Goal: Contribute content: Contribute content

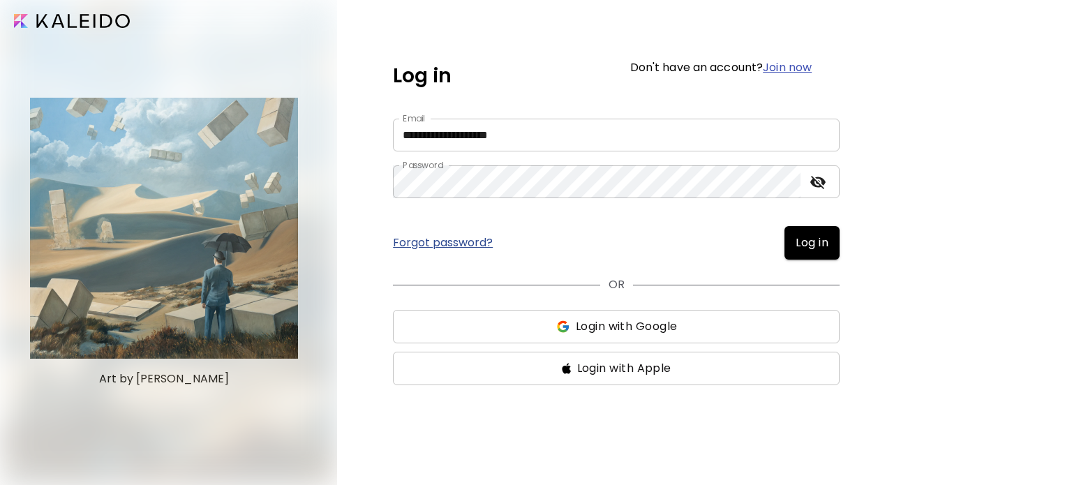
click at [534, 132] on input "**********" at bounding box center [616, 135] width 447 height 33
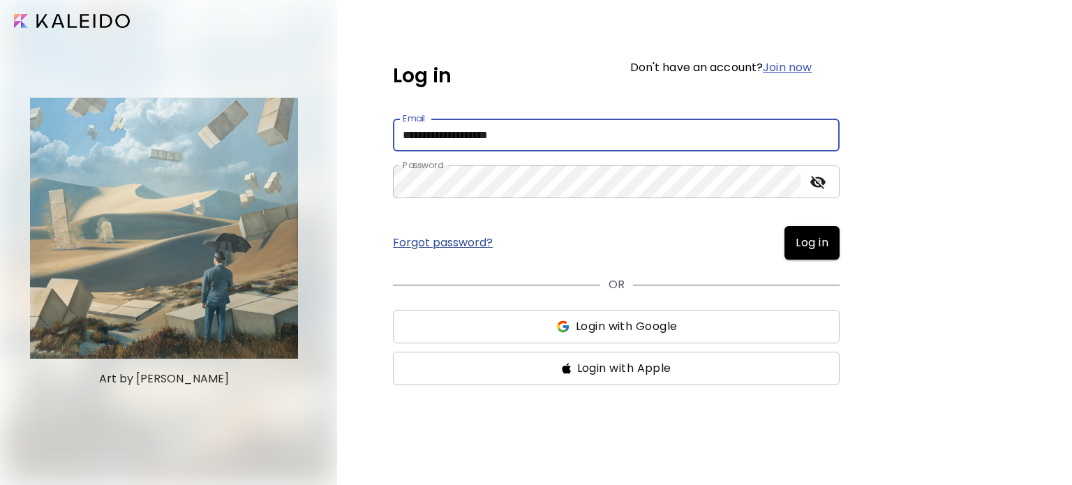
type input "**********"
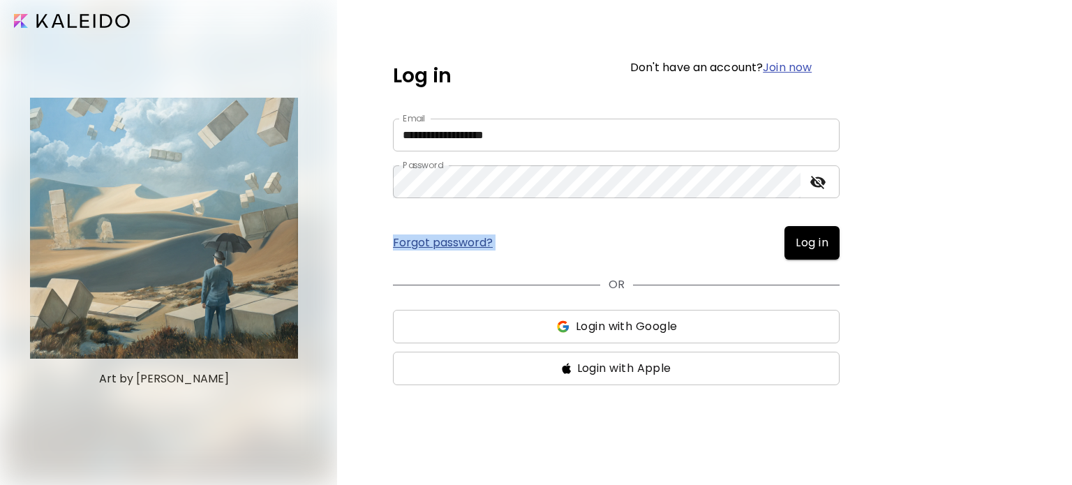
drag, startPoint x: 940, startPoint y: 174, endPoint x: 804, endPoint y: 253, distance: 157.6
click at [804, 253] on div "**********" at bounding box center [704, 242] width 735 height 485
click at [804, 253] on button "Log in" at bounding box center [811, 242] width 55 height 33
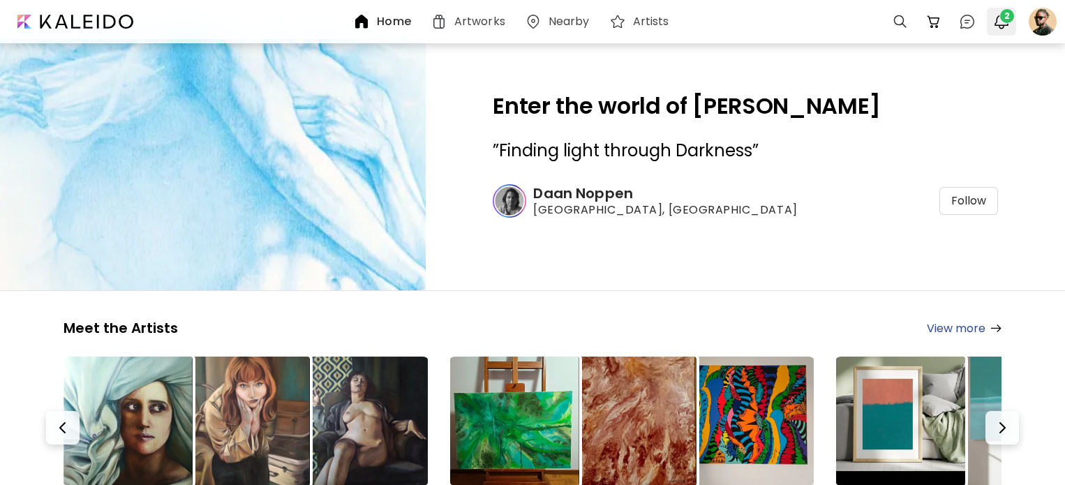
click at [1000, 23] on img "button" at bounding box center [1001, 21] width 17 height 17
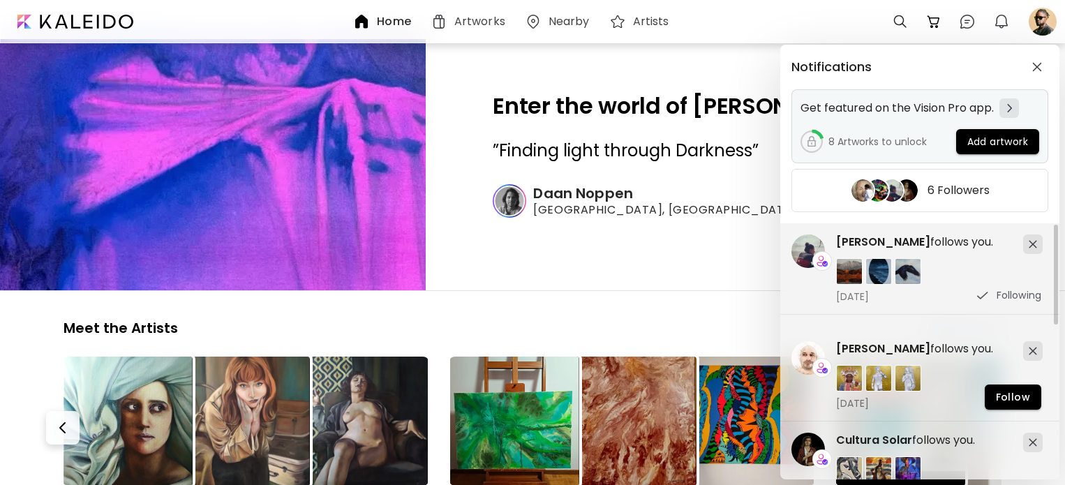
click at [980, 143] on span "Add artwork" at bounding box center [997, 142] width 61 height 15
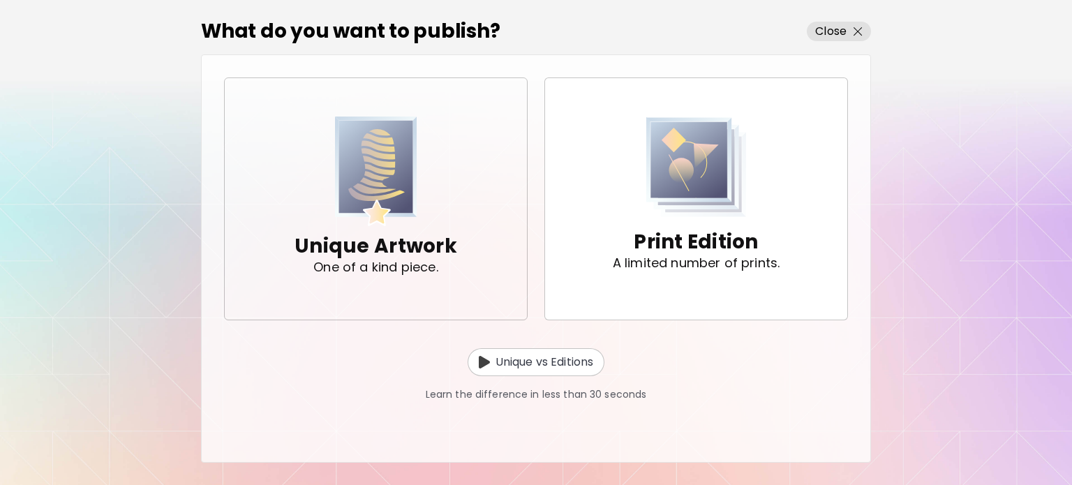
click at [370, 227] on div "Unique Artwork One of a kind piece." at bounding box center [375, 253] width 163 height 54
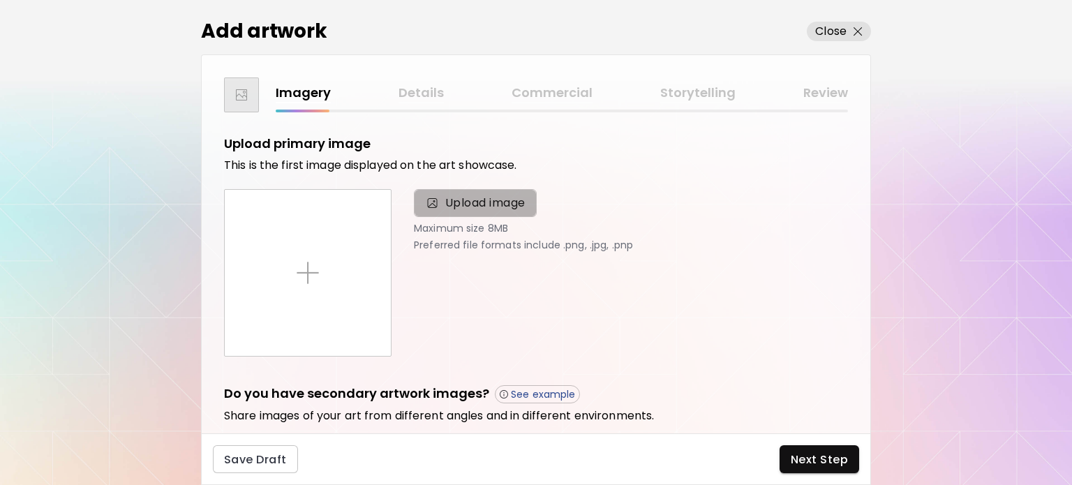
click at [460, 197] on span "Upload image" at bounding box center [485, 203] width 80 height 17
click at [0, 0] on input "Upload image" at bounding box center [0, 0] width 0 height 0
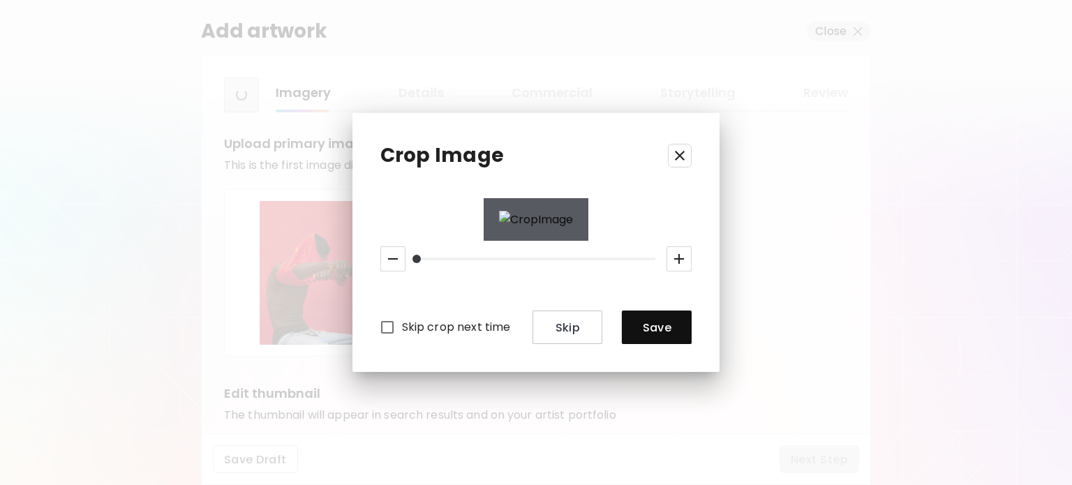
click at [666, 324] on span "Save" at bounding box center [656, 327] width 47 height 15
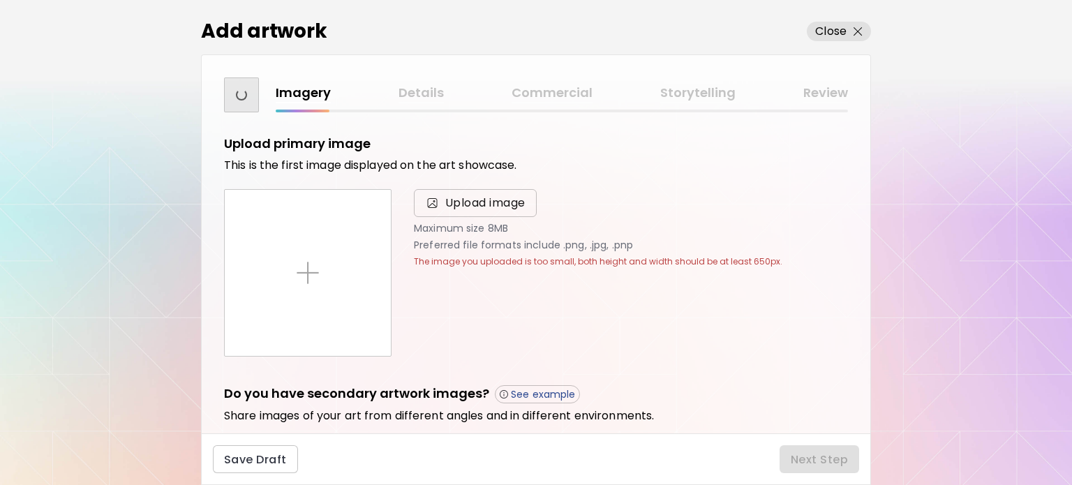
click at [460, 195] on span "Upload image" at bounding box center [485, 203] width 80 height 17
click at [0, 0] on input "Upload image" at bounding box center [0, 0] width 0 height 0
click at [442, 208] on span "Upload image" at bounding box center [475, 203] width 100 height 17
click at [0, 0] on input "Upload image" at bounding box center [0, 0] width 0 height 0
click at [493, 200] on span "Upload image" at bounding box center [485, 203] width 80 height 17
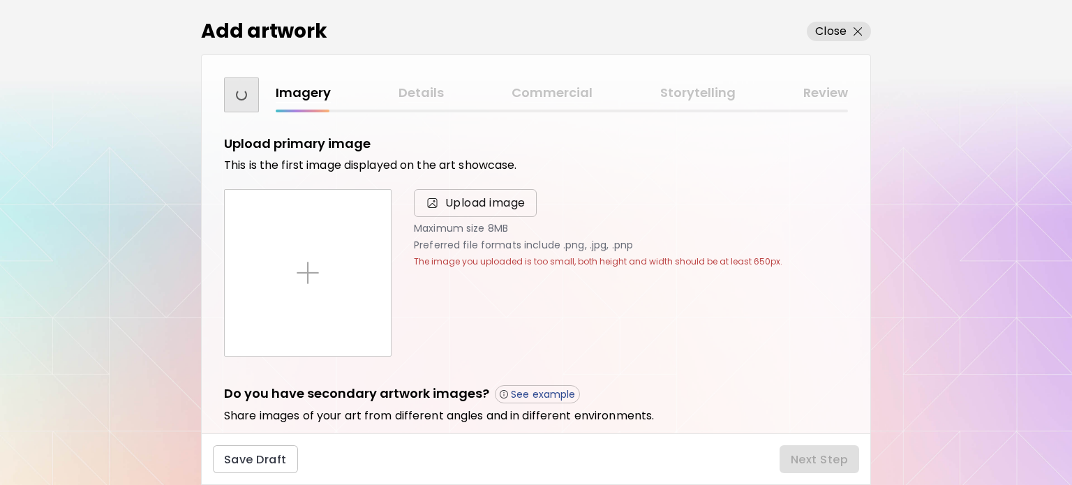
click at [0, 0] on input "Upload image" at bounding box center [0, 0] width 0 height 0
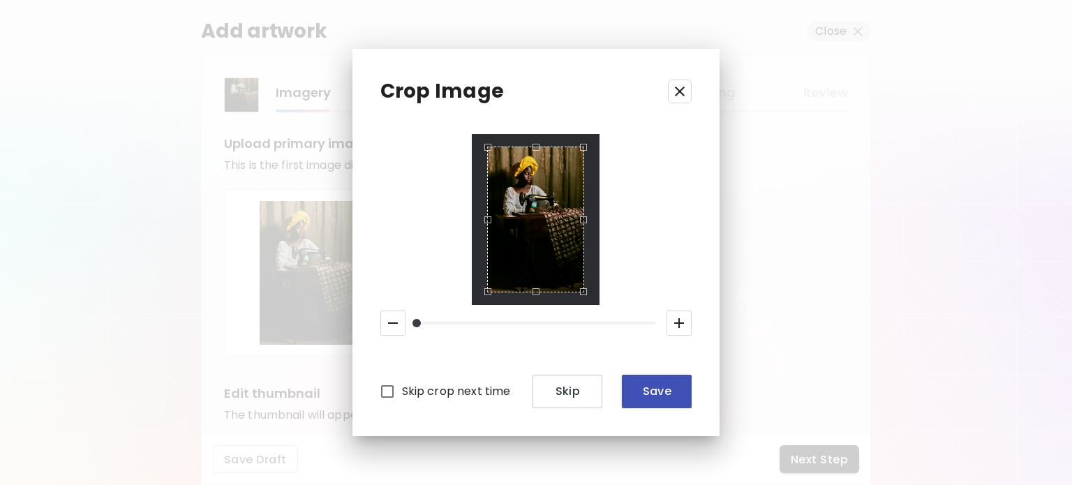
click at [636, 382] on button "Save" at bounding box center [657, 391] width 70 height 33
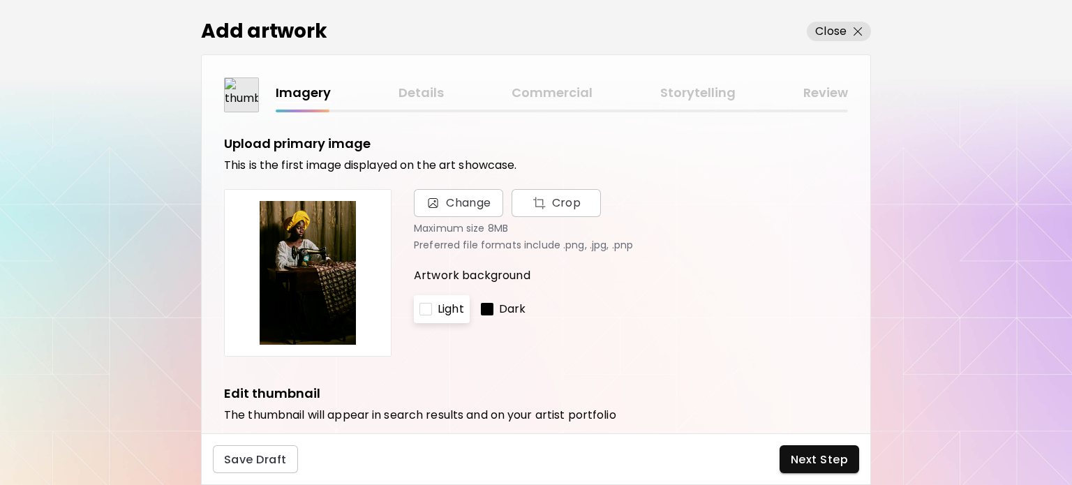
click at [490, 311] on div at bounding box center [487, 309] width 13 height 13
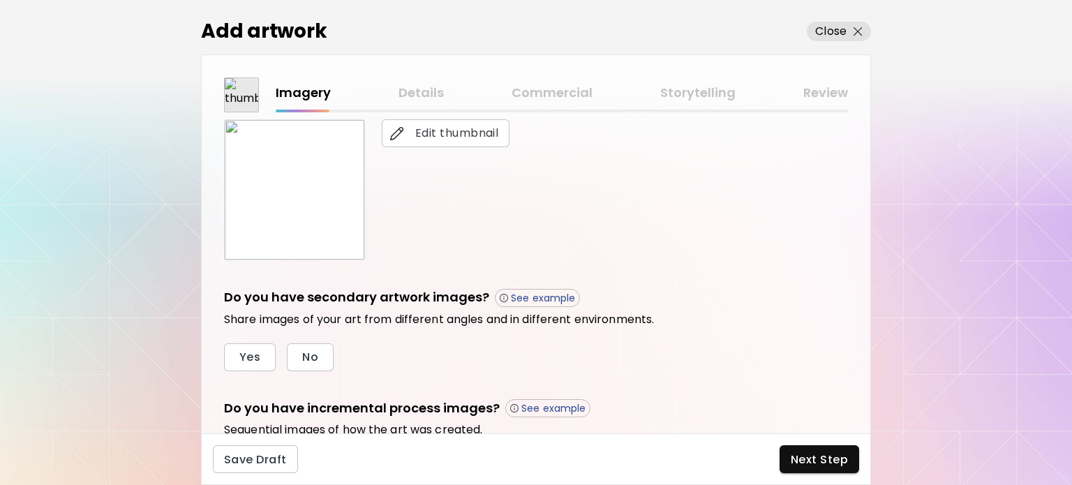
scroll to position [319, 0]
click at [425, 132] on span "Edit thumbnail" at bounding box center [445, 134] width 105 height 17
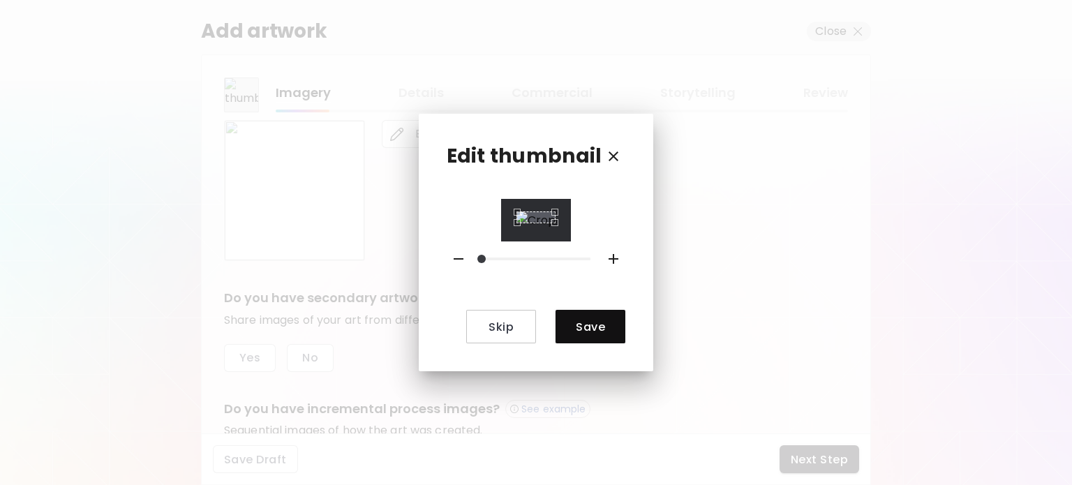
click at [516, 211] on div "Use the arrow keys to move the crop selection area" at bounding box center [535, 217] width 39 height 12
click at [578, 334] on span "Save" at bounding box center [589, 327] width 47 height 15
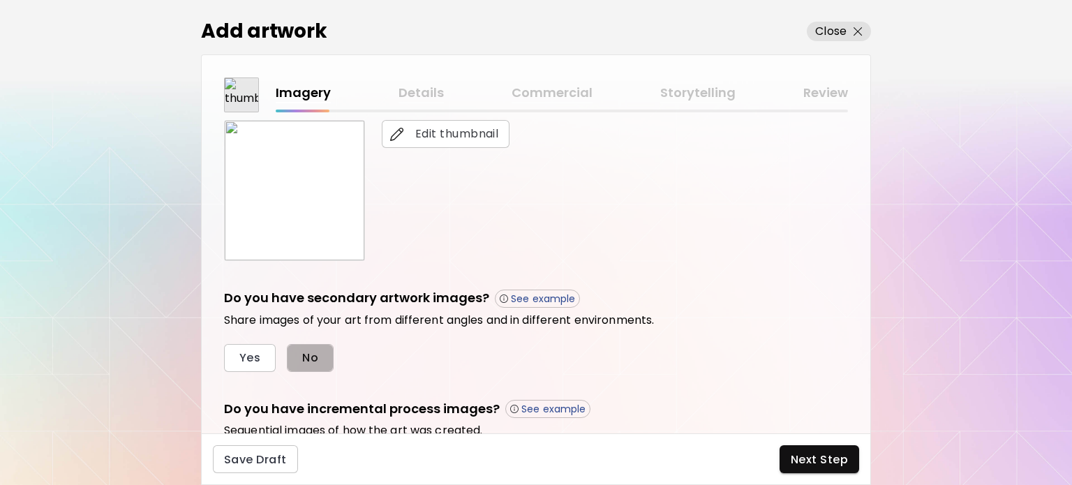
click at [313, 357] on span "No" at bounding box center [310, 357] width 16 height 15
click at [864, 318] on div "Upload primary image This is the first image displayed on the art showcase. Cha…" at bounding box center [536, 272] width 668 height 321
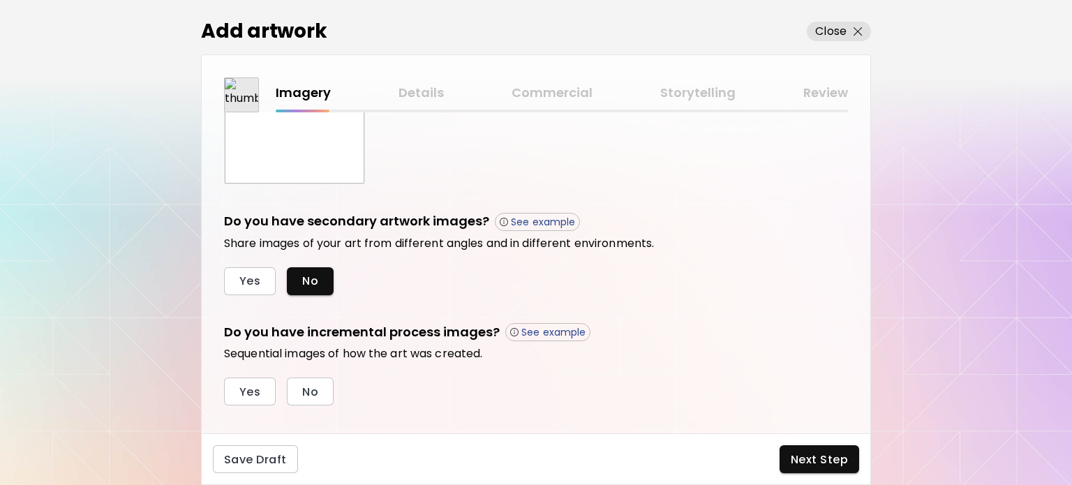
scroll to position [416, 0]
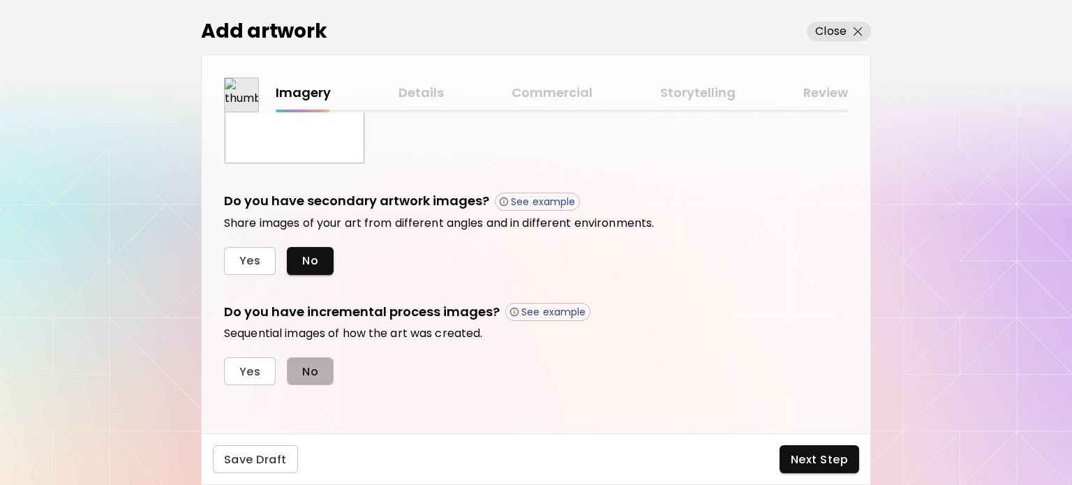
click at [309, 366] on span "No" at bounding box center [310, 371] width 16 height 15
click at [834, 453] on span "Next Step" at bounding box center [818, 459] width 57 height 15
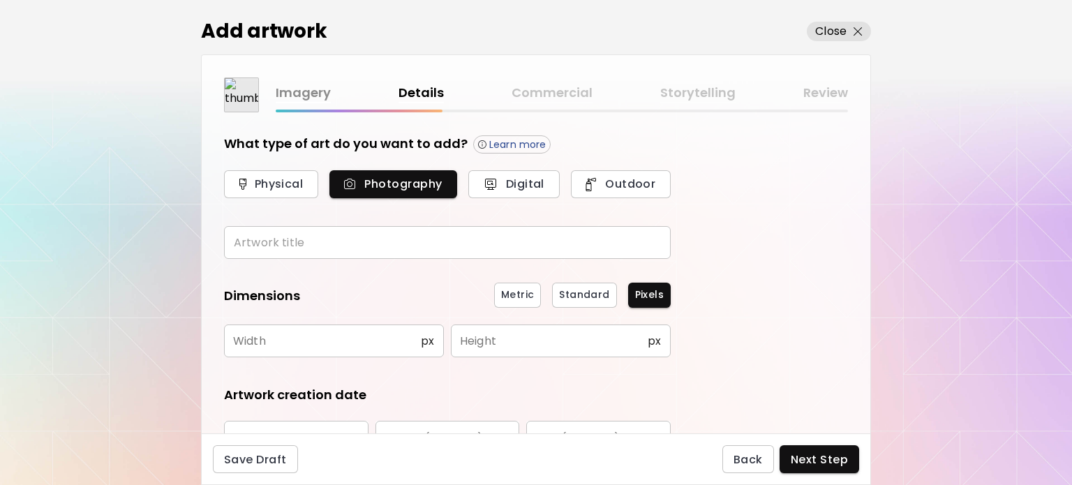
click at [317, 235] on input "text" at bounding box center [447, 242] width 447 height 33
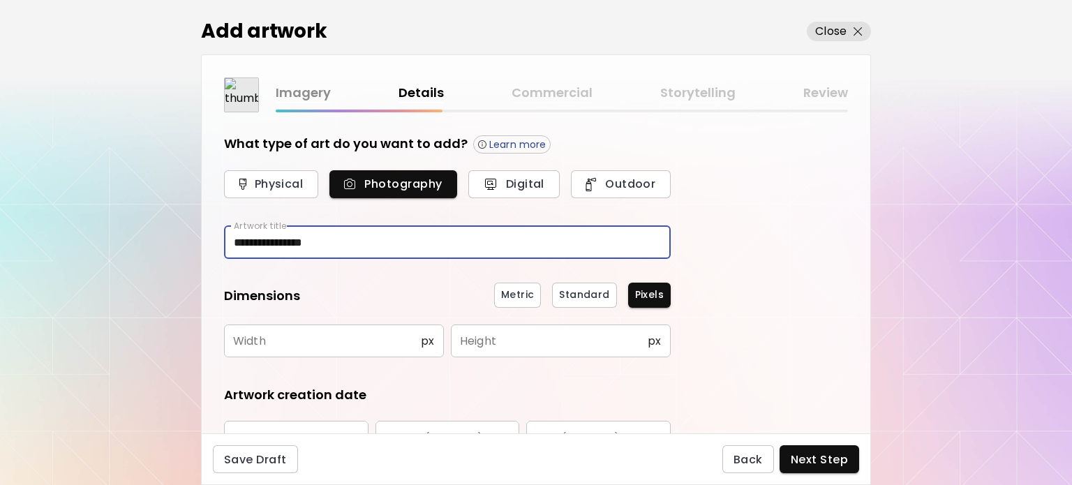
type input "**********"
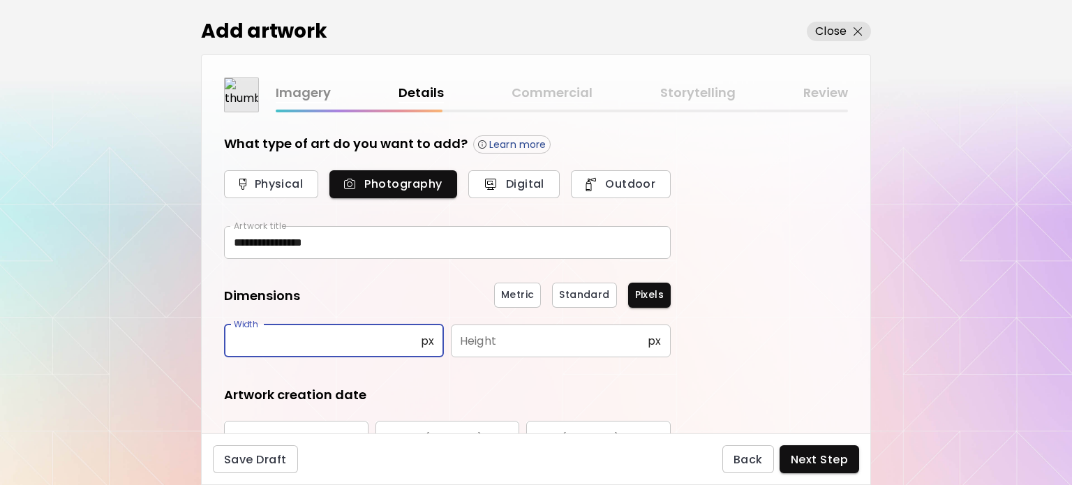
click at [266, 345] on input "text" at bounding box center [322, 340] width 197 height 33
type input "*****"
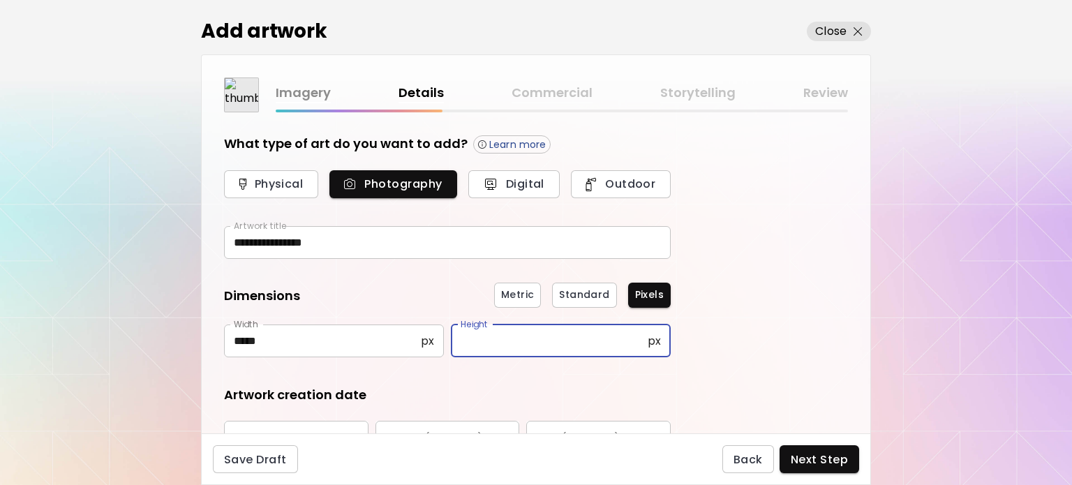
click at [463, 333] on input "text" at bounding box center [549, 340] width 197 height 33
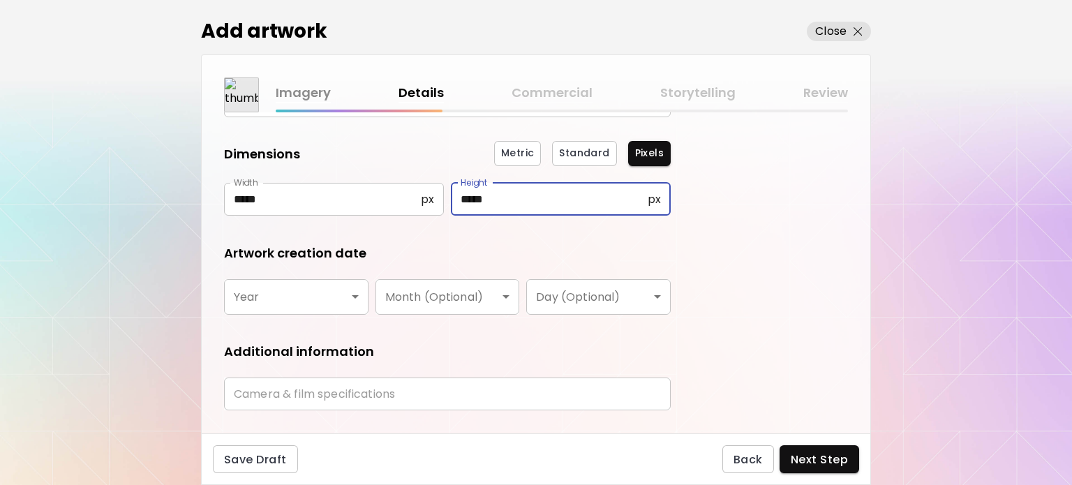
scroll to position [144, 0]
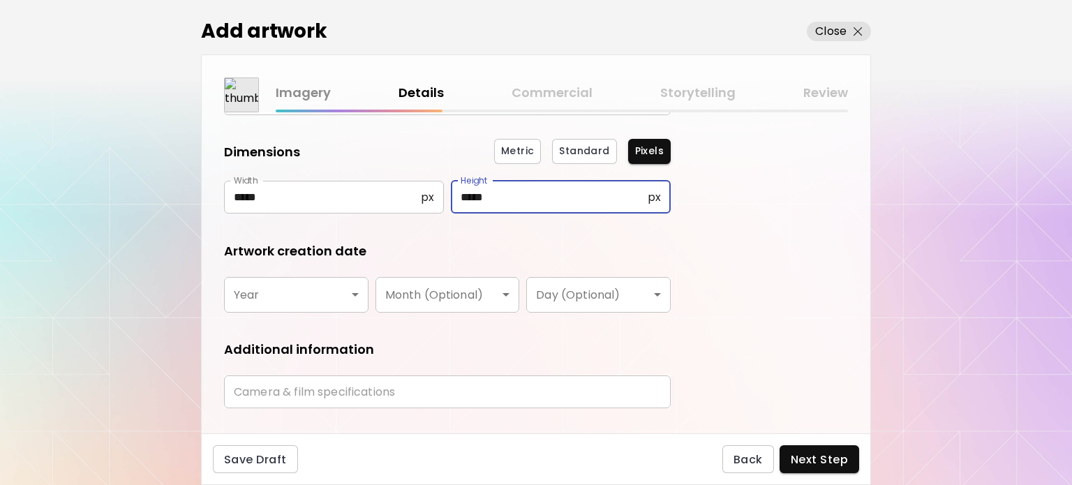
type input "*****"
click at [292, 292] on body "**********" at bounding box center [536, 242] width 1072 height 485
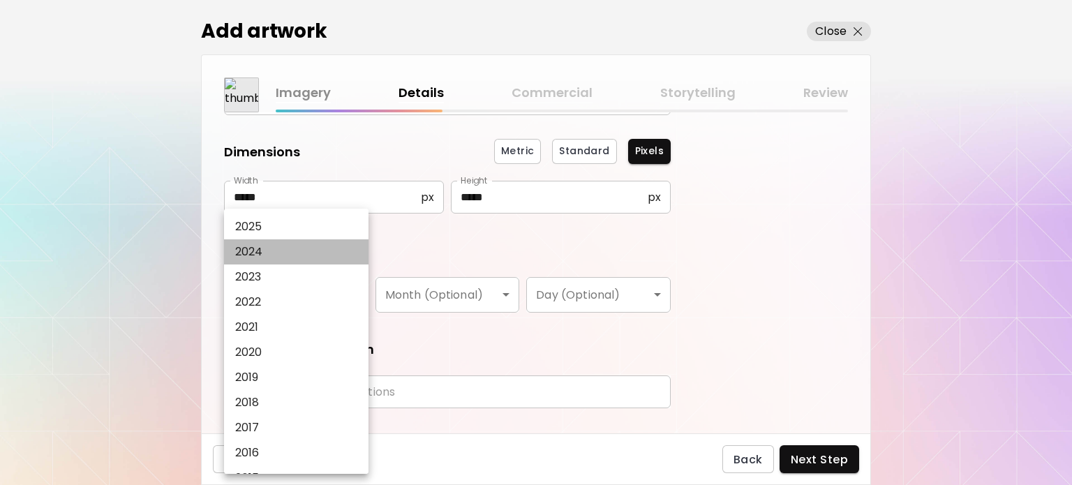
click at [257, 256] on p "2024" at bounding box center [249, 251] width 28 height 17
type input "****"
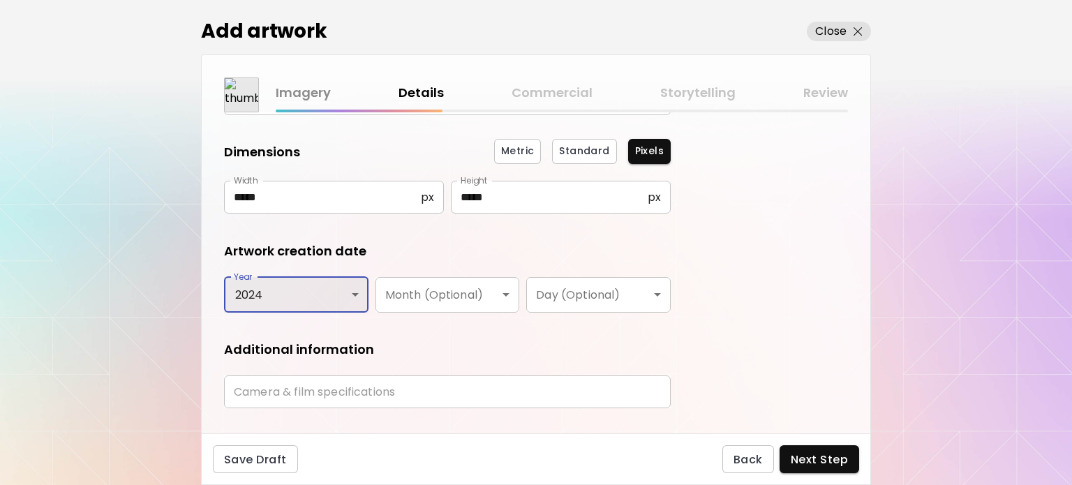
scroll to position [173, 0]
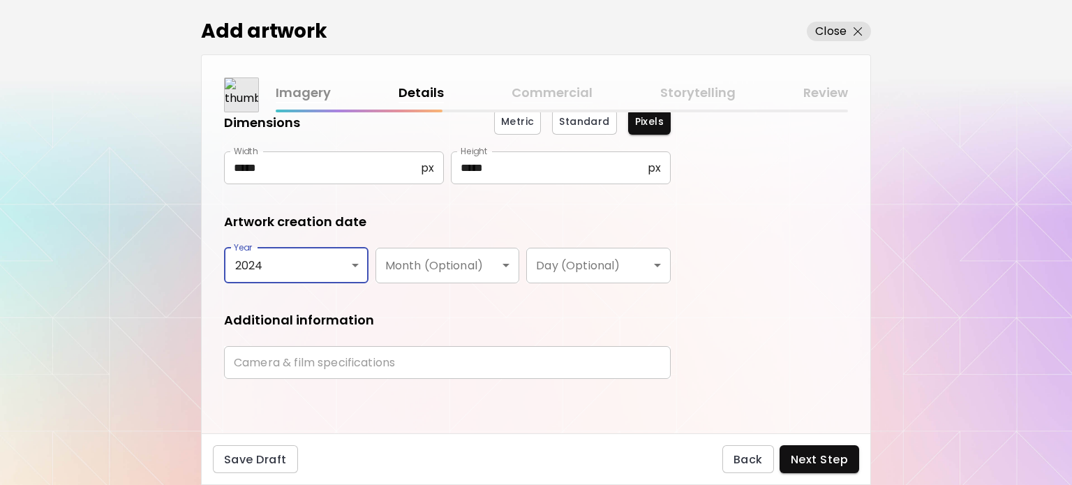
click at [413, 368] on input "text" at bounding box center [447, 362] width 447 height 33
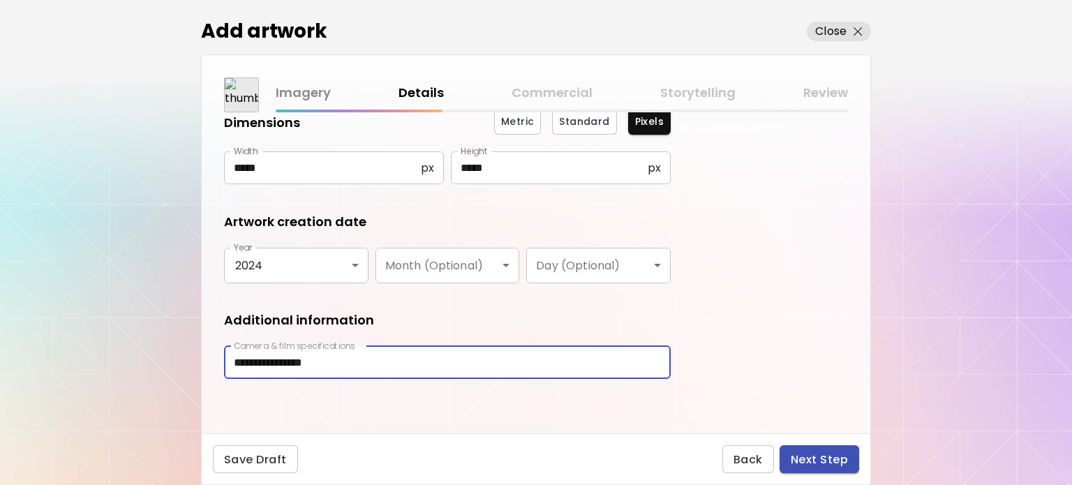
type input "**********"
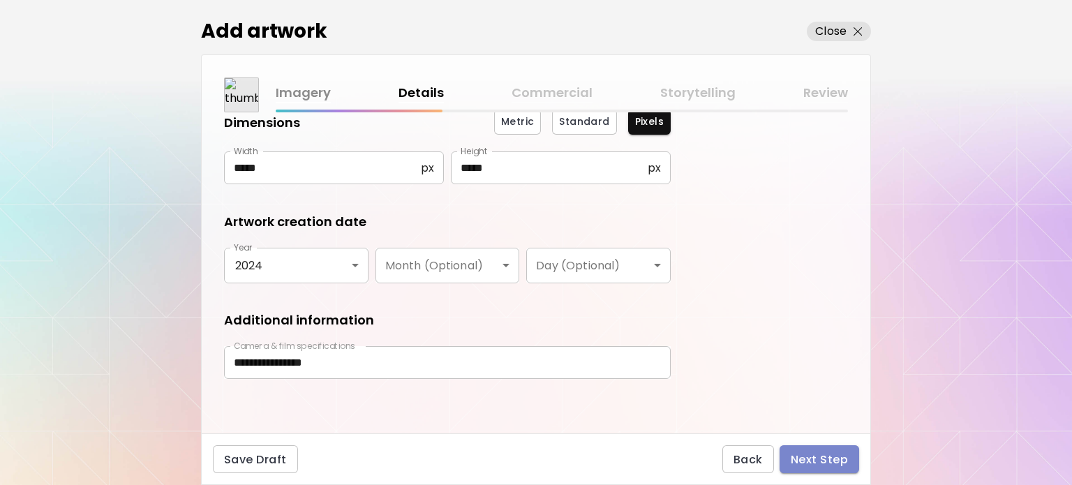
click at [830, 455] on span "Next Step" at bounding box center [818, 459] width 57 height 15
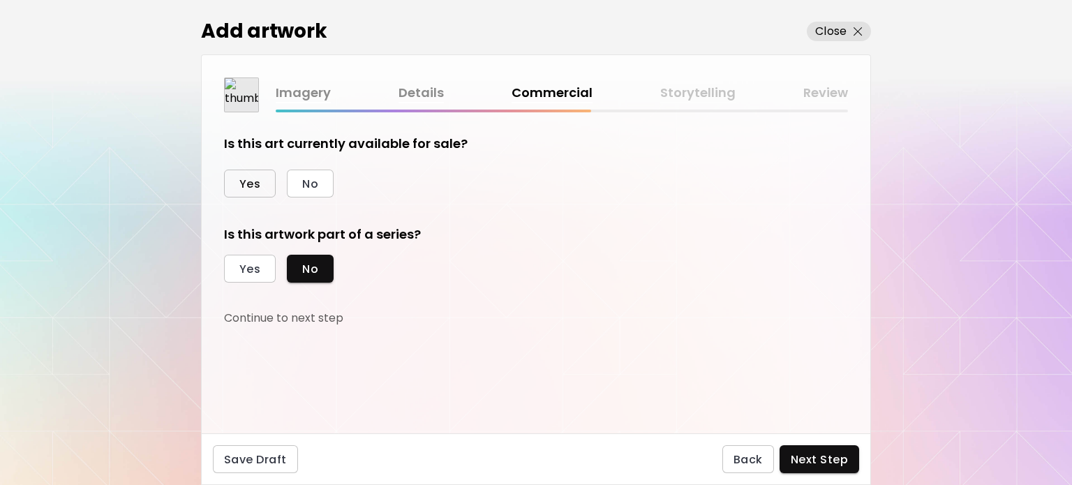
click at [252, 177] on span "Yes" at bounding box center [249, 184] width 21 height 15
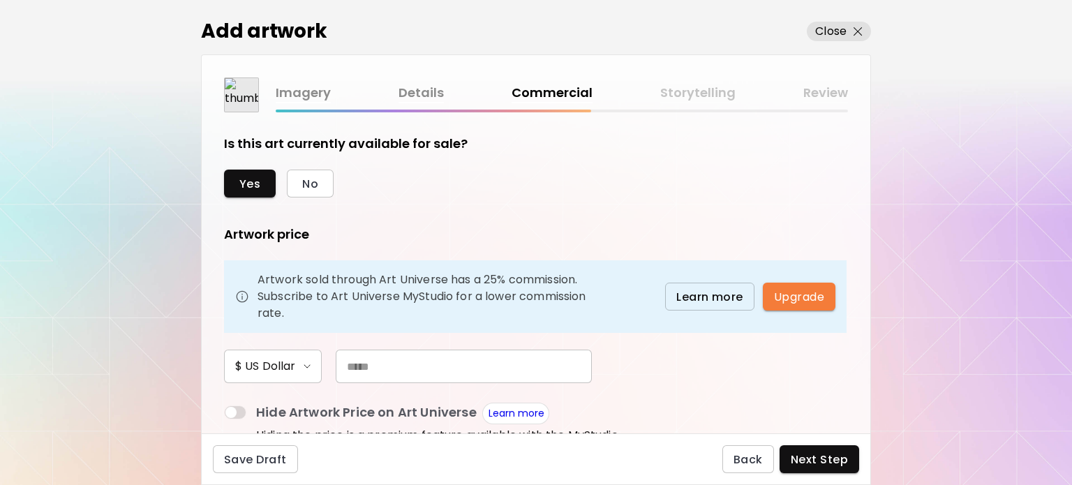
click at [448, 373] on input "text" at bounding box center [464, 366] width 256 height 33
click at [353, 367] on input "*****" at bounding box center [464, 366] width 256 height 33
click at [363, 365] on input "*****" at bounding box center [464, 366] width 256 height 33
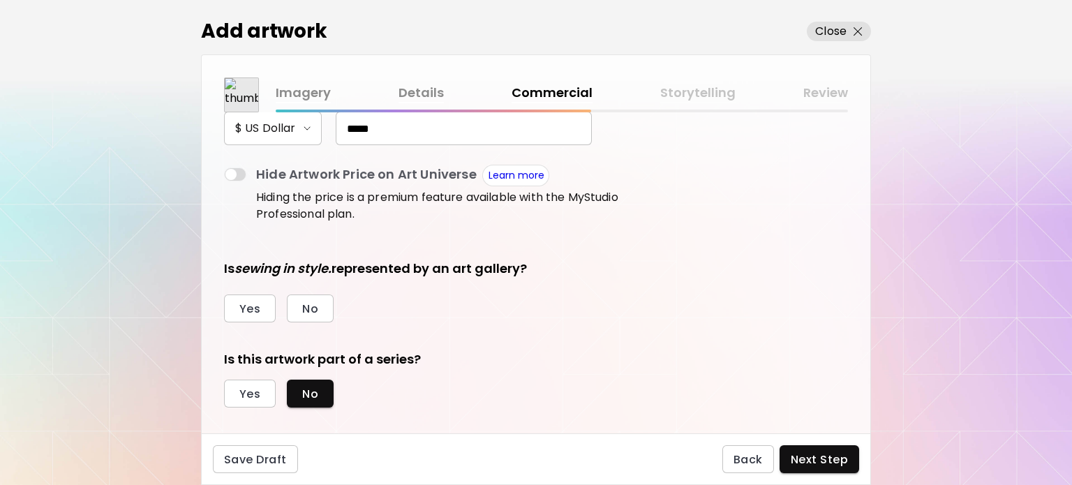
scroll to position [254, 0]
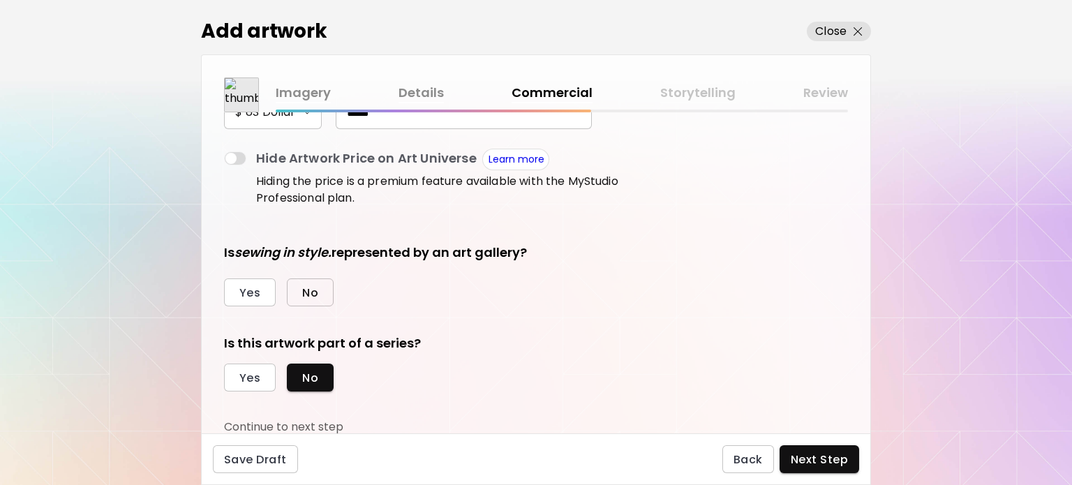
type input "*****"
click at [310, 285] on span "No" at bounding box center [310, 292] width 16 height 15
click at [255, 371] on span "Yes" at bounding box center [249, 377] width 21 height 15
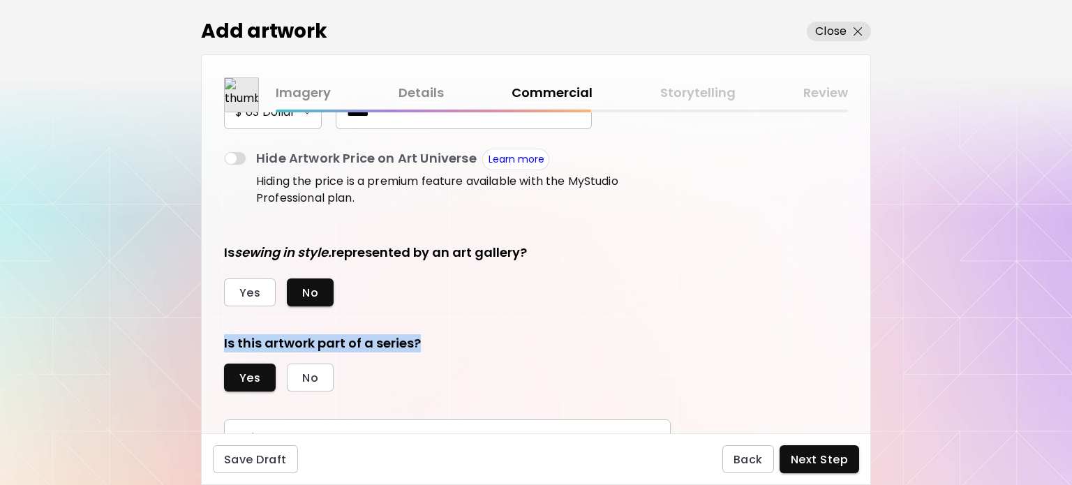
drag, startPoint x: 870, startPoint y: 300, endPoint x: 867, endPoint y: 308, distance: 8.2
click at [867, 308] on div "Imagery Details Commercial Storytelling Review Is this art currently available …" at bounding box center [536, 243] width 670 height 379
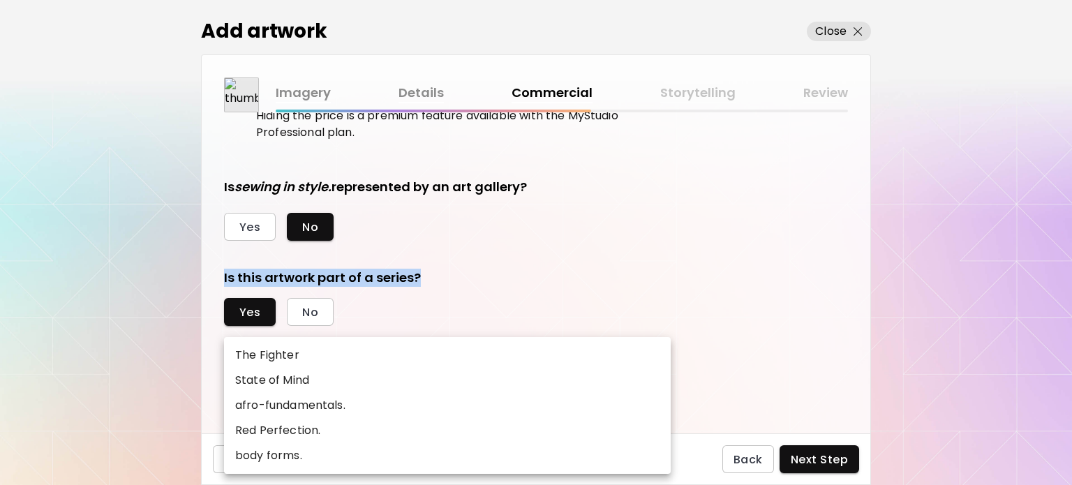
click at [428, 369] on body "[DOMAIN_NAME]/photosbyseyi Add Artwork Manage Art Edit Profile My BioLink Commu…" at bounding box center [536, 242] width 1072 height 485
click at [555, 283] on div at bounding box center [536, 242] width 1072 height 485
click at [389, 355] on body "[DOMAIN_NAME]/photosbyseyi Add Artwork Manage Art Edit Profile My BioLink Commu…" at bounding box center [536, 242] width 1072 height 485
click at [579, 285] on div at bounding box center [536, 242] width 1072 height 485
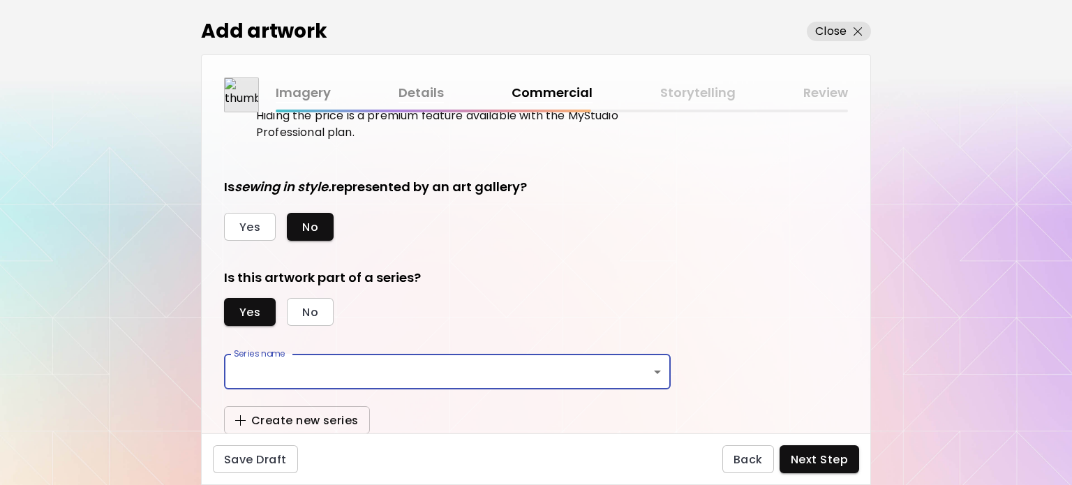
click at [338, 415] on span "Create new series" at bounding box center [296, 420] width 123 height 15
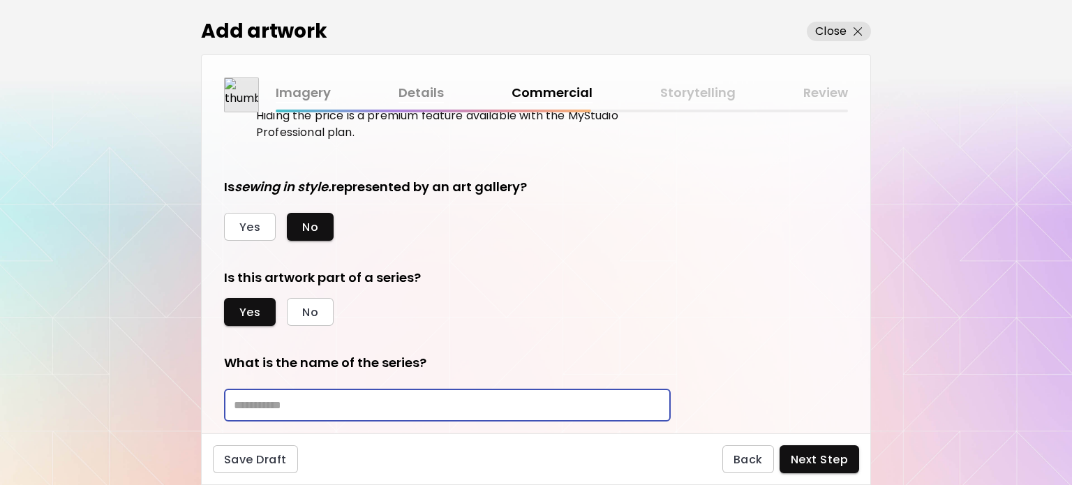
click at [349, 408] on input "text" at bounding box center [447, 405] width 447 height 33
type input "********"
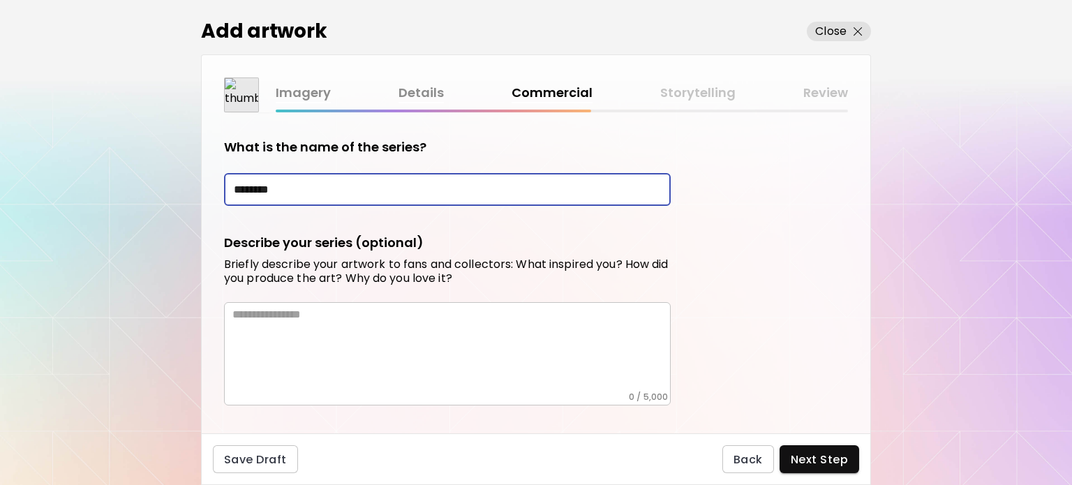
scroll to position [573, 0]
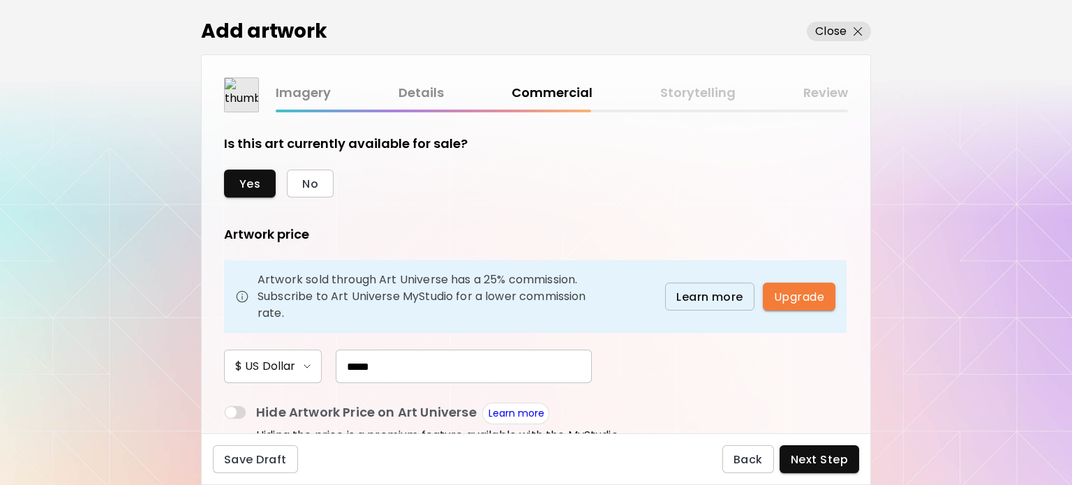
scroll to position [573, 0]
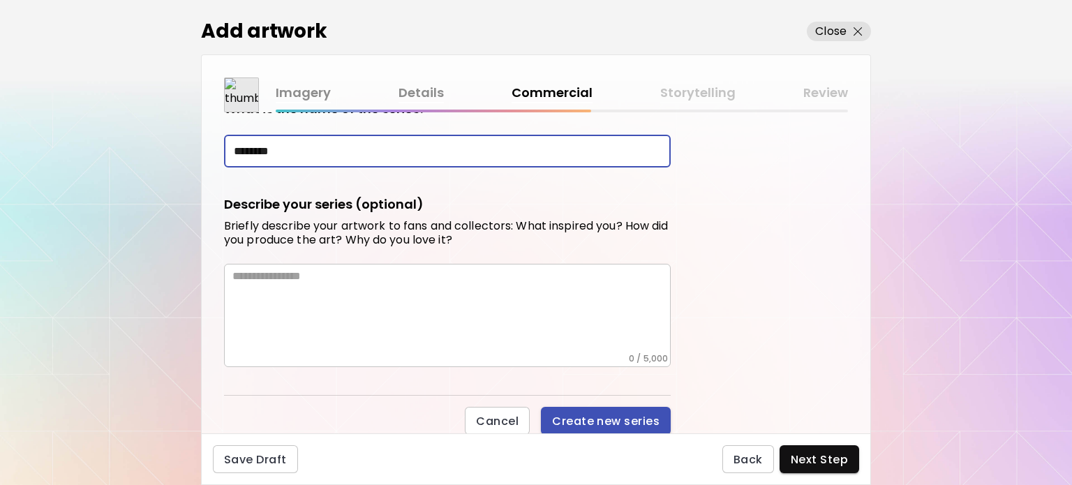
type input "********"
click at [611, 414] on span "Create new series" at bounding box center [605, 421] width 107 height 15
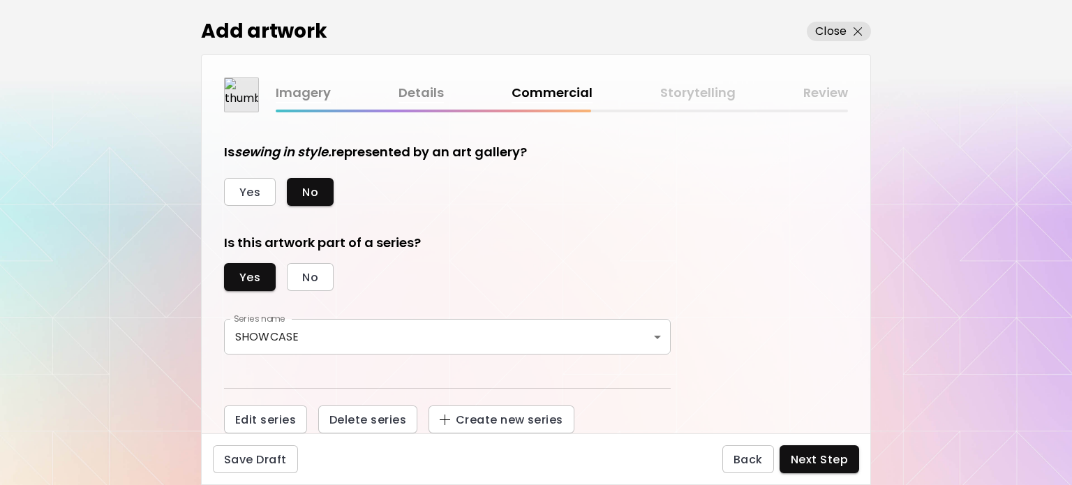
scroll to position [353, 0]
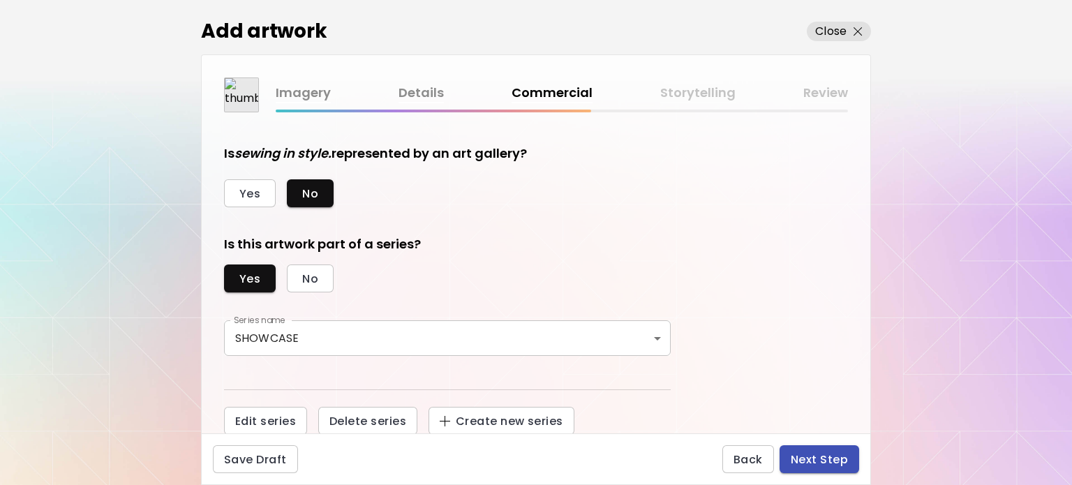
click at [813, 457] on span "Next Step" at bounding box center [818, 459] width 57 height 15
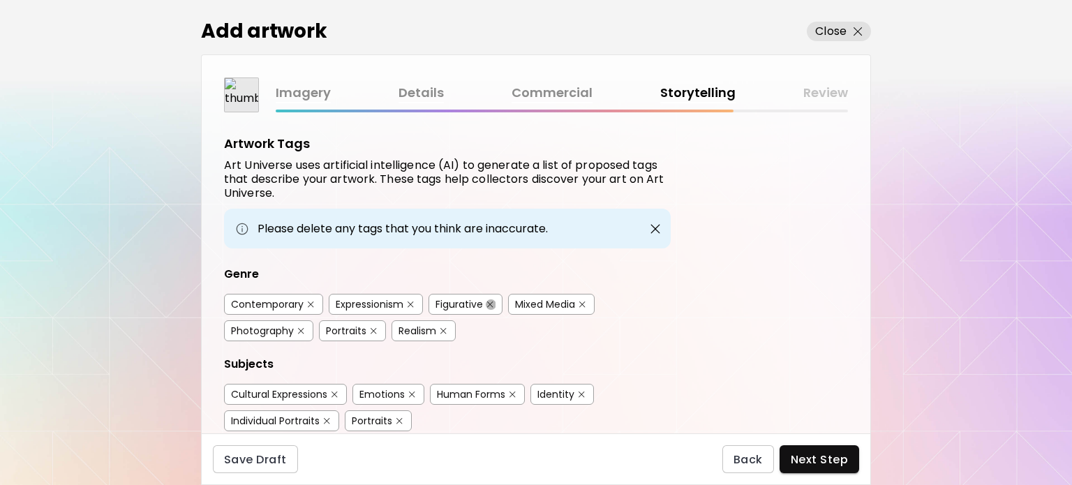
click at [489, 299] on button "button" at bounding box center [490, 304] width 10 height 10
click at [588, 299] on div "Mixed Media" at bounding box center [551, 304] width 87 height 21
click at [443, 328] on img "button" at bounding box center [443, 331] width 6 height 6
click at [583, 301] on img "button" at bounding box center [582, 304] width 6 height 6
click at [414, 393] on img "button" at bounding box center [412, 394] width 6 height 6
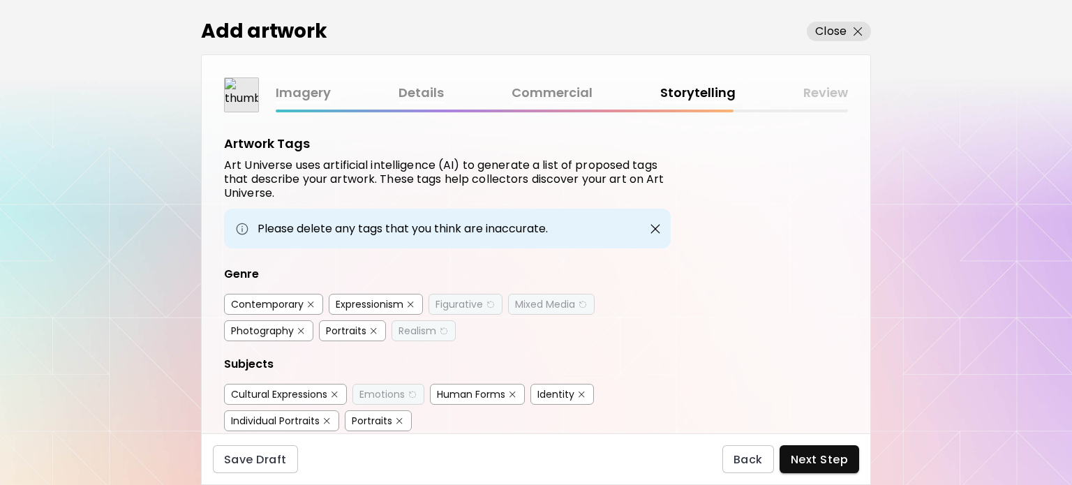
click at [513, 392] on img "button" at bounding box center [512, 394] width 6 height 6
click at [405, 418] on button "button" at bounding box center [399, 421] width 10 height 10
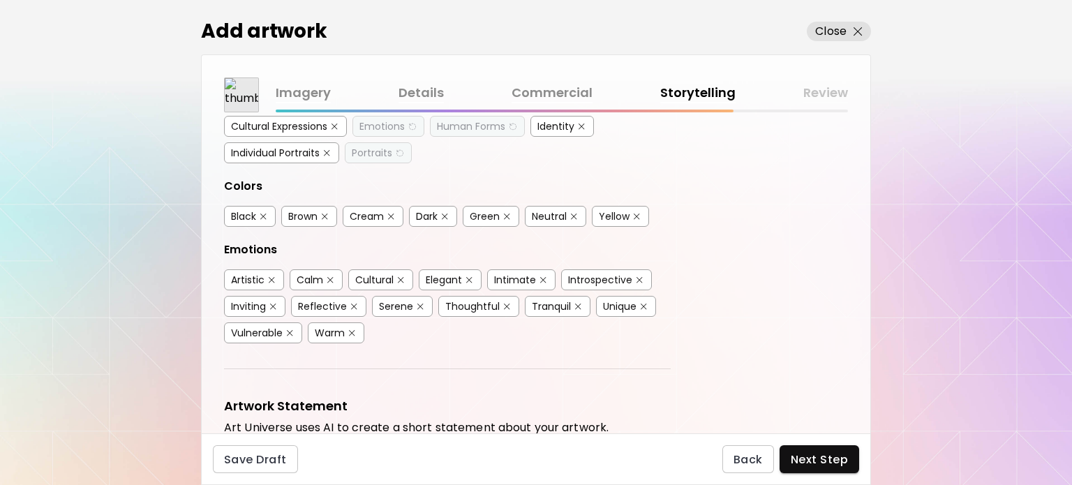
scroll to position [272, 0]
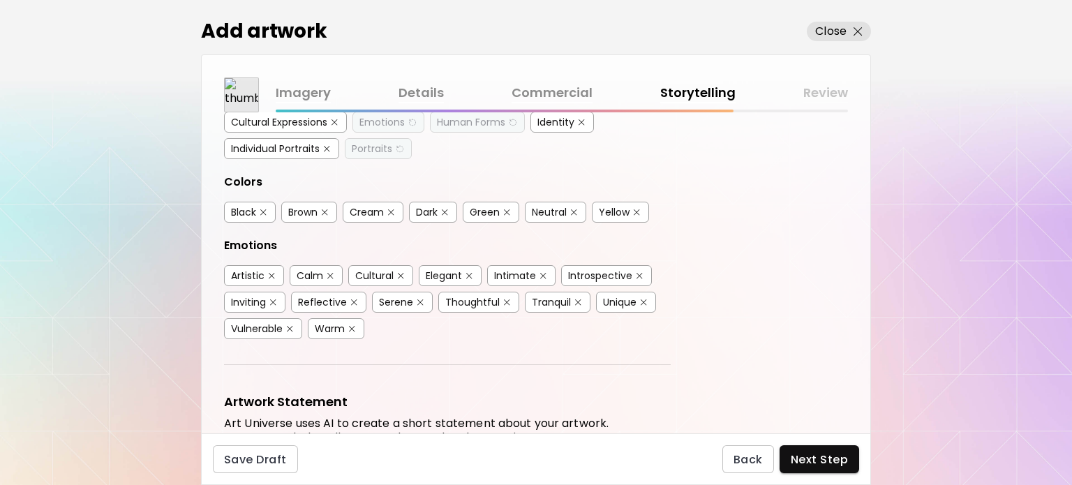
click at [419, 299] on img "button" at bounding box center [420, 302] width 6 height 6
click at [541, 273] on img "button" at bounding box center [543, 276] width 6 height 6
click at [573, 297] on button "button" at bounding box center [578, 302] width 10 height 10
click at [643, 267] on div "Introspective" at bounding box center [606, 275] width 91 height 21
click at [290, 326] on img "button" at bounding box center [290, 329] width 6 height 6
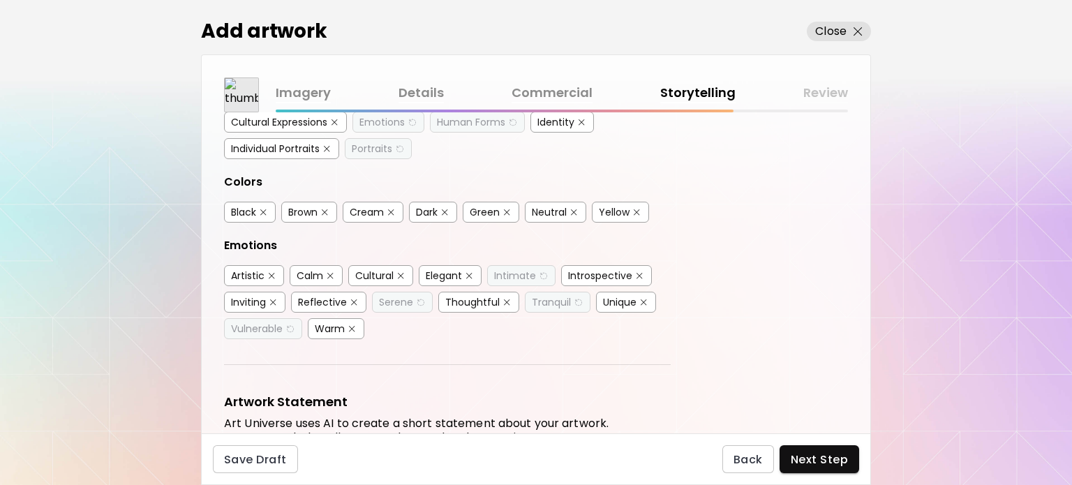
click at [359, 320] on div "Warm" at bounding box center [336, 328] width 57 height 21
click at [351, 326] on img "button" at bounding box center [352, 329] width 6 height 6
click at [331, 273] on img "button" at bounding box center [330, 276] width 6 height 6
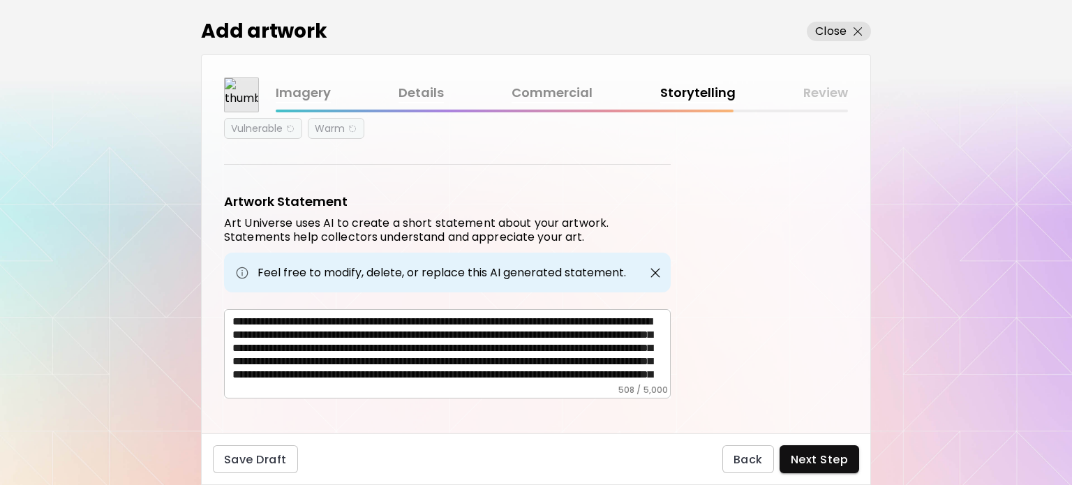
scroll to position [480, 0]
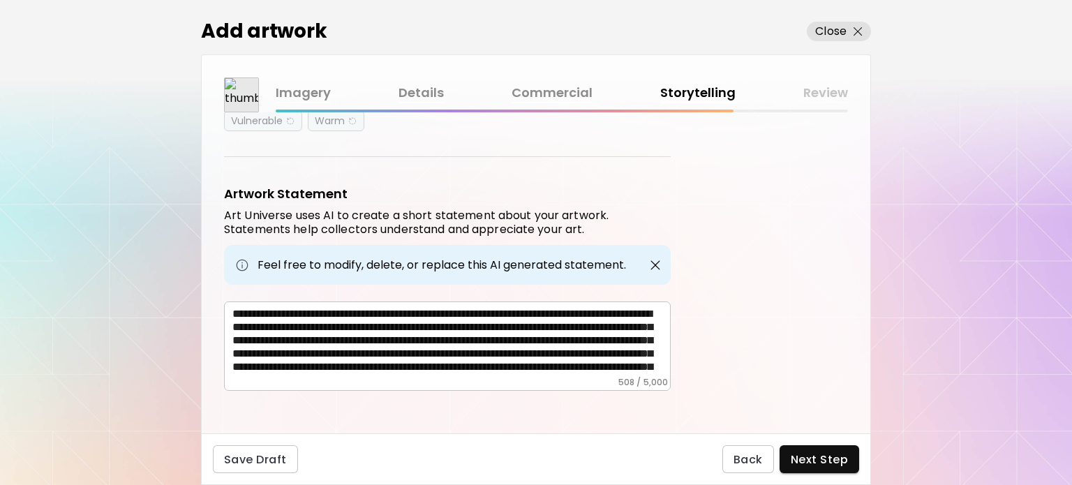
click at [563, 307] on textarea "**********" at bounding box center [451, 342] width 438 height 70
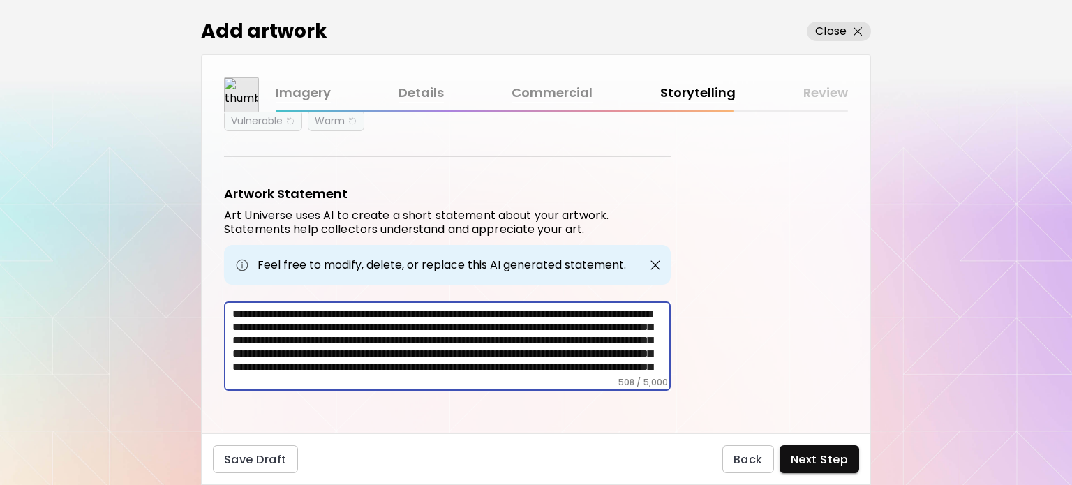
drag, startPoint x: 563, startPoint y: 306, endPoint x: 431, endPoint y: 318, distance: 132.4
click at [431, 318] on textarea "**********" at bounding box center [451, 342] width 438 height 70
click at [515, 320] on textarea "**********" at bounding box center [451, 342] width 438 height 70
click at [566, 308] on textarea "**********" at bounding box center [451, 342] width 438 height 70
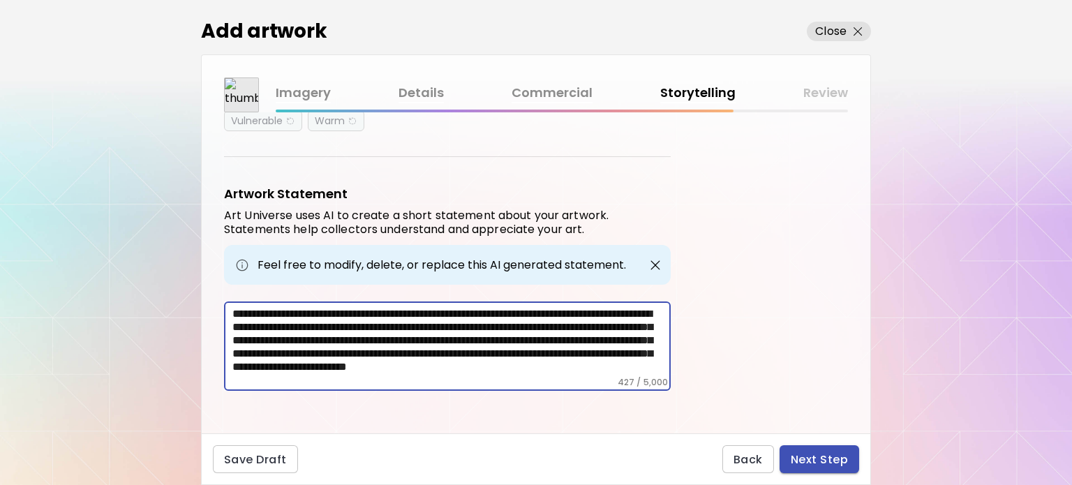
type textarea "**********"
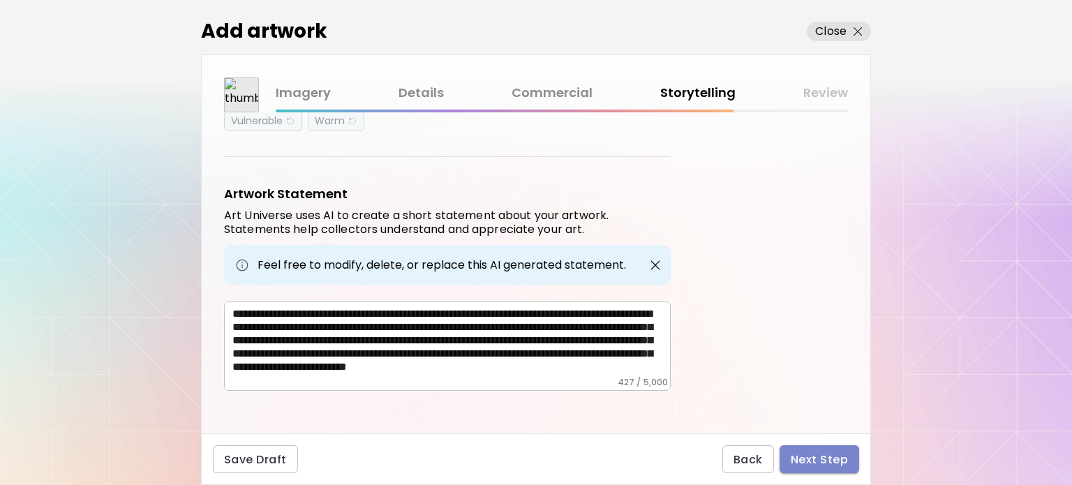
click at [836, 463] on span "Next Step" at bounding box center [818, 459] width 57 height 15
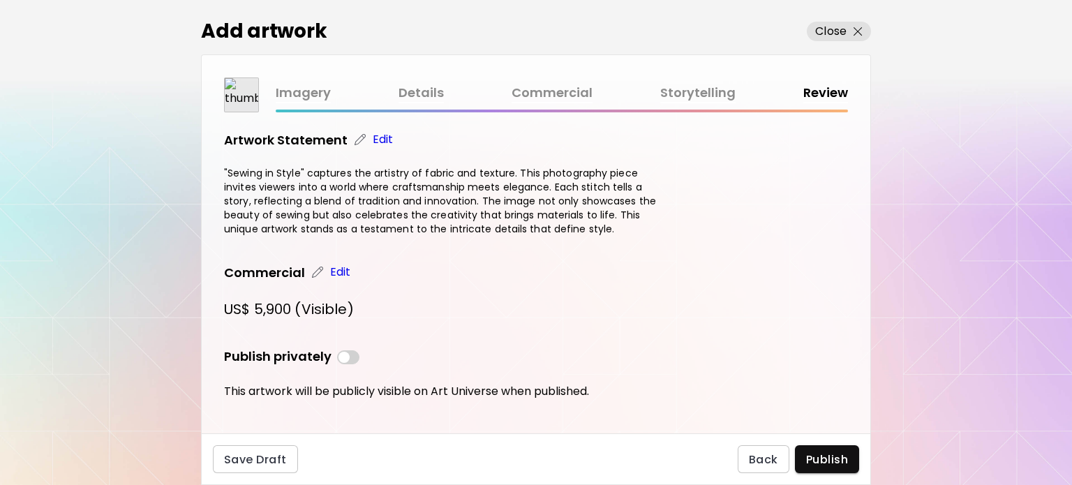
scroll to position [407, 0]
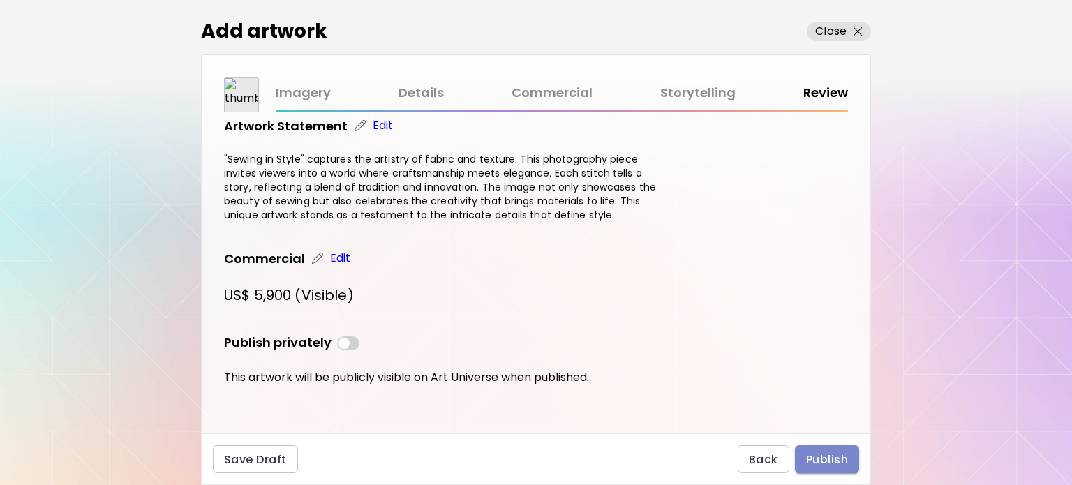
click at [831, 460] on span "Publish" at bounding box center [827, 459] width 42 height 15
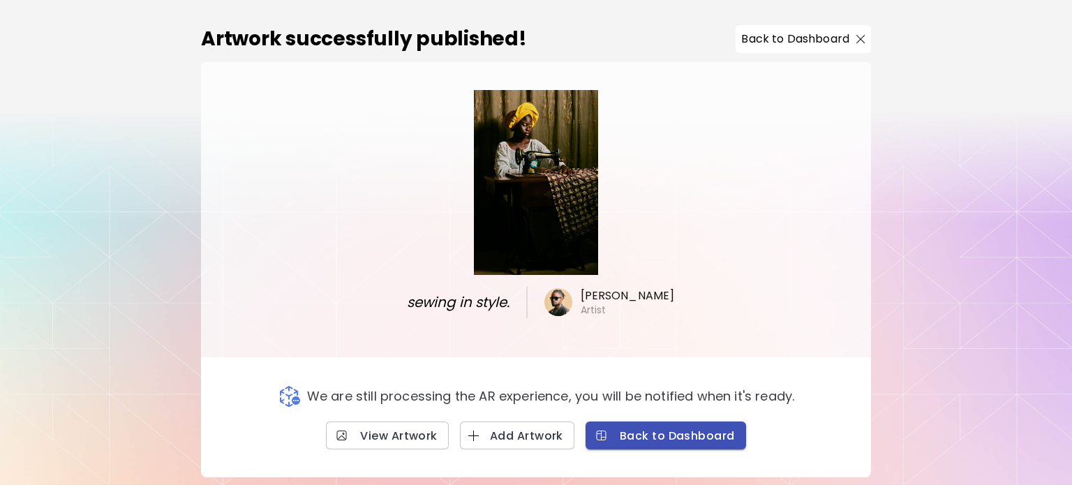
click at [670, 440] on span "Back to Dashboard" at bounding box center [665, 435] width 138 height 15
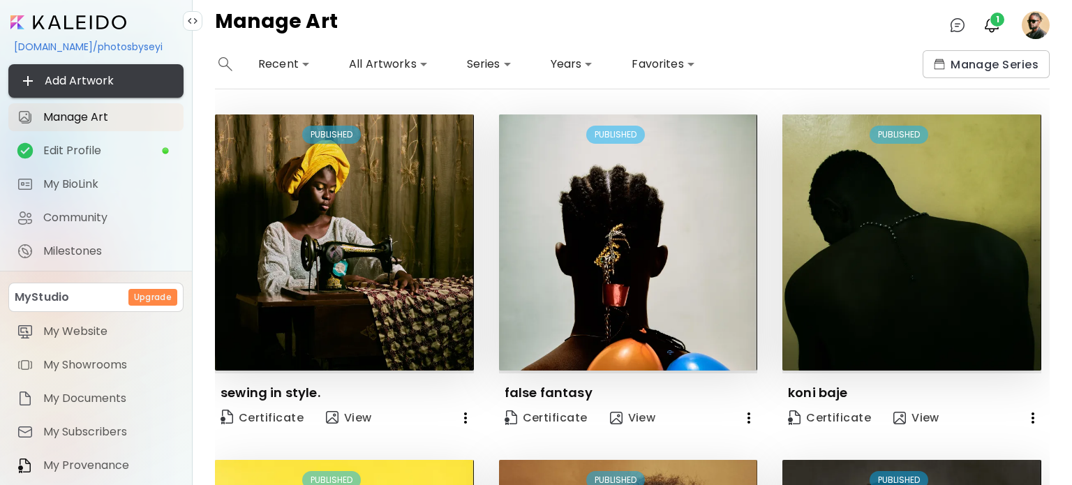
click at [133, 87] on span "Add Artwork" at bounding box center [96, 81] width 153 height 17
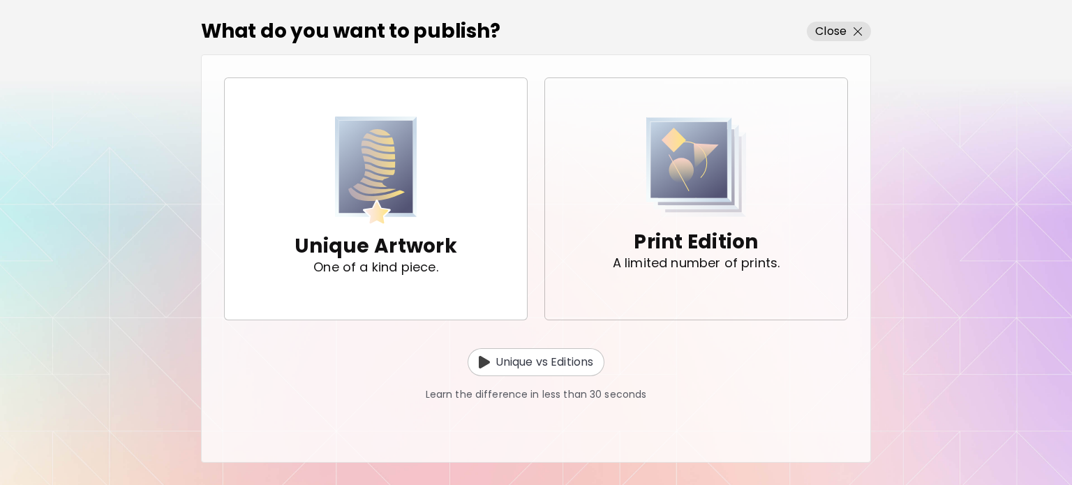
click at [700, 193] on img "button" at bounding box center [696, 167] width 100 height 101
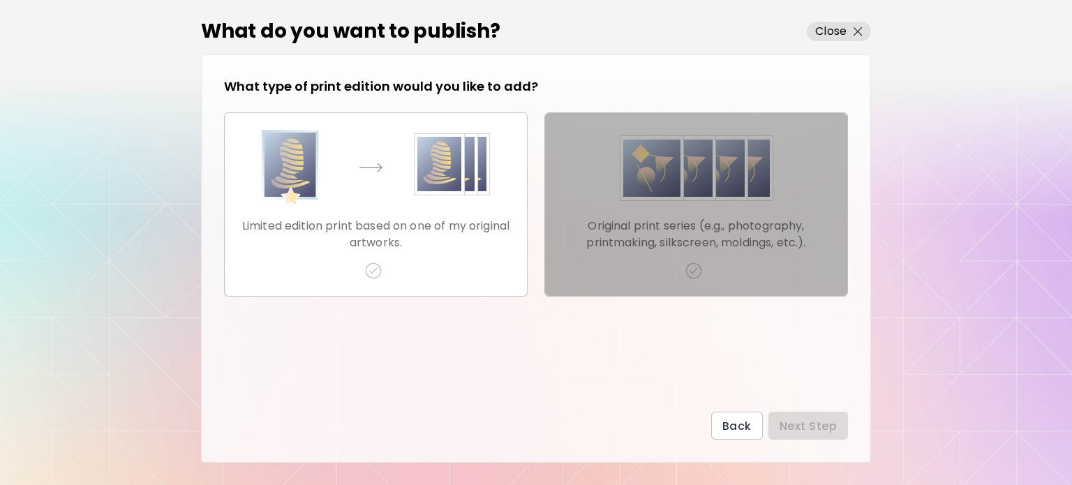
click at [705, 177] on img "button" at bounding box center [696, 168] width 153 height 77
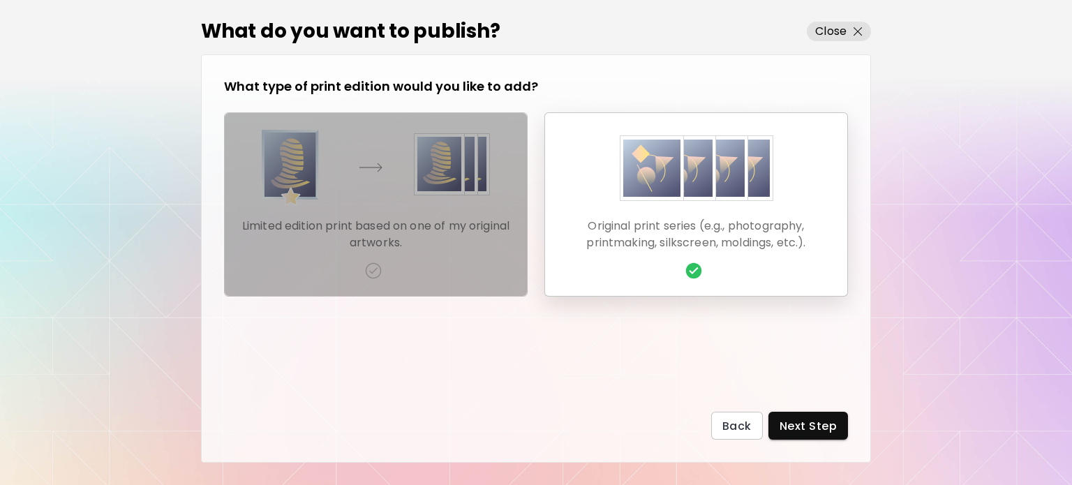
click at [396, 202] on img "button" at bounding box center [376, 168] width 228 height 77
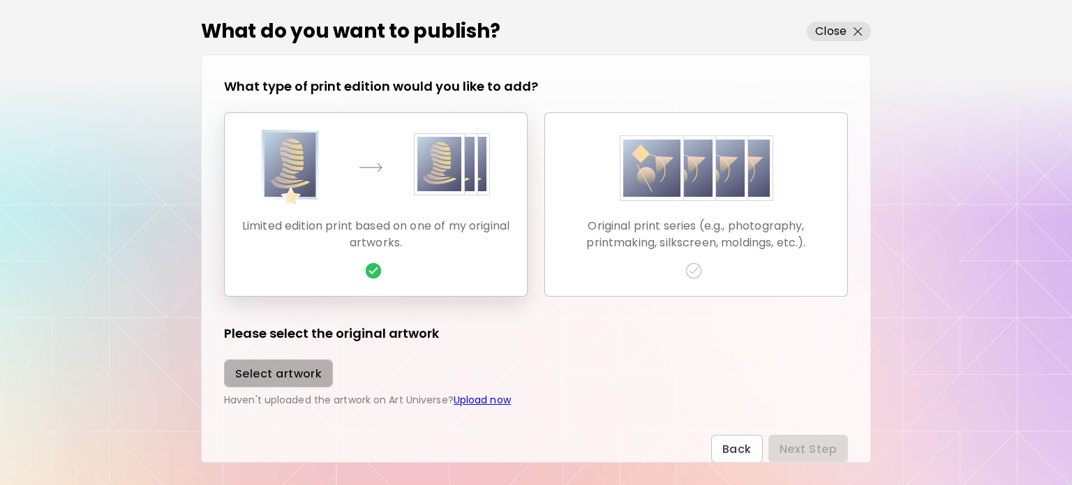
click at [290, 363] on button "Select artwork" at bounding box center [278, 373] width 109 height 28
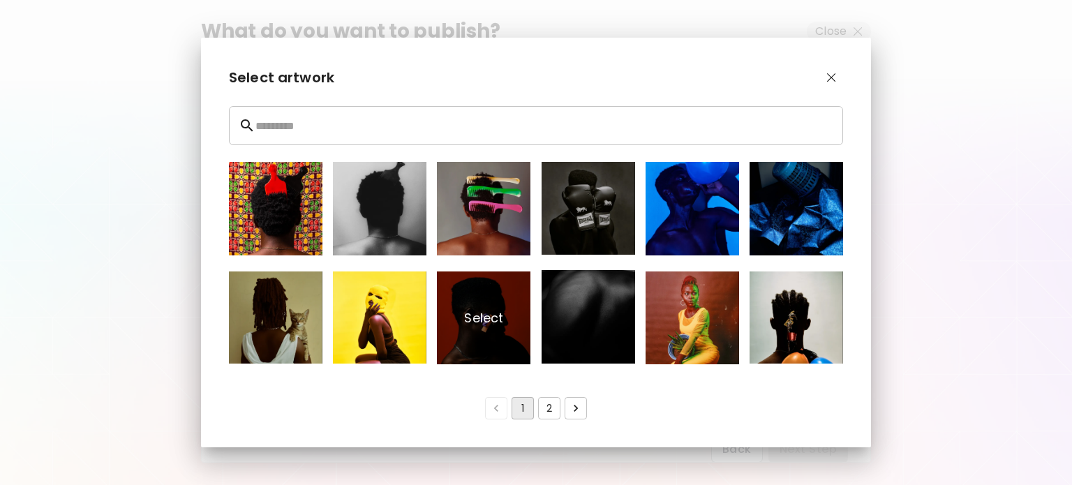
click at [455, 310] on p "Select" at bounding box center [483, 317] width 93 height 93
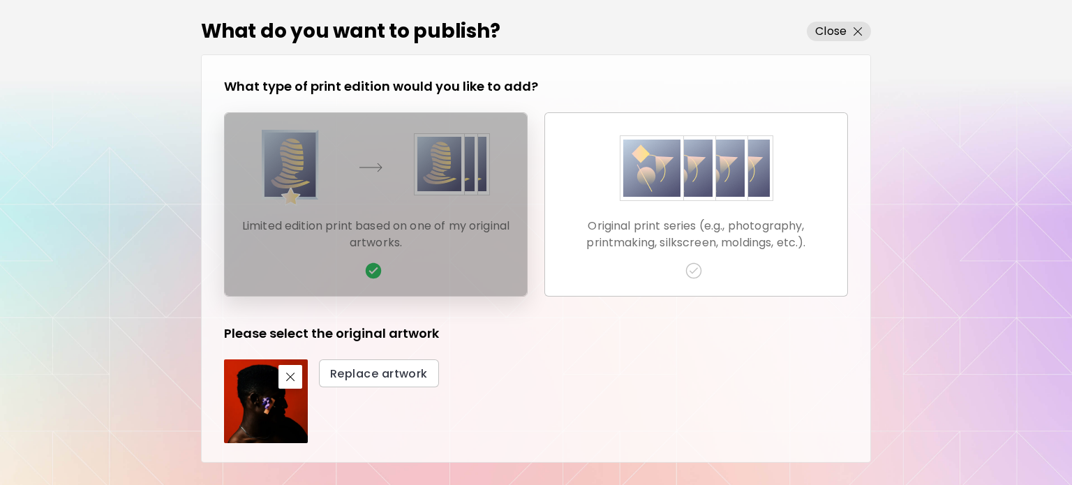
click at [400, 245] on p "Limited edition print based on one of my original artworks." at bounding box center [376, 234] width 280 height 33
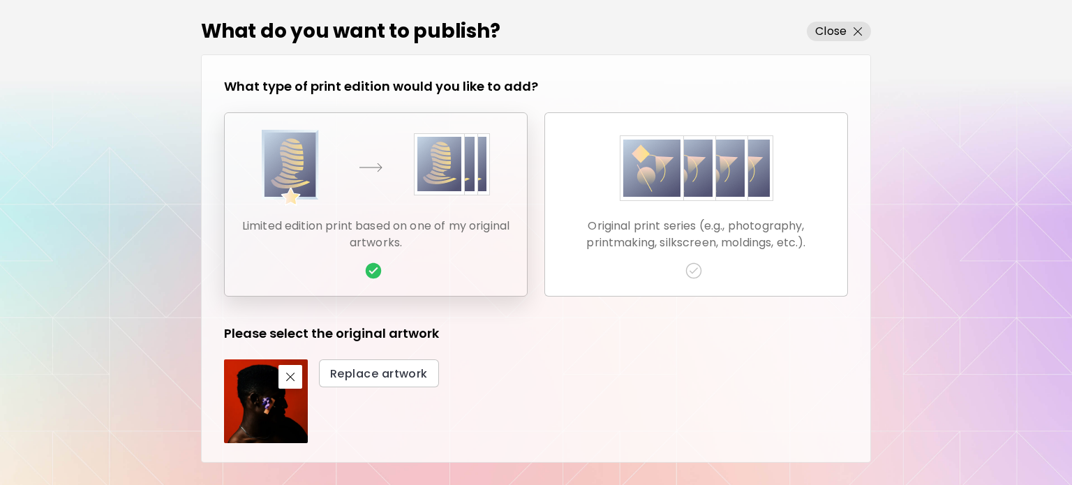
scroll to position [36, 0]
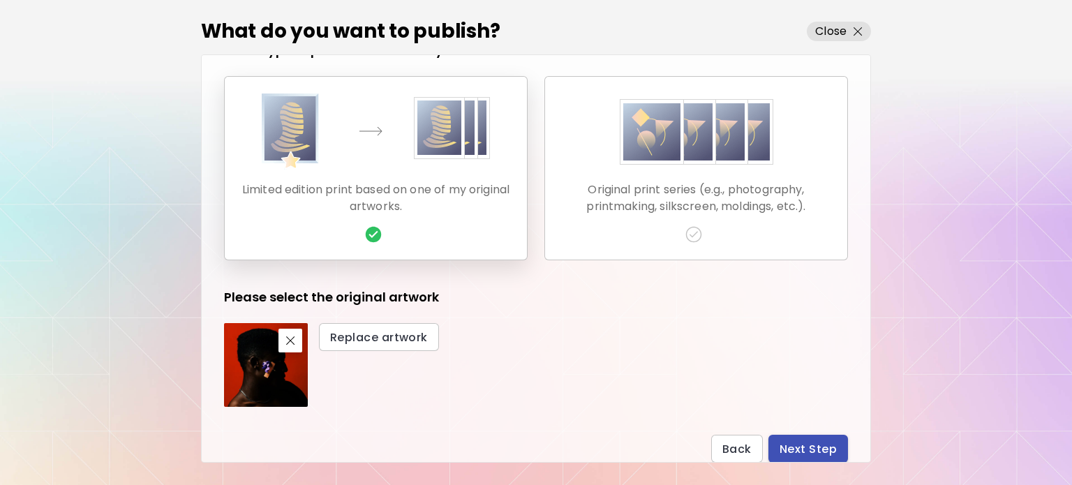
click at [786, 445] on span "Next Step" at bounding box center [807, 449] width 57 height 15
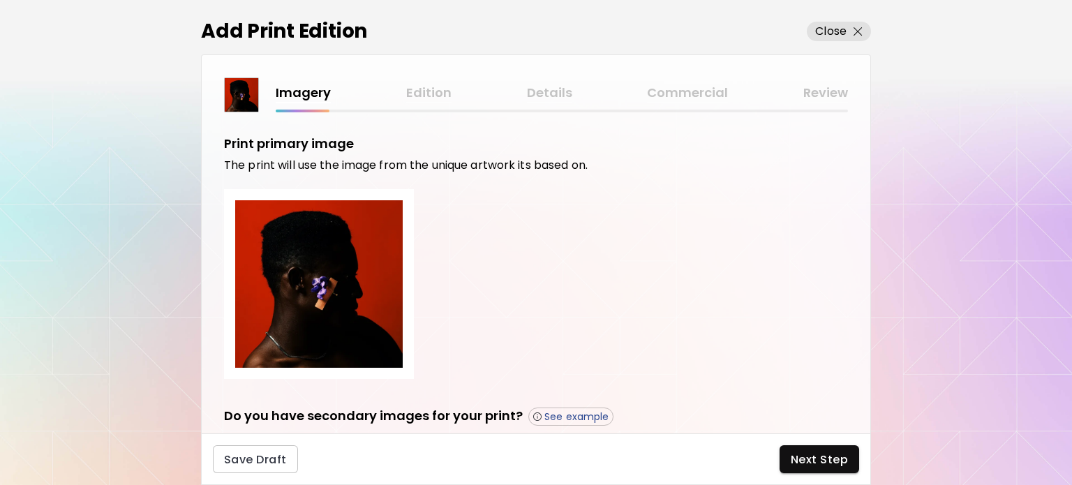
scroll to position [100, 0]
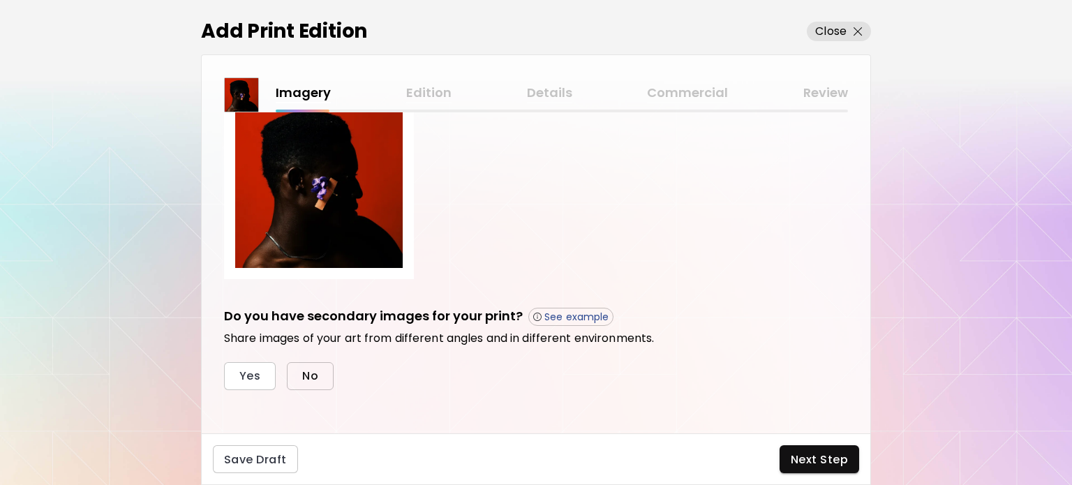
click at [310, 374] on span "No" at bounding box center [310, 375] width 16 height 15
click at [823, 456] on span "Next Step" at bounding box center [818, 459] width 57 height 15
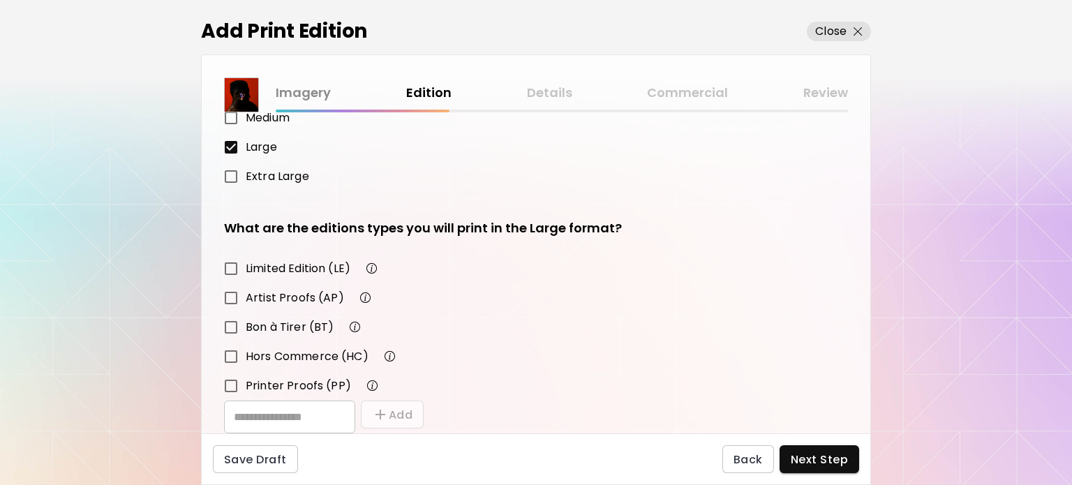
scroll to position [188, 0]
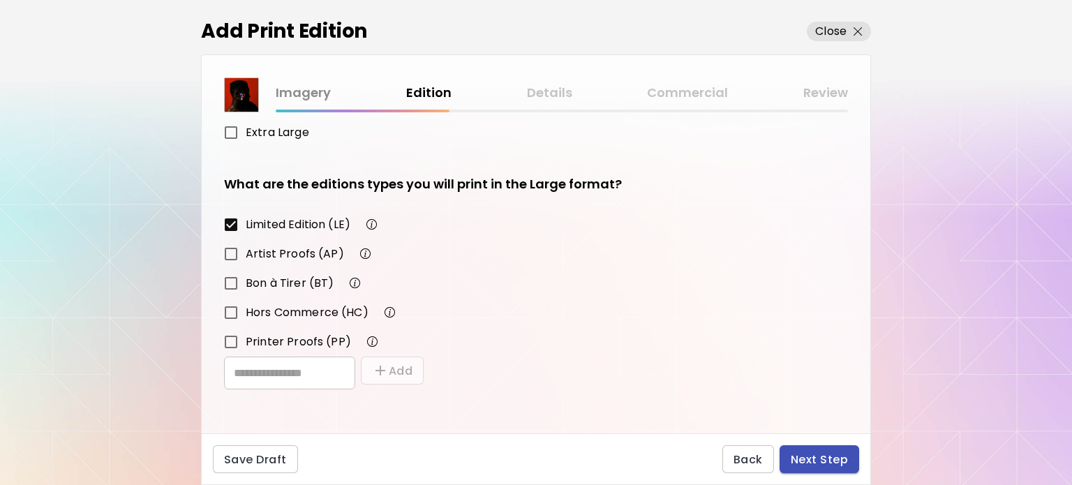
click at [827, 460] on span "Next Step" at bounding box center [818, 459] width 57 height 15
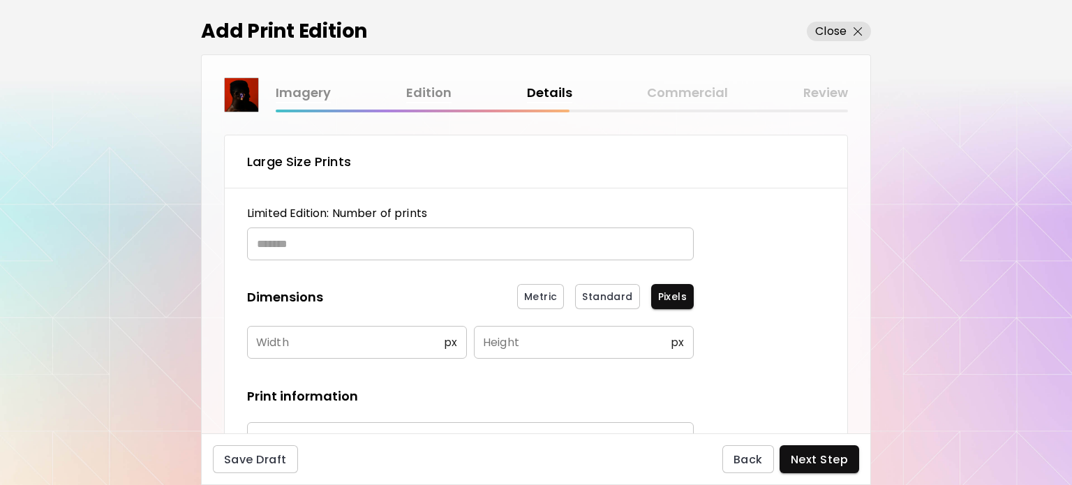
click at [378, 236] on input "text" at bounding box center [465, 243] width 437 height 33
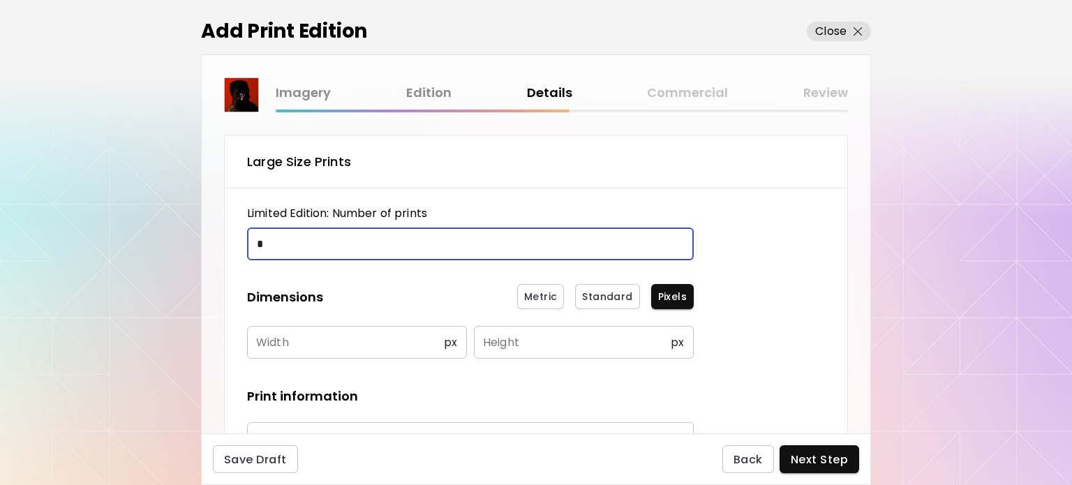
type input "*"
click at [350, 350] on input "text" at bounding box center [345, 342] width 197 height 33
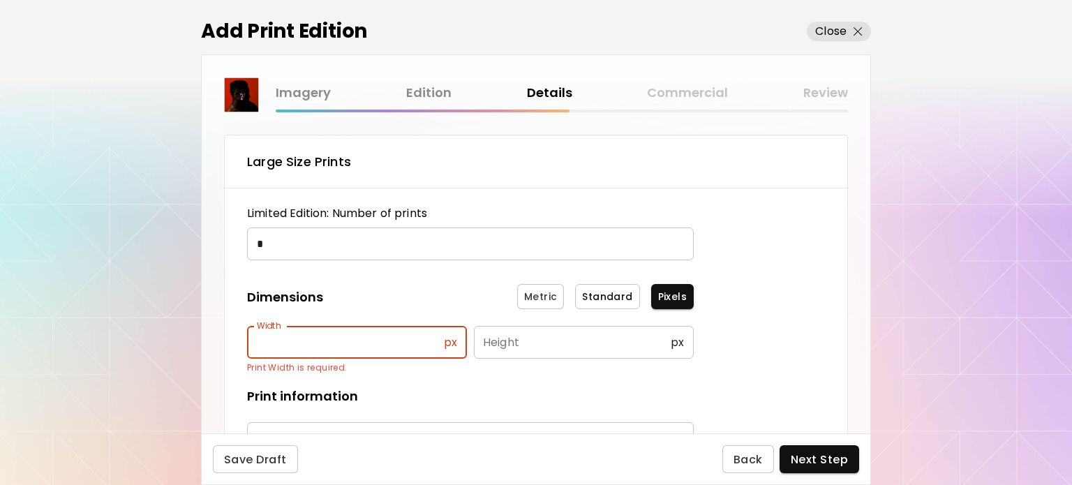
click at [606, 294] on span "Standard" at bounding box center [607, 297] width 50 height 15
click at [405, 345] on input "text" at bounding box center [340, 342] width 186 height 33
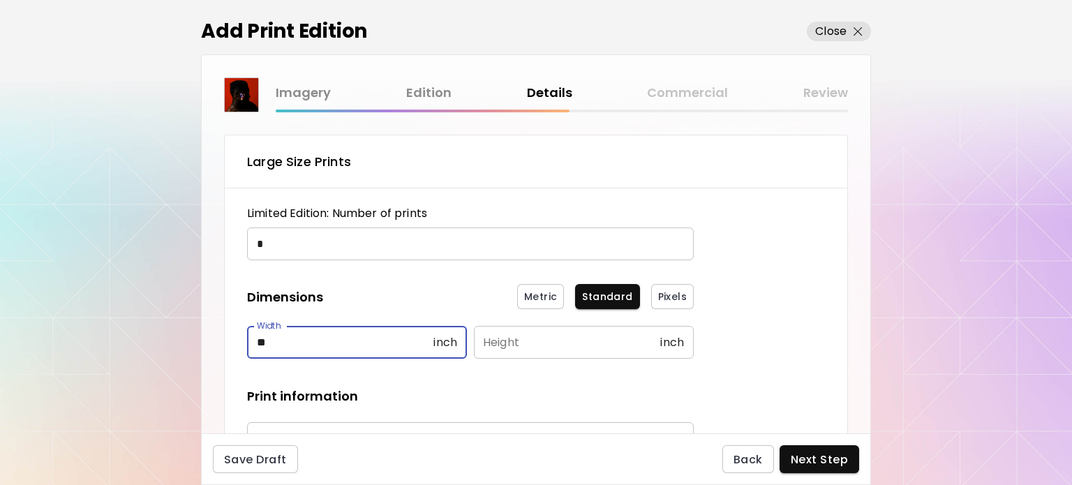
type input "**"
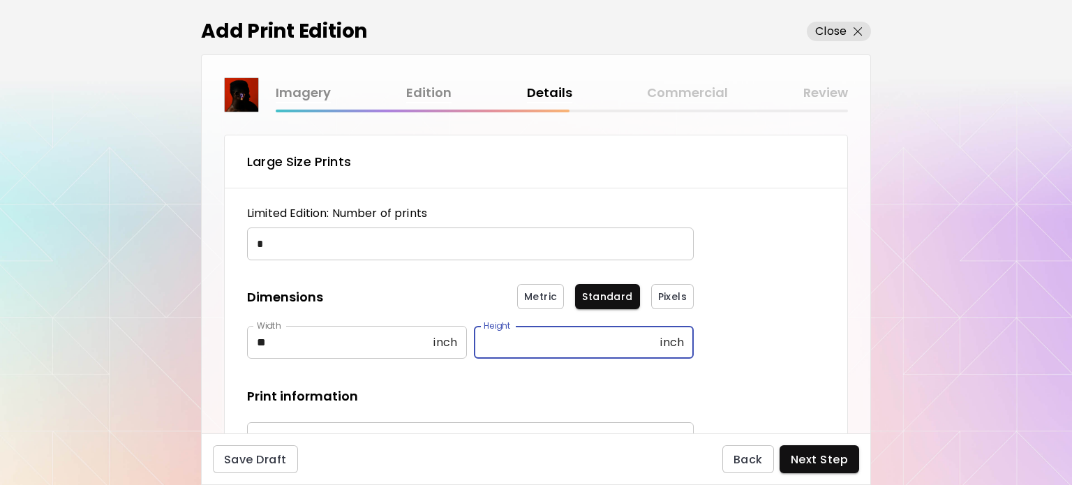
click at [583, 338] on input "text" at bounding box center [567, 342] width 186 height 33
type input "**"
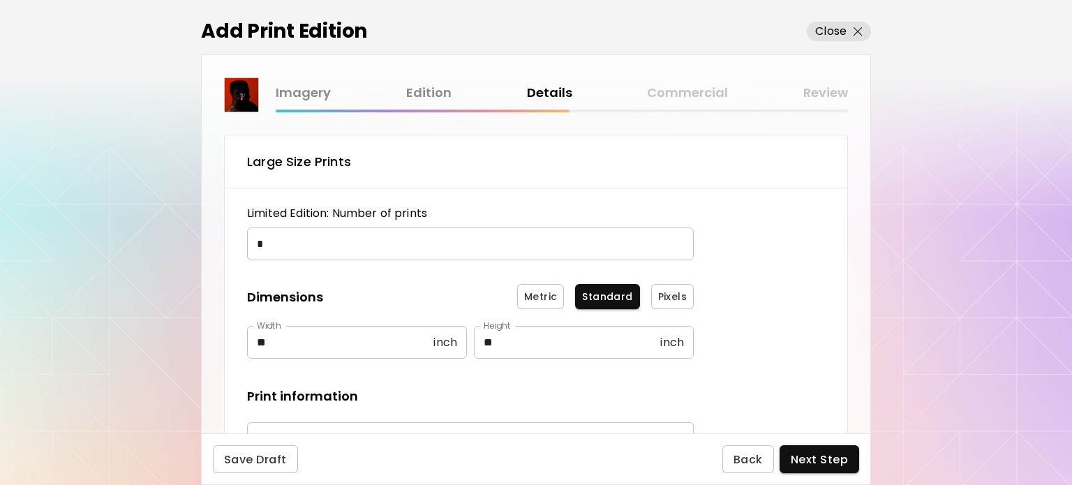
click at [869, 265] on div "Imagery Edition Details Commercial Review Large Size Prints Limited Edition: Nu…" at bounding box center [536, 243] width 670 height 379
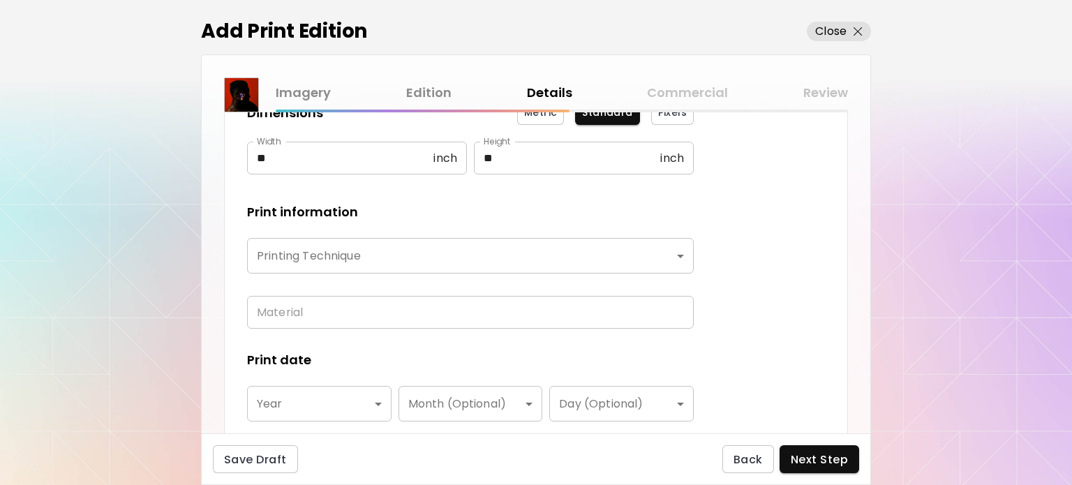
scroll to position [195, 0]
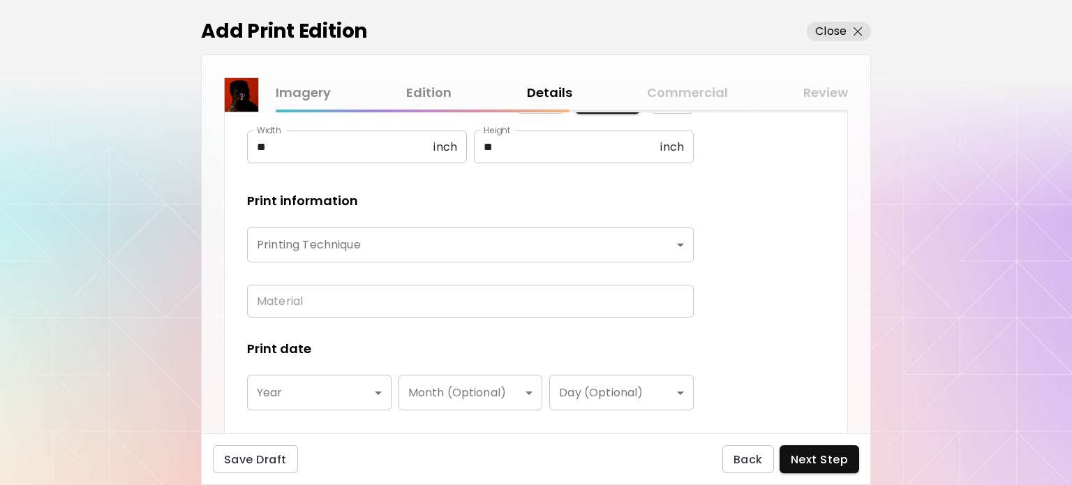
click at [554, 253] on body "kaleido.art/photosbyseyi Add Artwork Manage Art Edit Profile My BioLink Communi…" at bounding box center [536, 242] width 1072 height 485
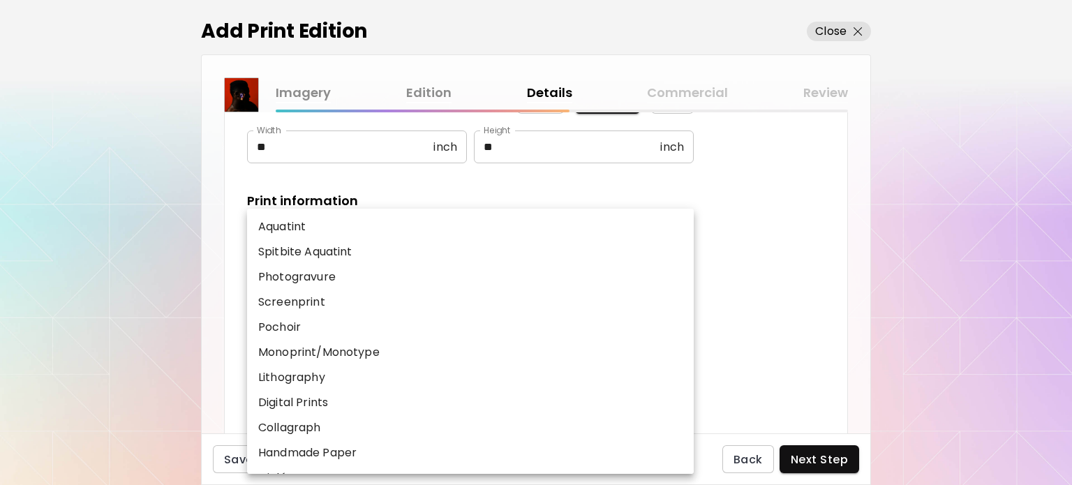
scroll to position [173, 0]
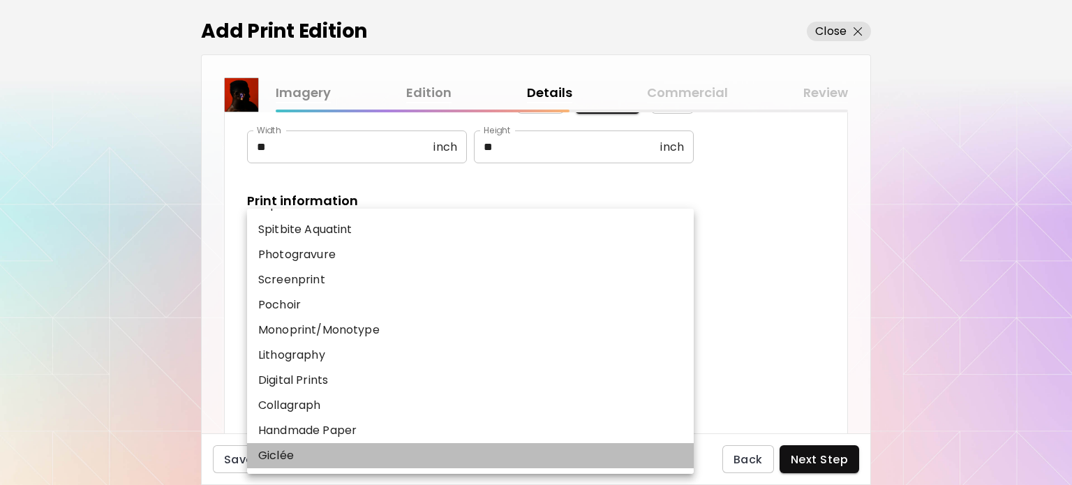
click at [471, 457] on li "Giclée" at bounding box center [473, 455] width 453 height 25
type input "******"
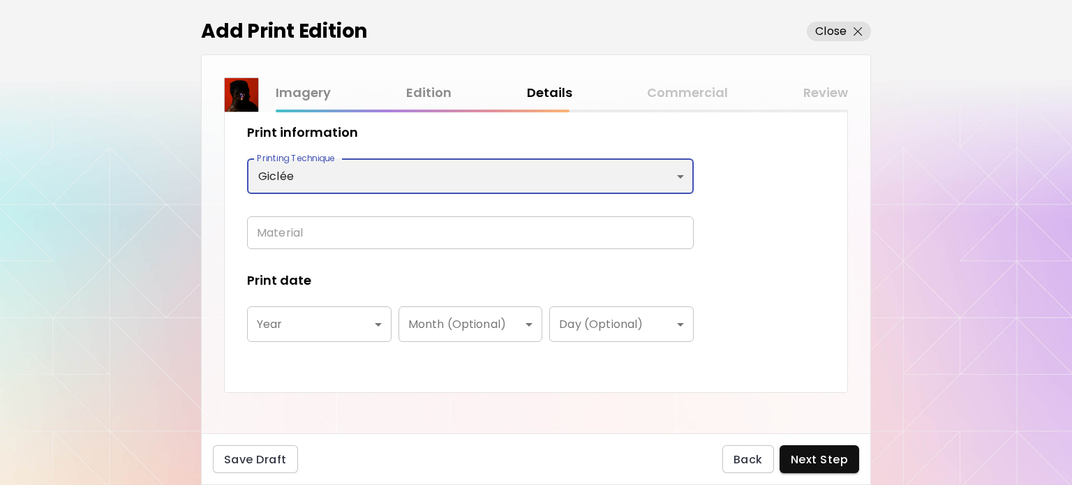
scroll to position [267, 0]
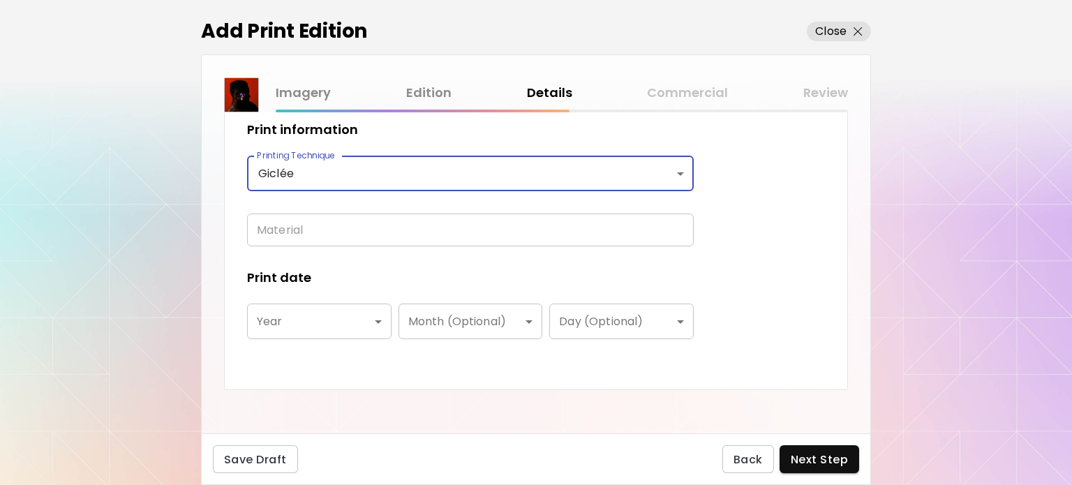
click at [460, 230] on input "text" at bounding box center [470, 229] width 447 height 33
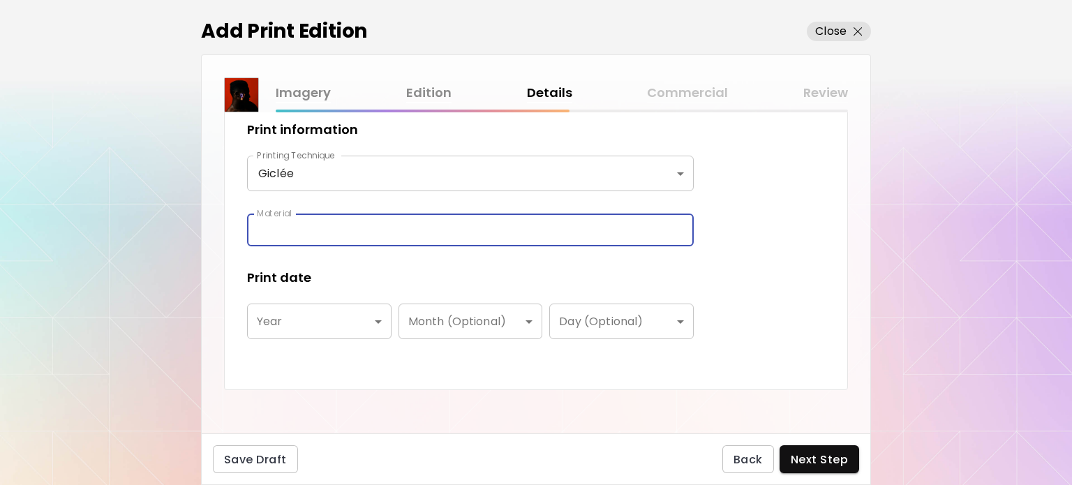
click at [282, 313] on body "kaleido.art/photosbyseyi Add Artwork Manage Art Edit Profile My BioLink Communi…" at bounding box center [536, 242] width 1072 height 485
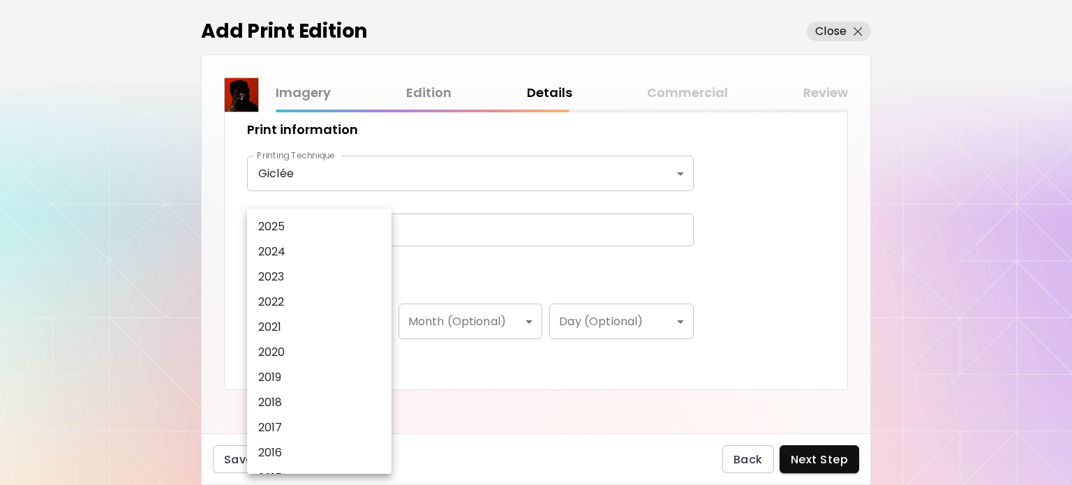
click at [293, 301] on li "2022" at bounding box center [322, 302] width 151 height 25
type input "****"
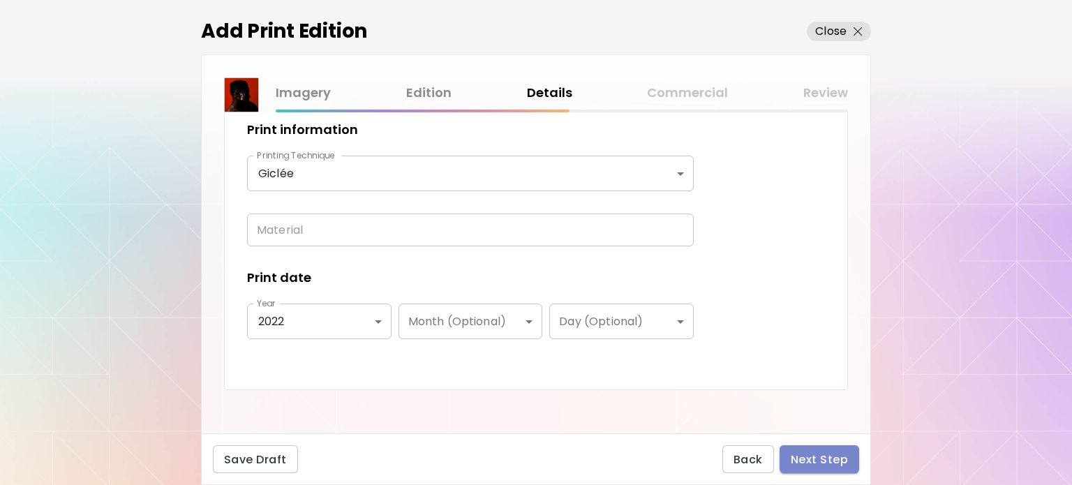
click at [826, 456] on span "Next Step" at bounding box center [818, 459] width 57 height 15
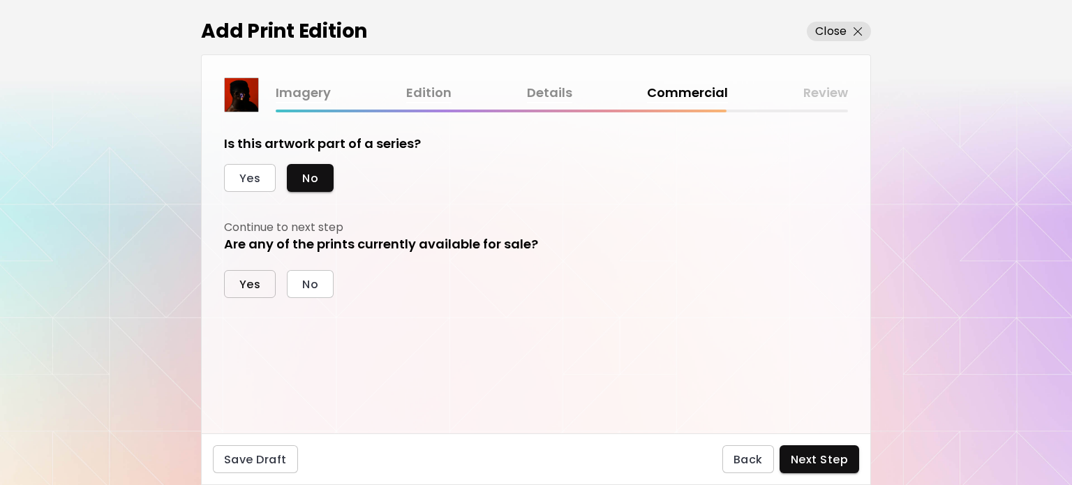
click at [260, 288] on button "Yes" at bounding box center [250, 284] width 52 height 28
click at [253, 359] on span "Fixed" at bounding box center [254, 358] width 30 height 15
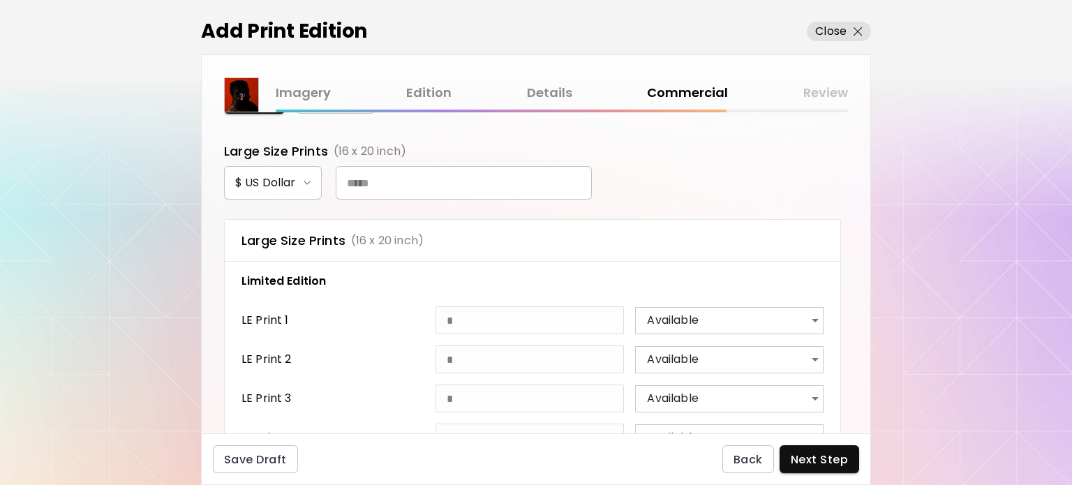
scroll to position [263, 0]
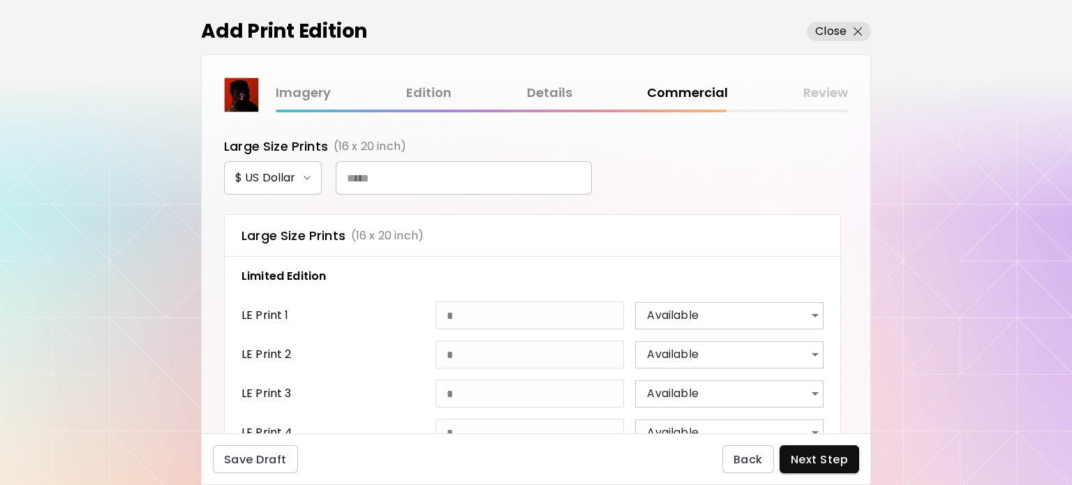
click at [385, 170] on input "text" at bounding box center [464, 177] width 256 height 33
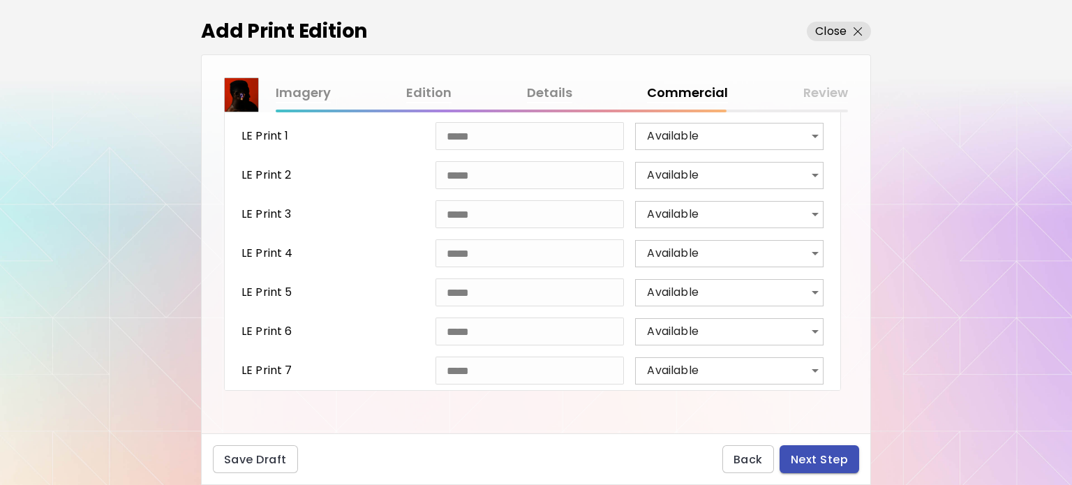
type input "*****"
click at [823, 458] on span "Next Step" at bounding box center [818, 459] width 57 height 15
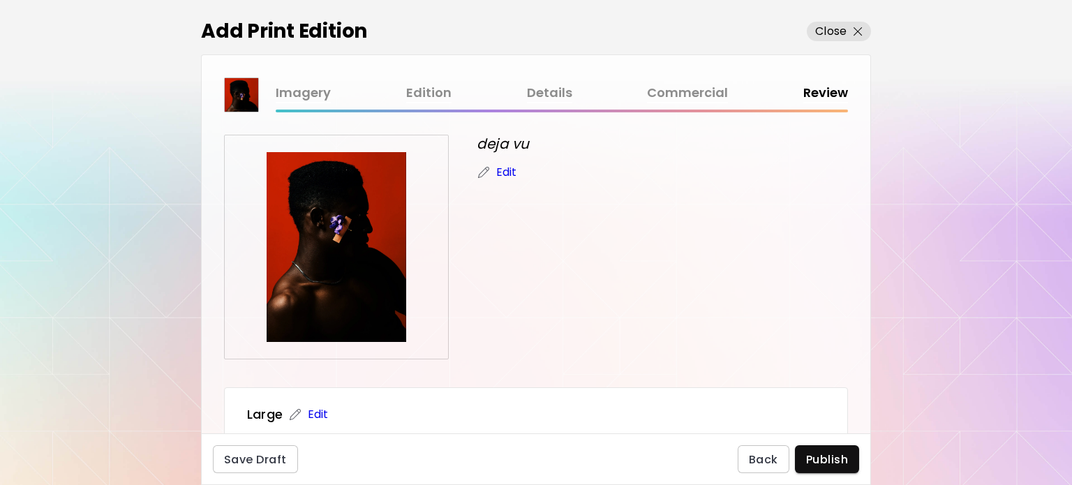
drag, startPoint x: 871, startPoint y: 197, endPoint x: 868, endPoint y: 249, distance: 52.4
click at [868, 249] on div "Add Print Edition Close Imagery Edition Details Commercial Review deja vu Edit …" at bounding box center [536, 242] width 1072 height 485
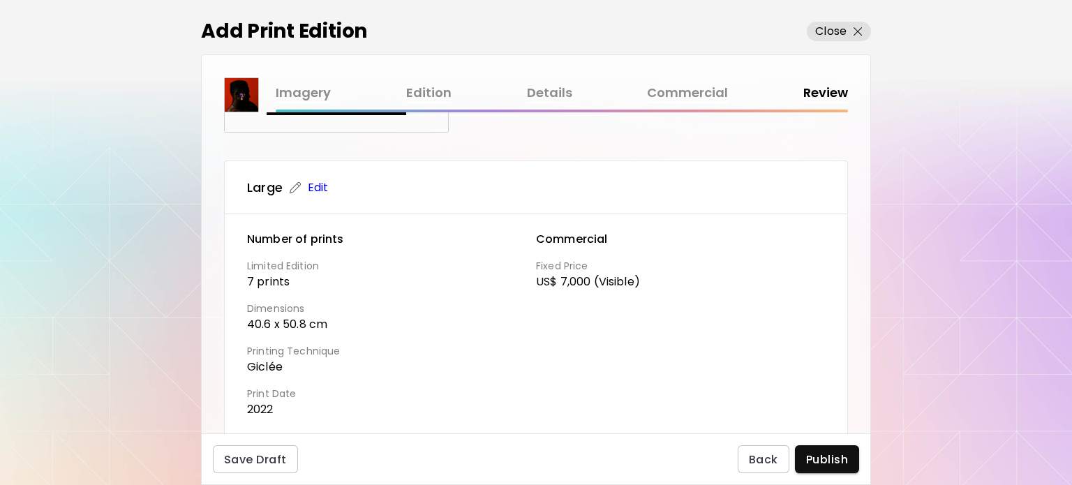
scroll to position [280, 0]
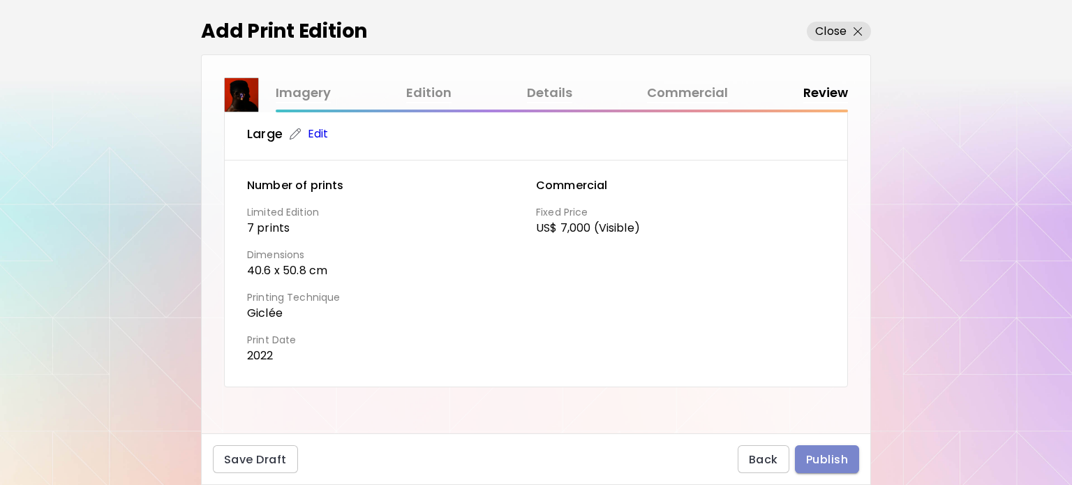
click at [818, 458] on span "Publish" at bounding box center [827, 459] width 42 height 15
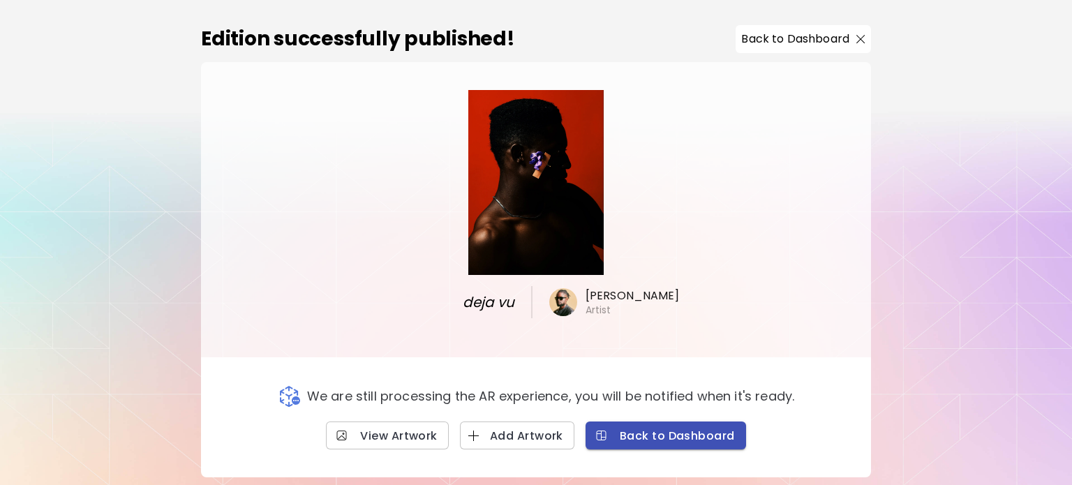
click at [629, 433] on span "Back to Dashboard" at bounding box center [665, 435] width 138 height 15
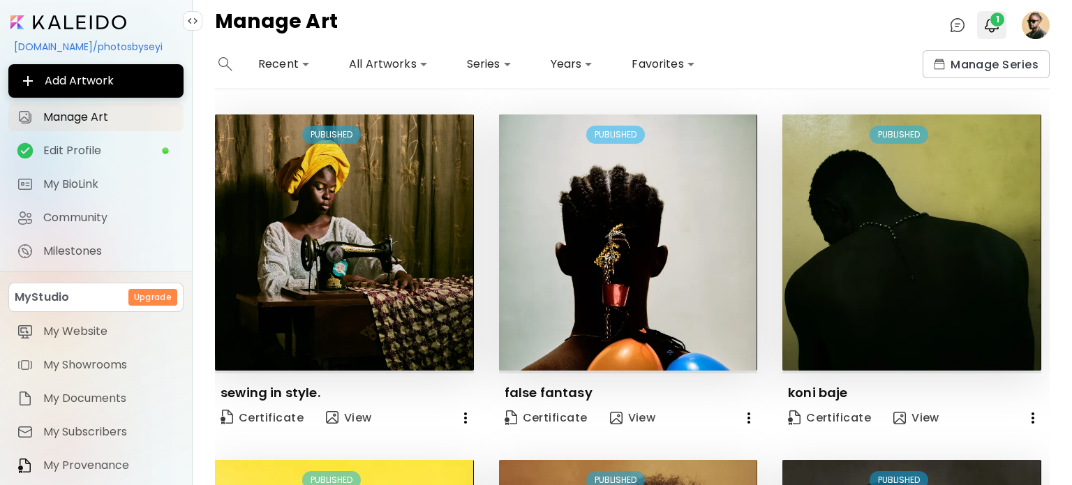
click at [992, 18] on span "1" at bounding box center [997, 20] width 14 height 14
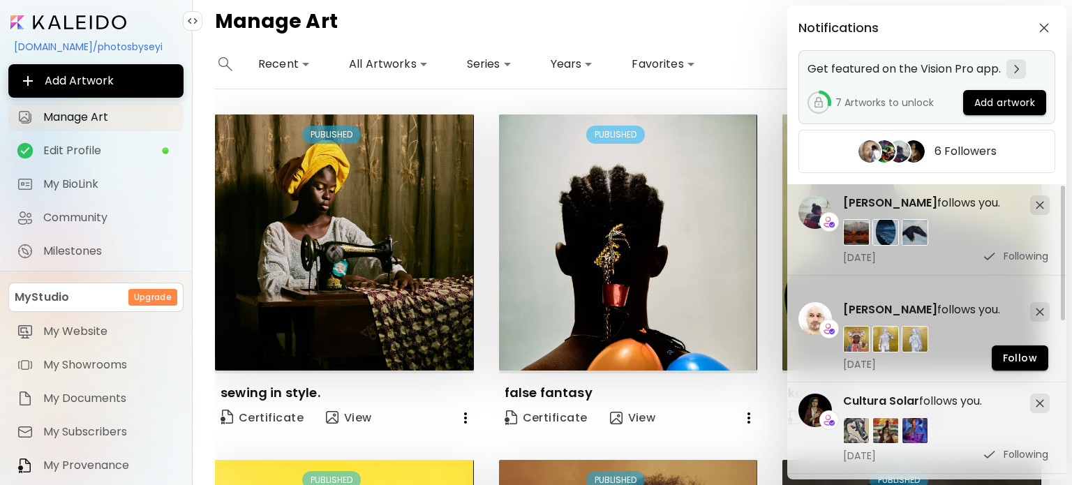
click at [988, 101] on span "Add artwork" at bounding box center [1004, 103] width 61 height 15
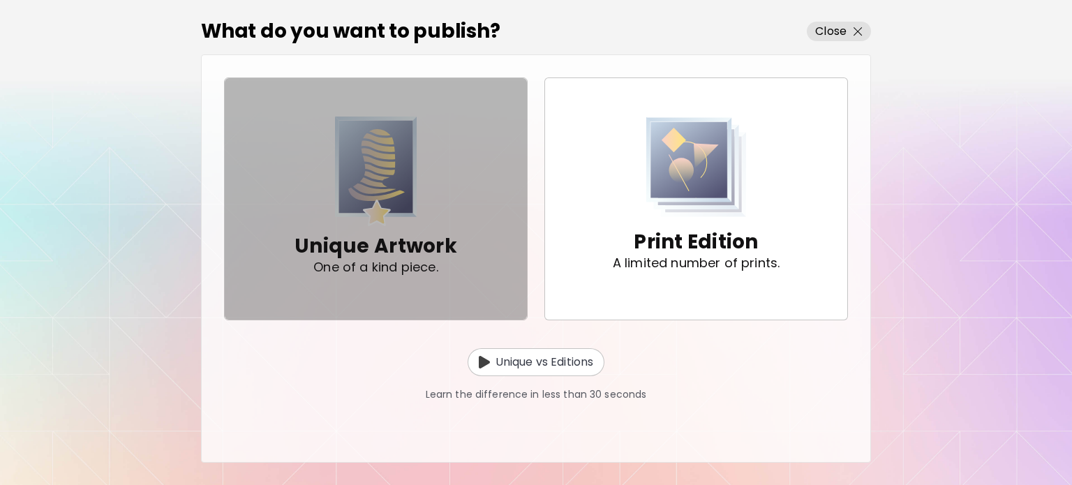
click at [415, 204] on img "button" at bounding box center [376, 172] width 82 height 110
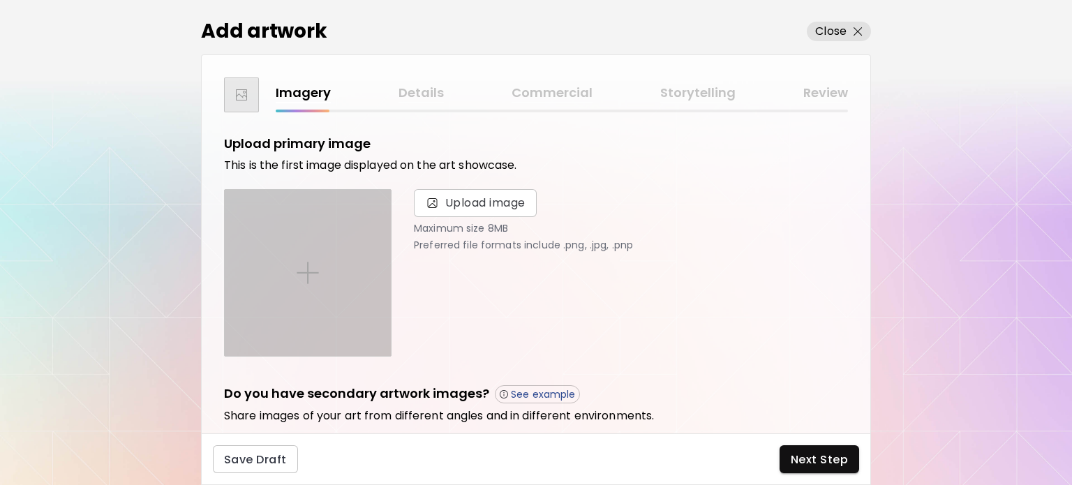
click at [285, 260] on div at bounding box center [308, 273] width 166 height 166
click at [0, 0] on input "file" at bounding box center [0, 0] width 0 height 0
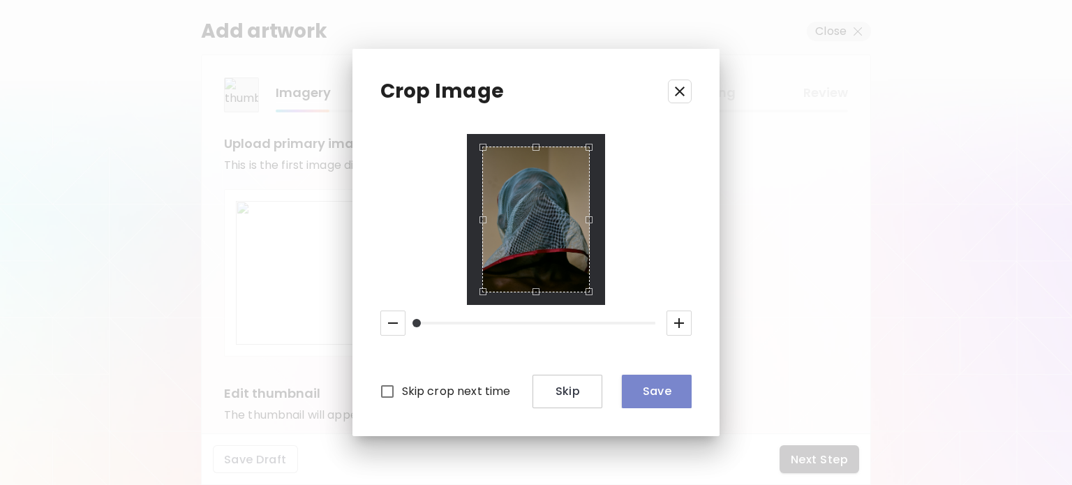
click at [643, 391] on span "Save" at bounding box center [656, 391] width 47 height 15
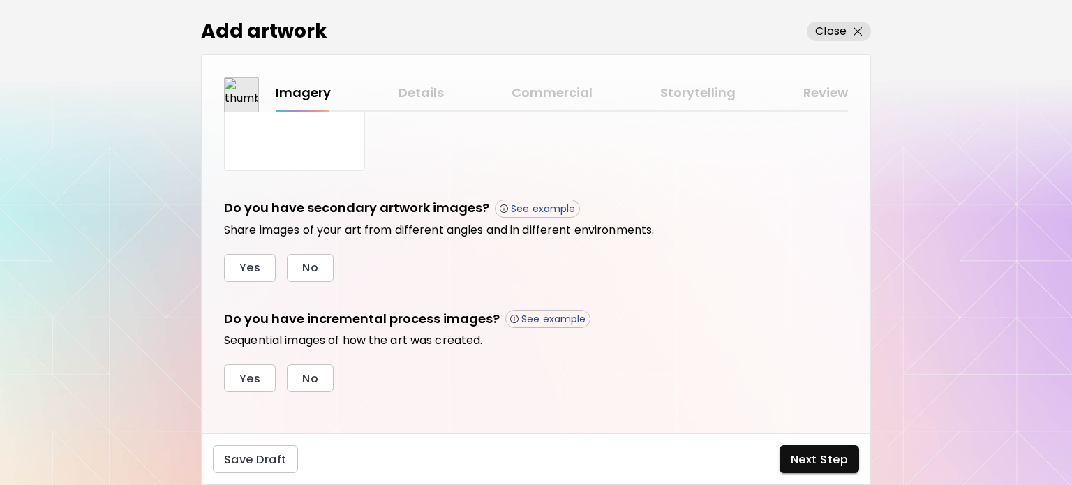
scroll to position [416, 0]
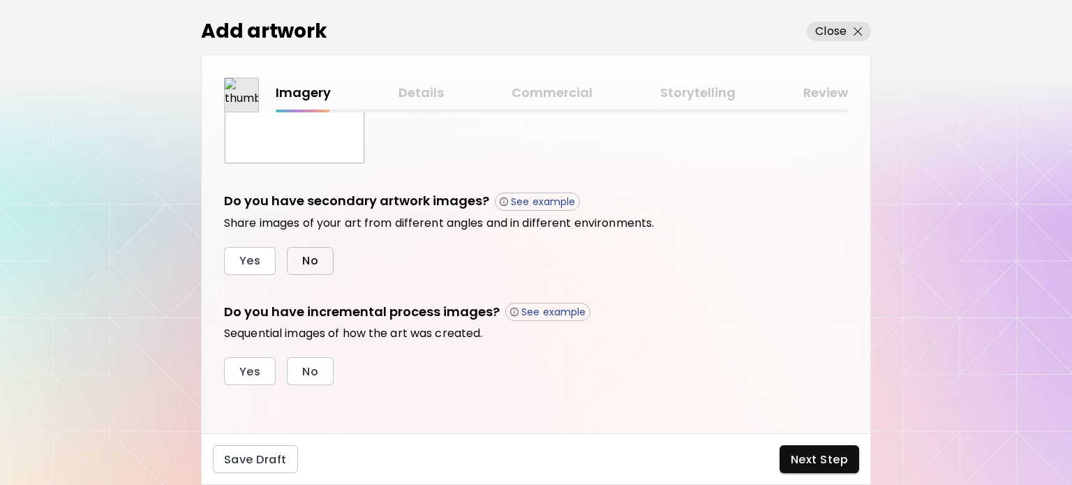
click at [317, 260] on button "No" at bounding box center [310, 261] width 47 height 28
click at [320, 365] on button "No" at bounding box center [310, 371] width 47 height 28
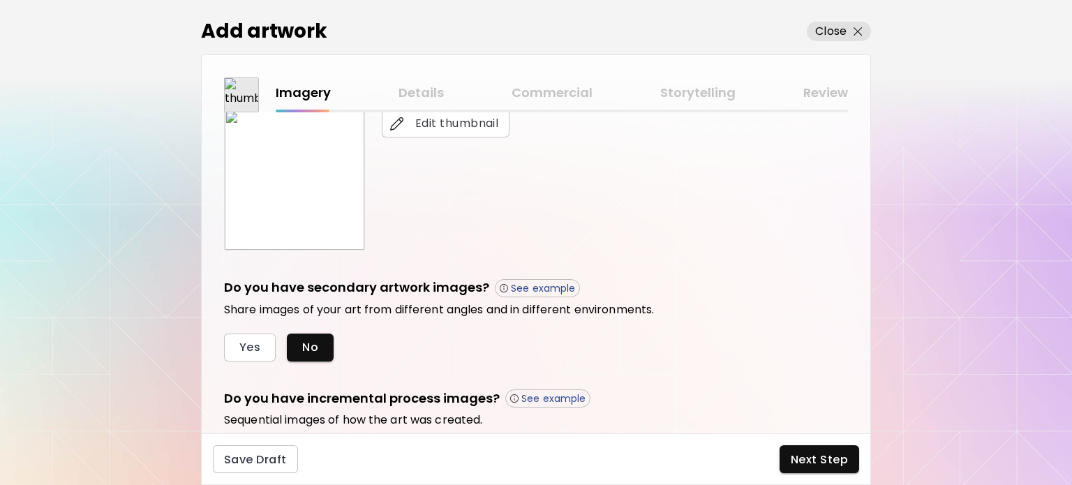
scroll to position [340, 0]
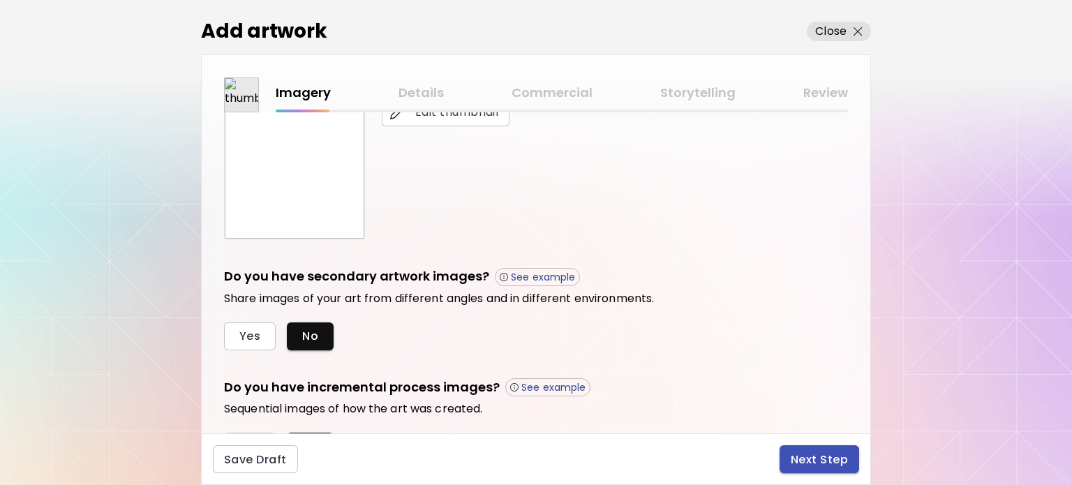
click at [834, 456] on span "Next Step" at bounding box center [818, 459] width 57 height 15
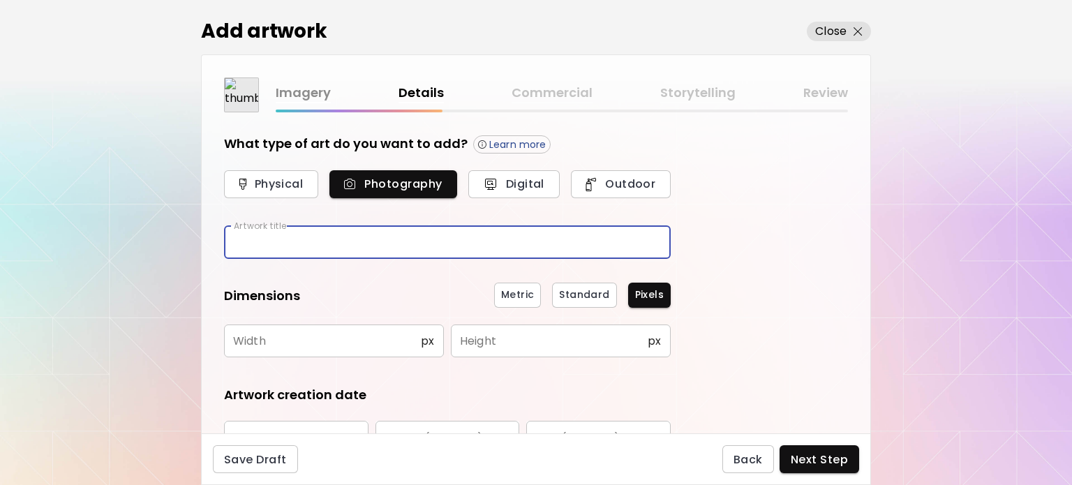
click at [389, 244] on input "text" at bounding box center [447, 242] width 447 height 33
type input "**********"
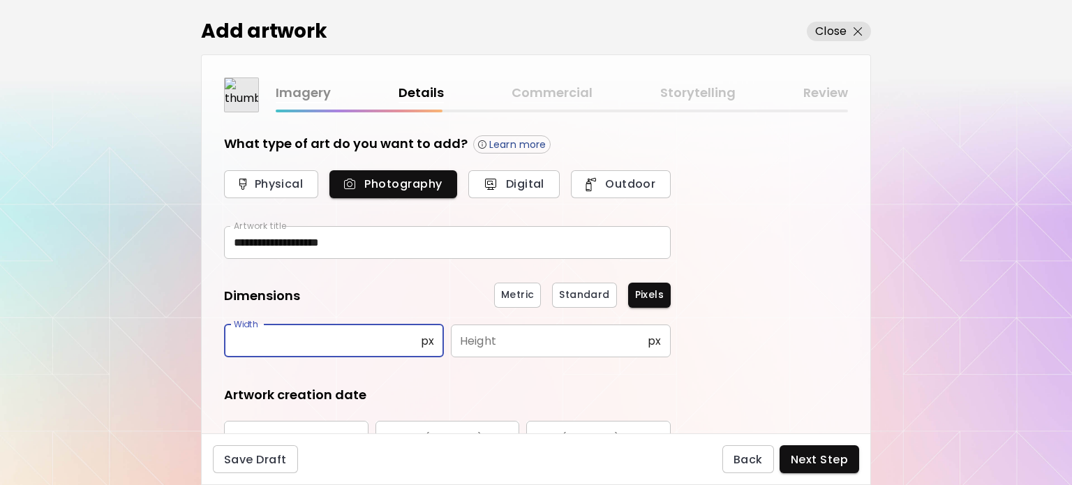
click at [276, 333] on input "text" at bounding box center [322, 340] width 197 height 33
type input "*****"
click at [572, 335] on input "text" at bounding box center [549, 340] width 197 height 33
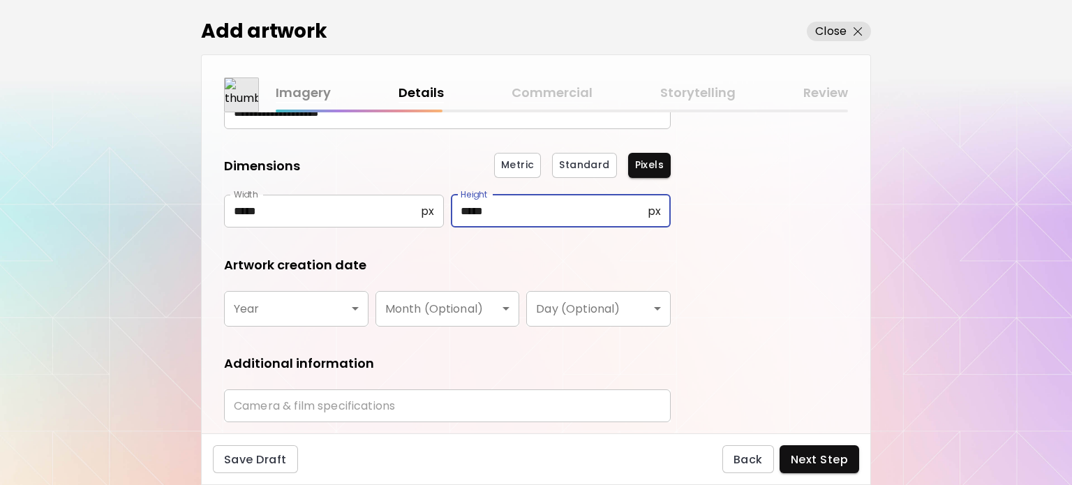
scroll to position [145, 0]
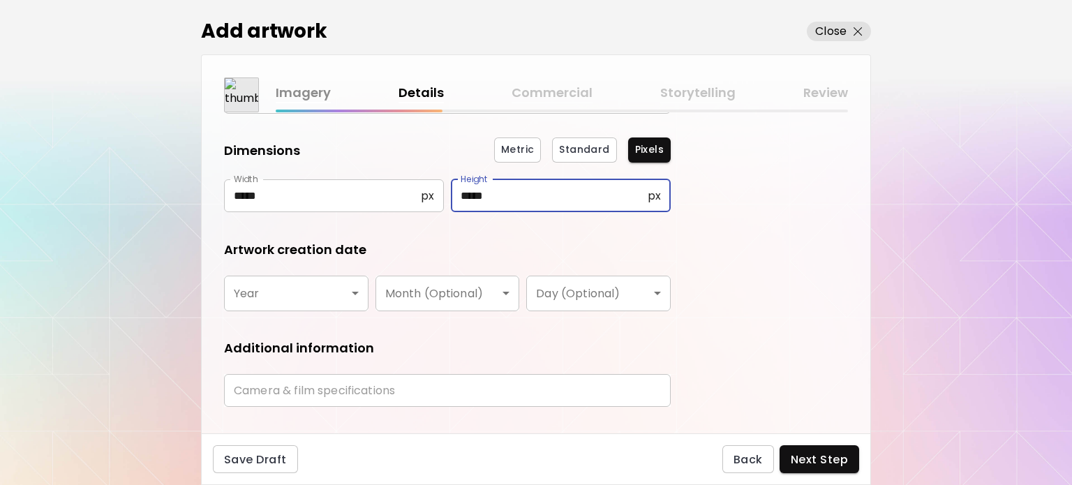
type input "*****"
click at [258, 295] on body "**********" at bounding box center [536, 242] width 1072 height 485
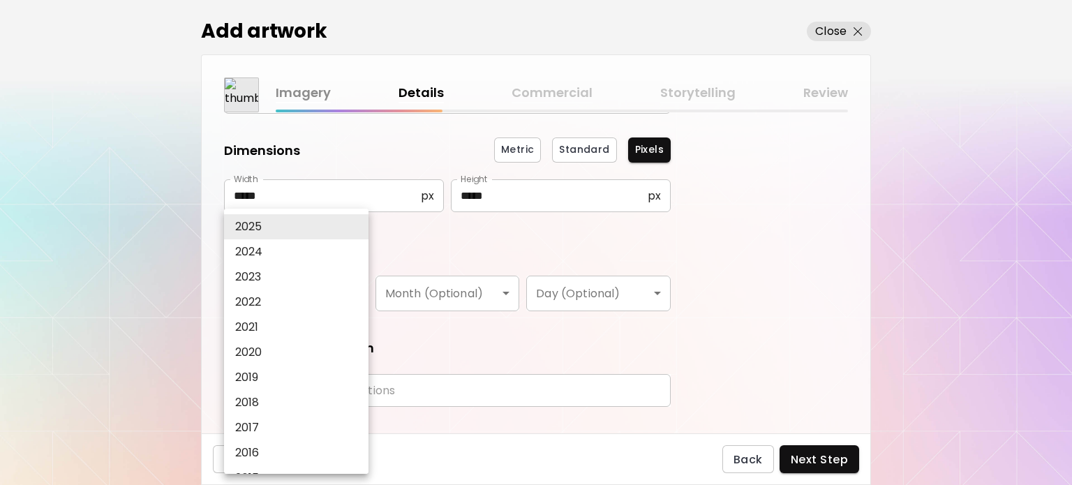
click at [293, 257] on li "2024" at bounding box center [299, 251] width 151 height 25
type input "****"
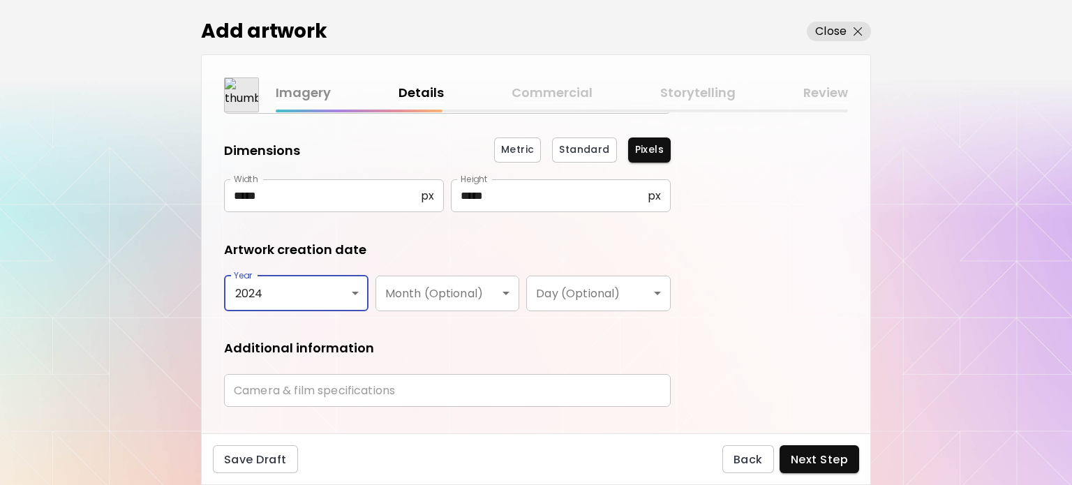
click at [377, 391] on input "text" at bounding box center [447, 390] width 447 height 33
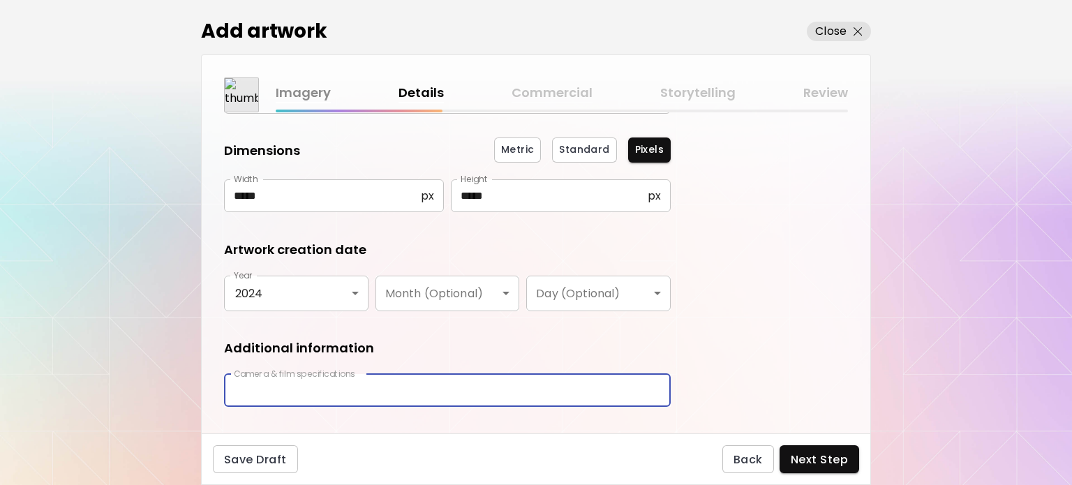
type input "**********"
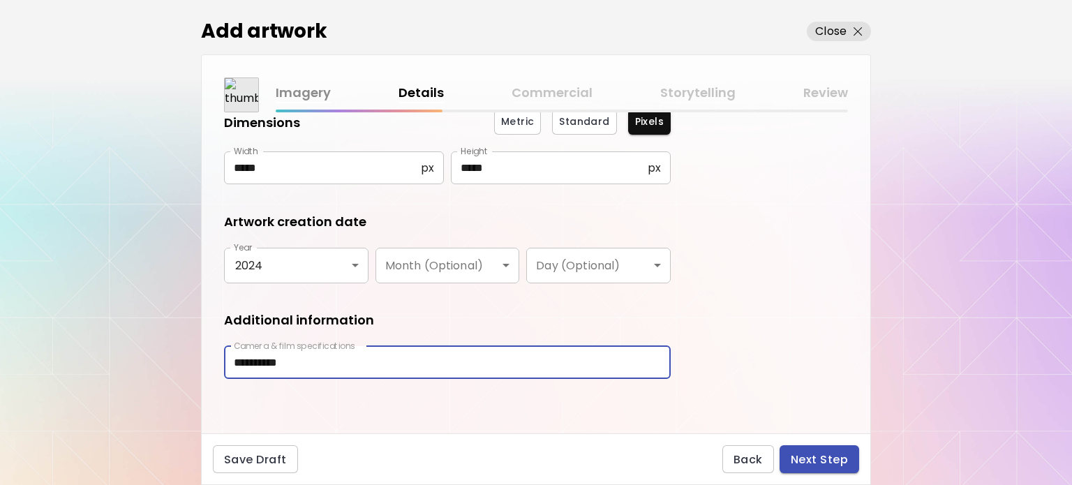
click at [842, 462] on span "Next Step" at bounding box center [818, 459] width 57 height 15
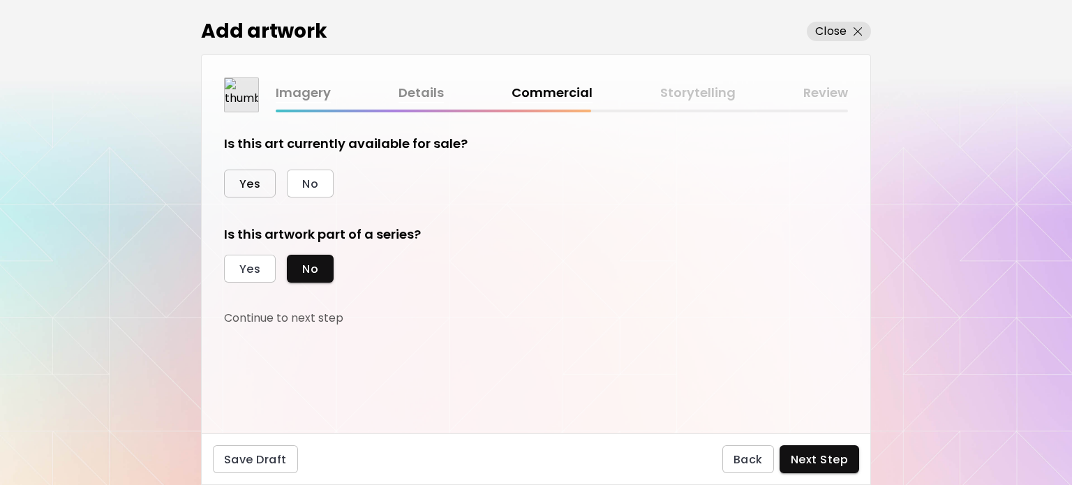
click at [256, 178] on span "Yes" at bounding box center [249, 184] width 21 height 15
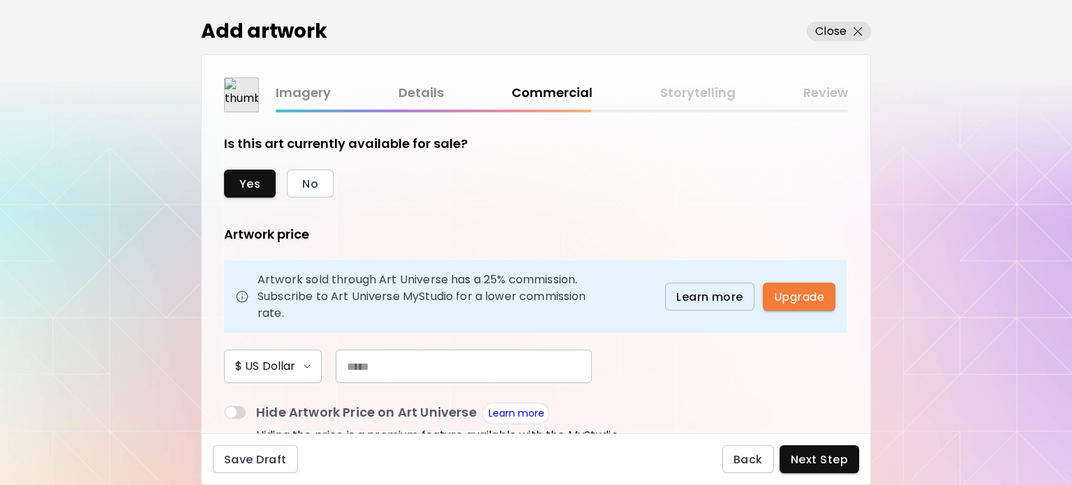
click at [381, 354] on input "text" at bounding box center [464, 366] width 256 height 33
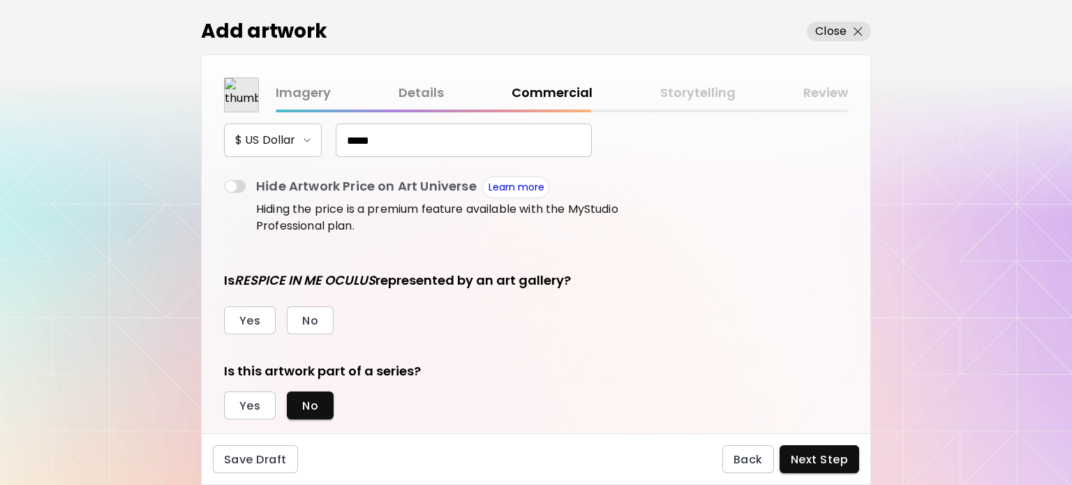
scroll to position [233, 0]
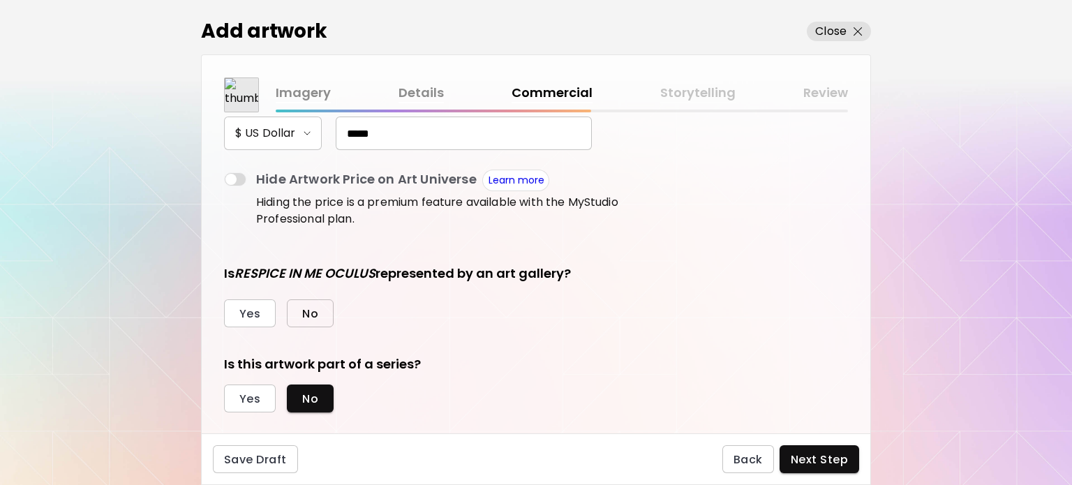
type input "*****"
click at [311, 310] on span "No" at bounding box center [310, 313] width 16 height 15
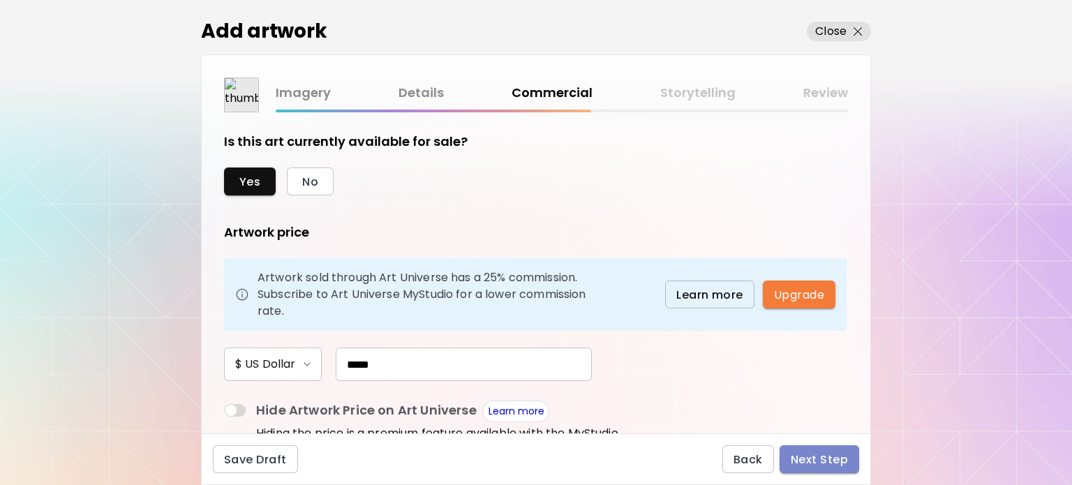
click at [833, 464] on span "Next Step" at bounding box center [818, 459] width 57 height 15
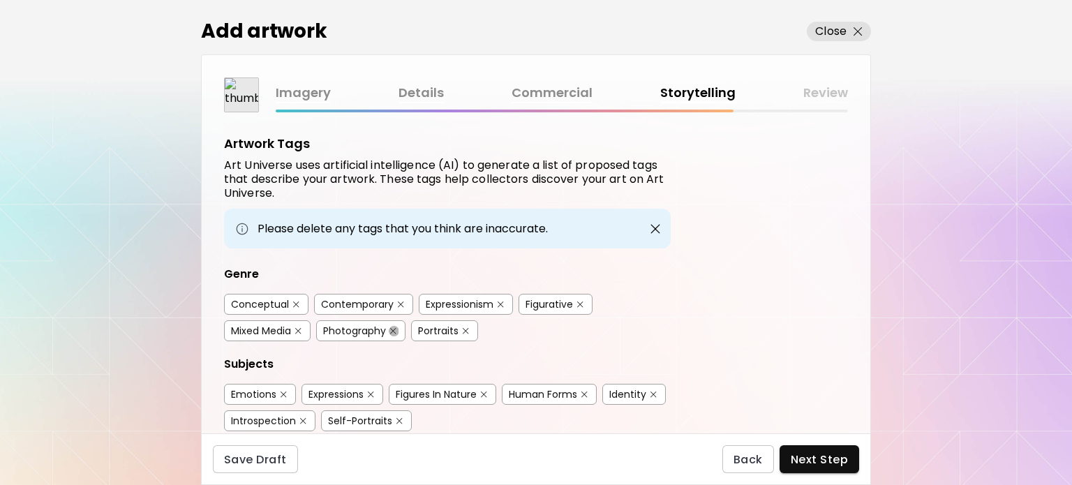
click at [393, 329] on img "button" at bounding box center [393, 331] width 6 height 6
click at [375, 393] on button "button" at bounding box center [371, 394] width 10 height 10
click at [485, 391] on img "button" at bounding box center [484, 394] width 6 height 6
click at [658, 395] on div "Identity" at bounding box center [633, 394] width 63 height 21
click at [650, 393] on img "button" at bounding box center [653, 394] width 6 height 6
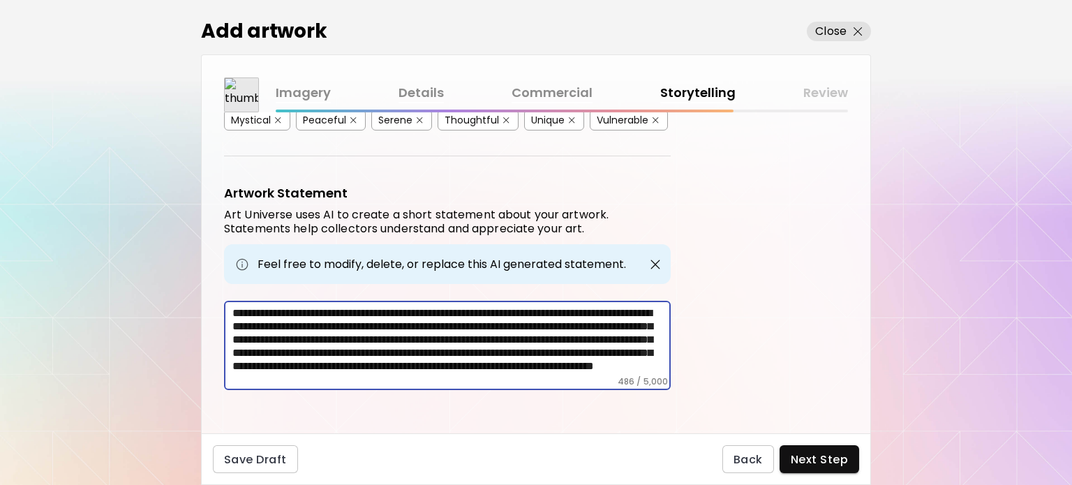
drag, startPoint x: 423, startPoint y: 317, endPoint x: 231, endPoint y: 319, distance: 191.9
click at [231, 319] on div "**********" at bounding box center [447, 345] width 447 height 89
click at [542, 331] on textarea "**********" at bounding box center [451, 341] width 438 height 70
type textarea "**********"
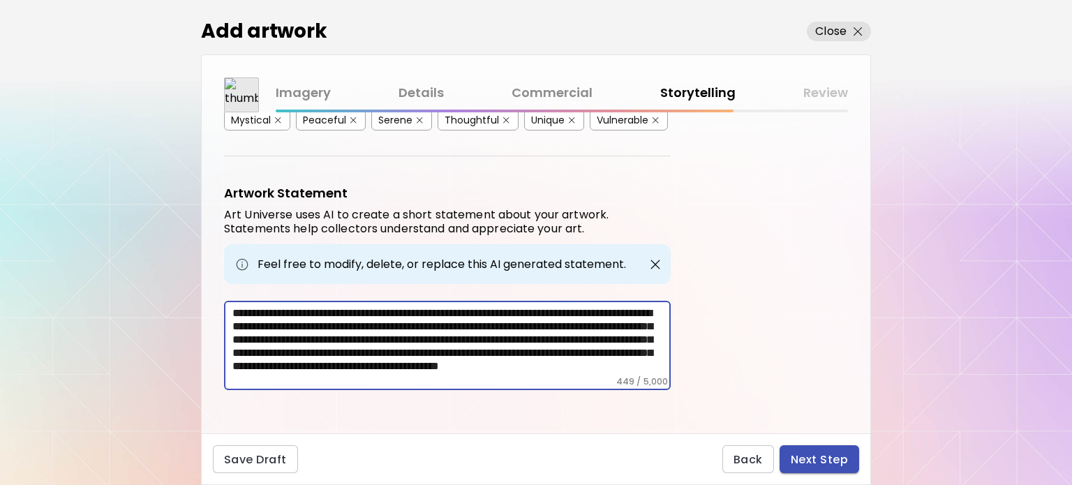
click at [797, 460] on span "Next Step" at bounding box center [818, 459] width 57 height 15
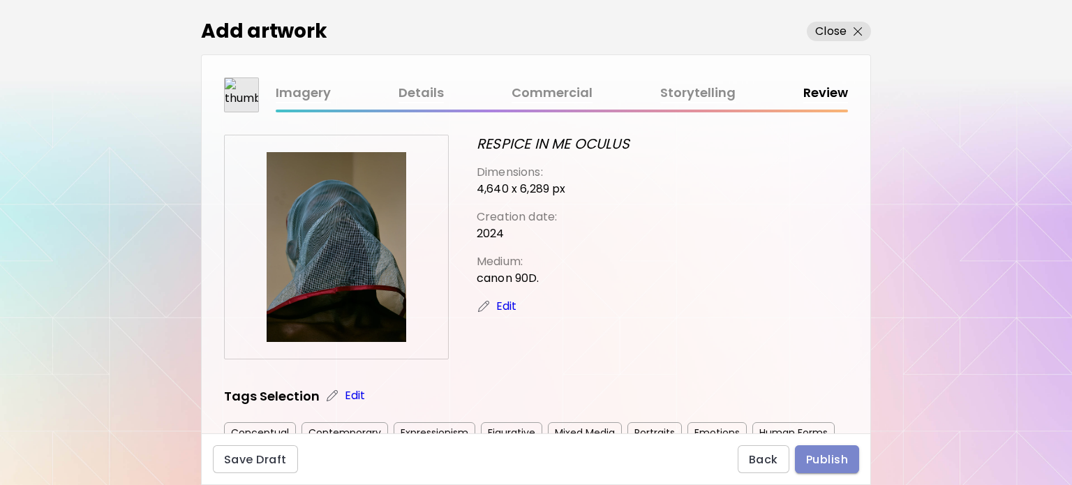
click at [833, 458] on span "Publish" at bounding box center [827, 459] width 42 height 15
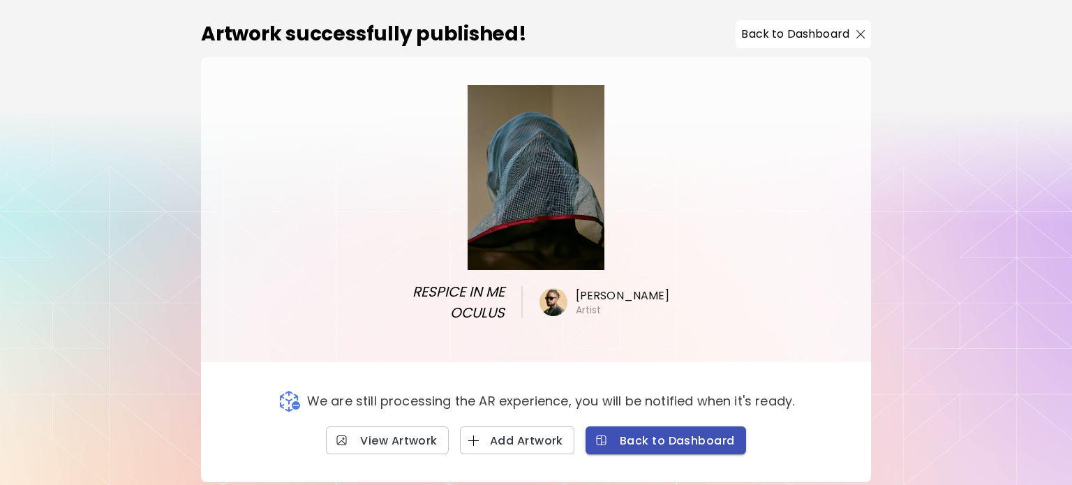
click at [643, 442] on span "Back to Dashboard" at bounding box center [665, 440] width 138 height 15
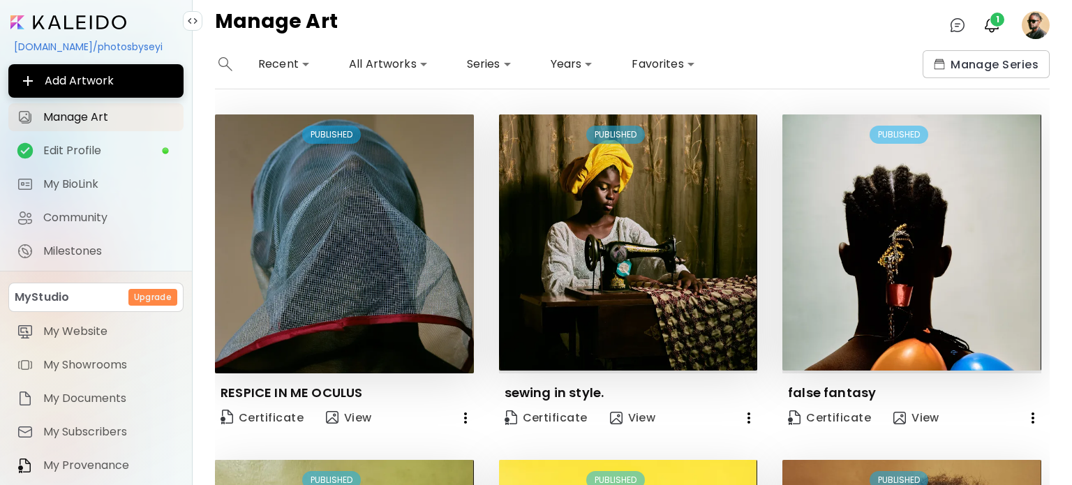
click at [1046, 161] on div "**********" at bounding box center [632, 267] width 879 height 435
click at [997, 28] on img "button" at bounding box center [991, 25] width 17 height 17
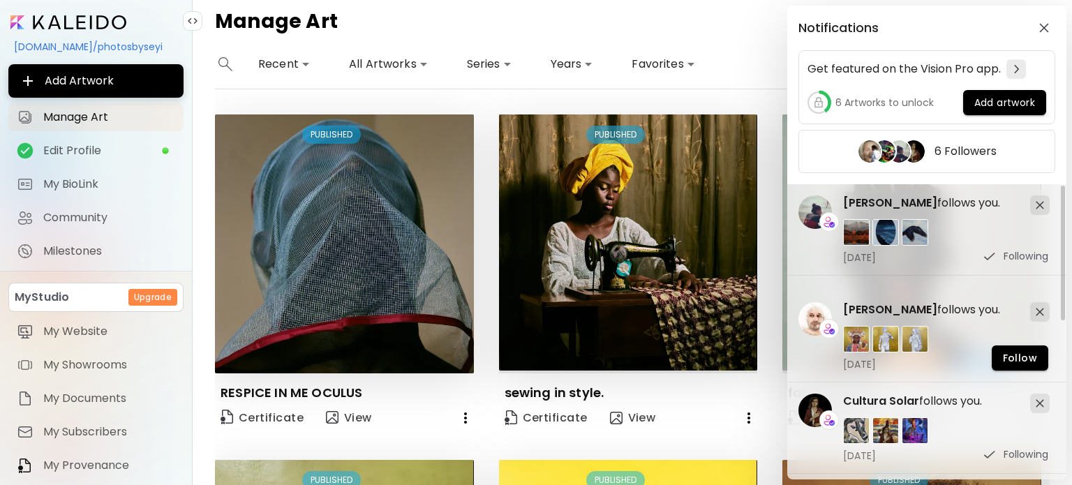
click at [765, 45] on div "Notifications Get featured on the Vision Pro app. 6 Artworks to unlock Add artw…" at bounding box center [536, 242] width 1072 height 485
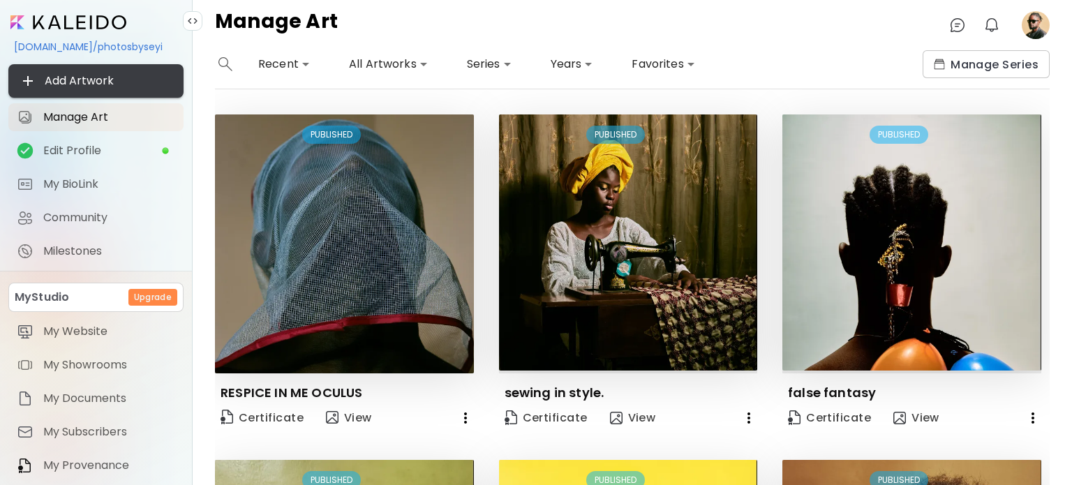
click at [121, 77] on span "Add Artwork" at bounding box center [96, 81] width 153 height 17
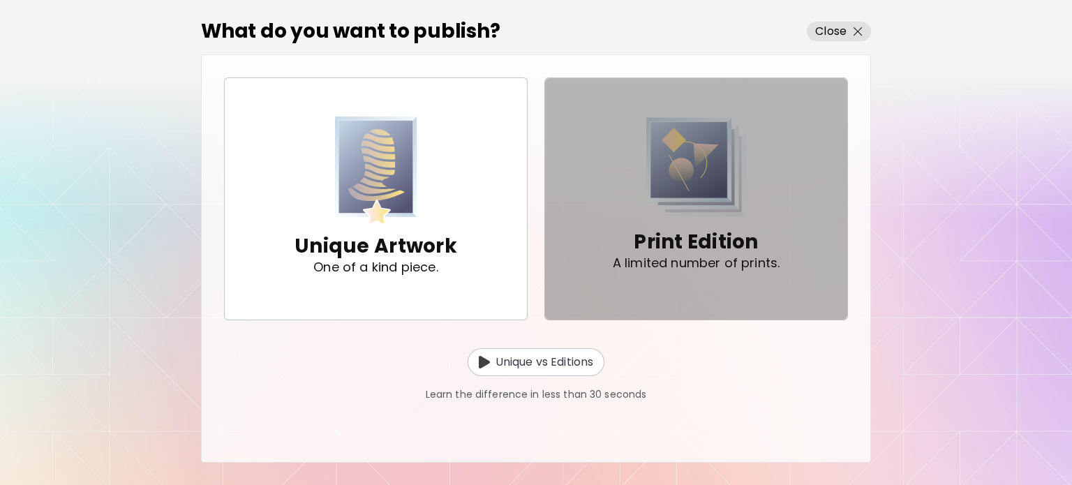
click at [649, 199] on img "button" at bounding box center [696, 167] width 100 height 101
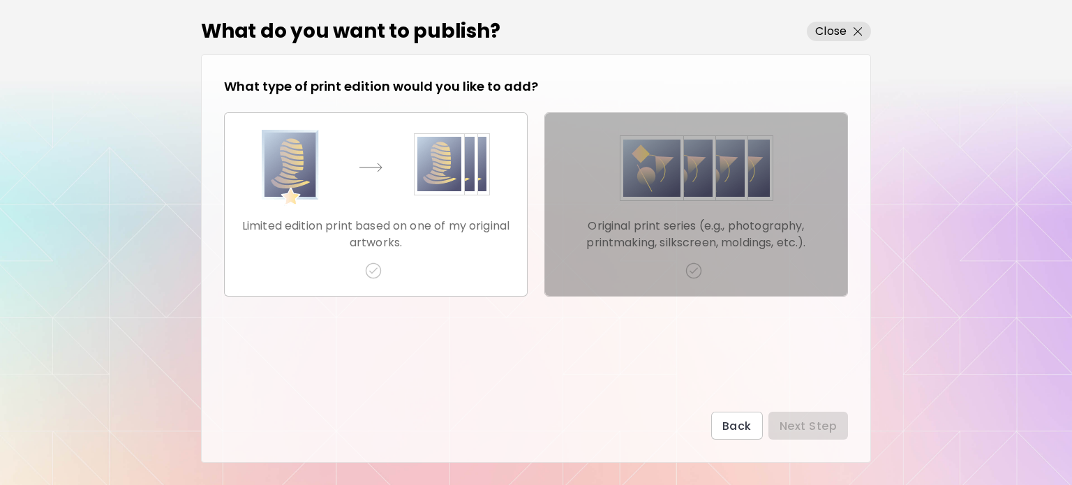
click at [622, 210] on div "Original print series (e.g., photography, printmaking, silkscreen, moldings, et…" at bounding box center [696, 204] width 280 height 149
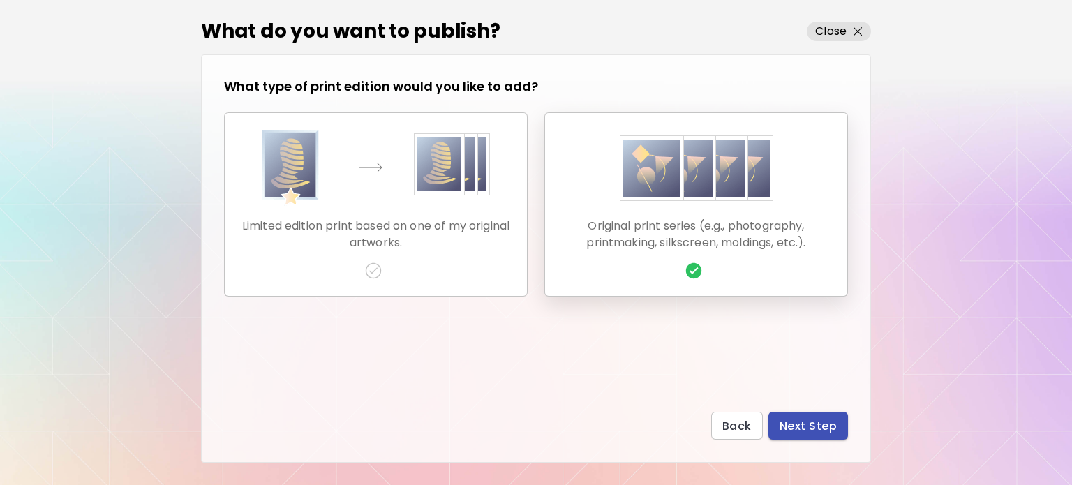
click at [795, 427] on span "Next Step" at bounding box center [807, 426] width 57 height 15
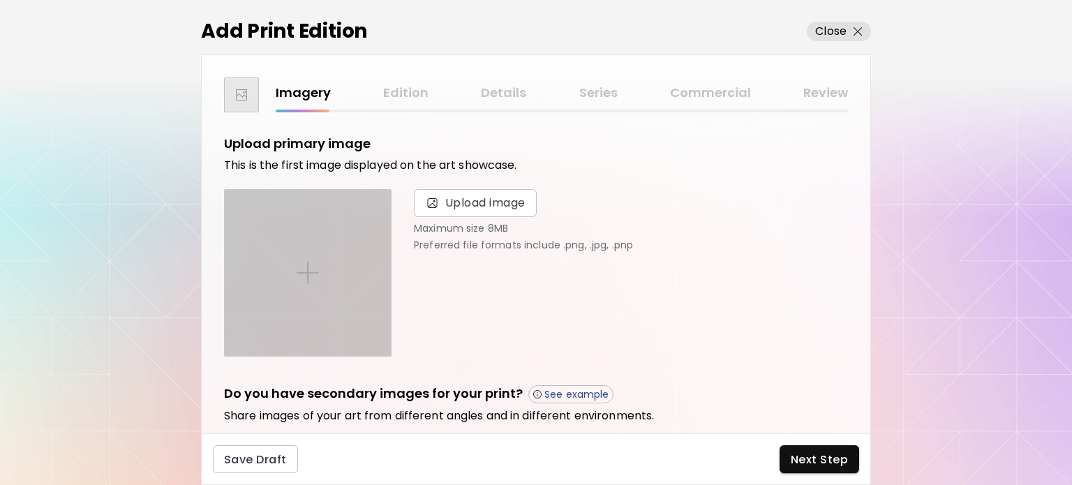
click at [366, 262] on div at bounding box center [308, 273] width 166 height 166
click at [0, 0] on input "file" at bounding box center [0, 0] width 0 height 0
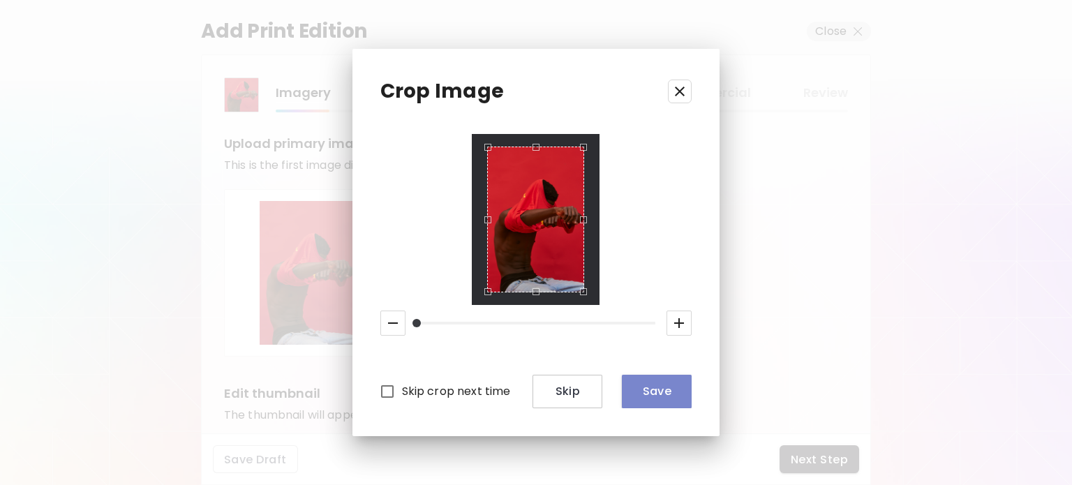
click at [669, 402] on button "Save" at bounding box center [657, 391] width 70 height 33
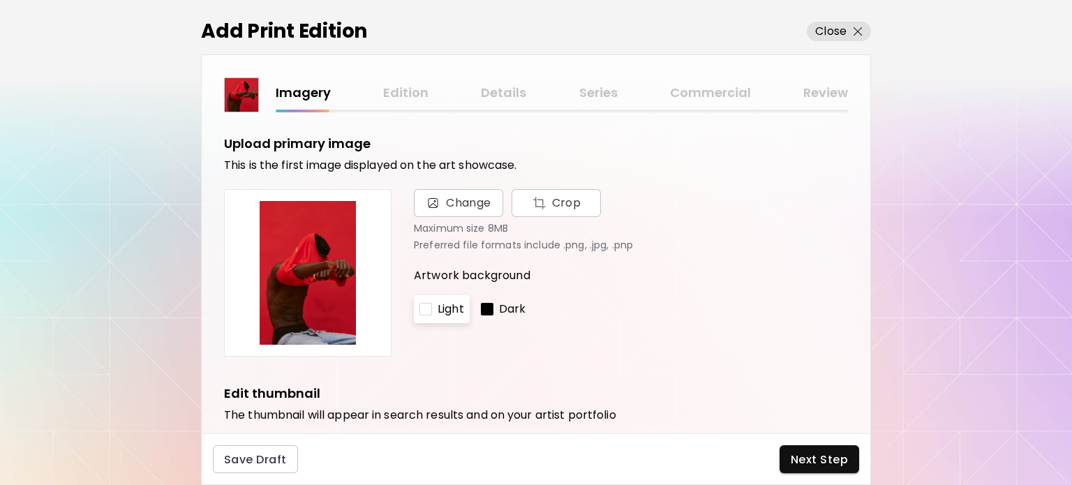
click at [483, 306] on div at bounding box center [487, 309] width 13 height 13
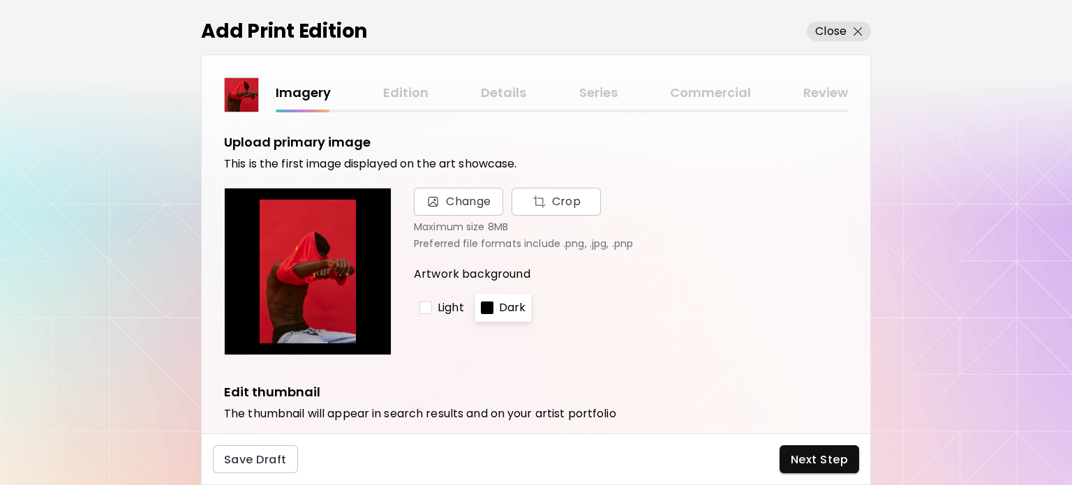
scroll to position [1, 0]
click at [428, 317] on div "Light" at bounding box center [442, 308] width 56 height 28
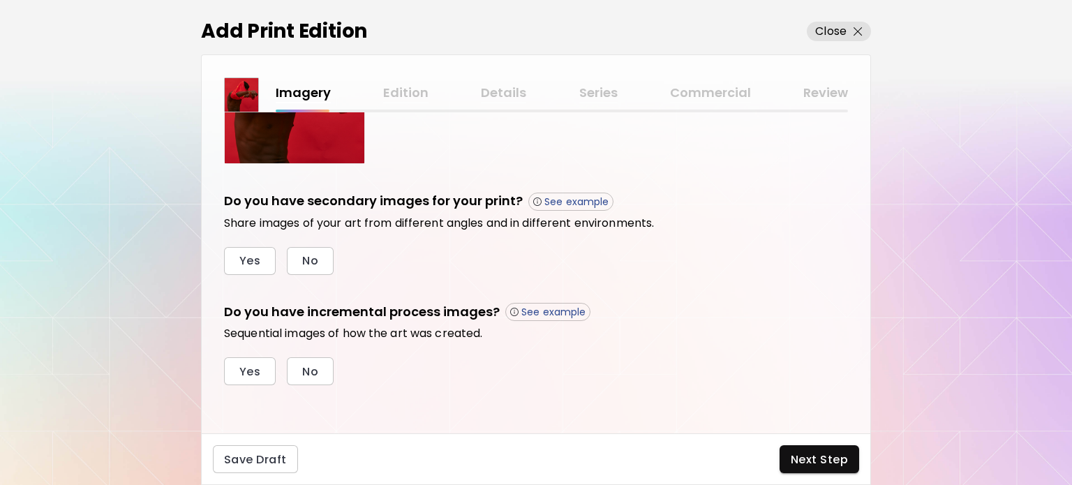
scroll to position [416, 0]
click at [304, 264] on span "No" at bounding box center [310, 260] width 16 height 15
click at [323, 373] on button "No" at bounding box center [310, 371] width 47 height 28
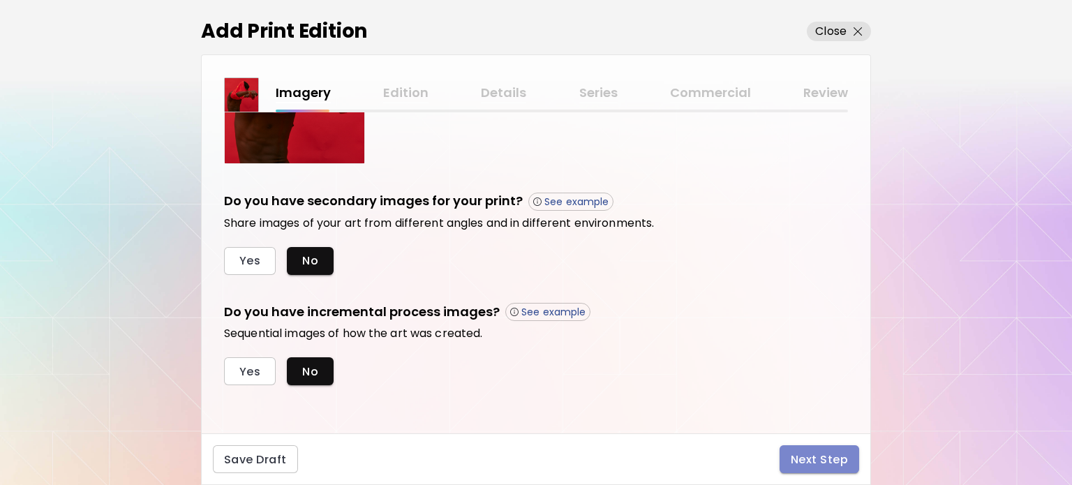
click at [827, 458] on span "Next Step" at bounding box center [818, 459] width 57 height 15
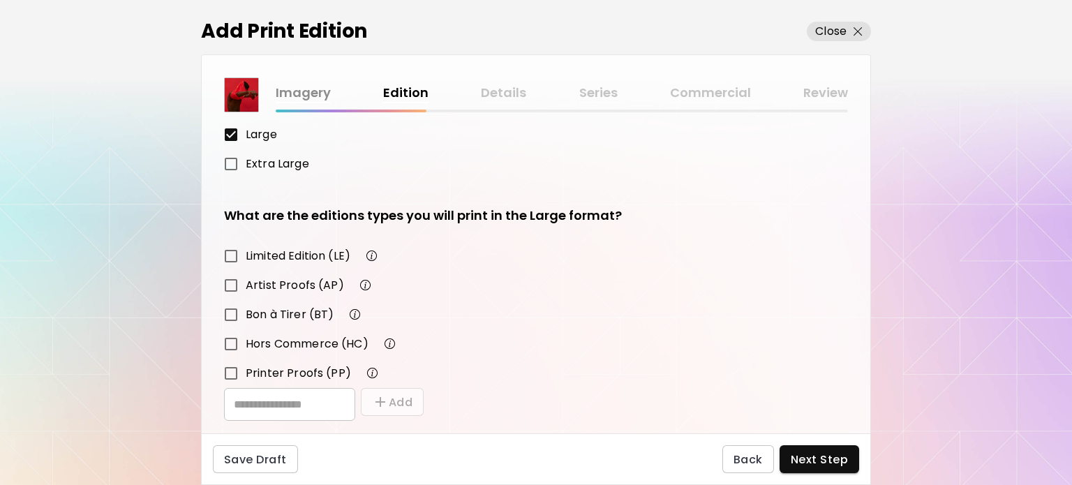
scroll to position [188, 0]
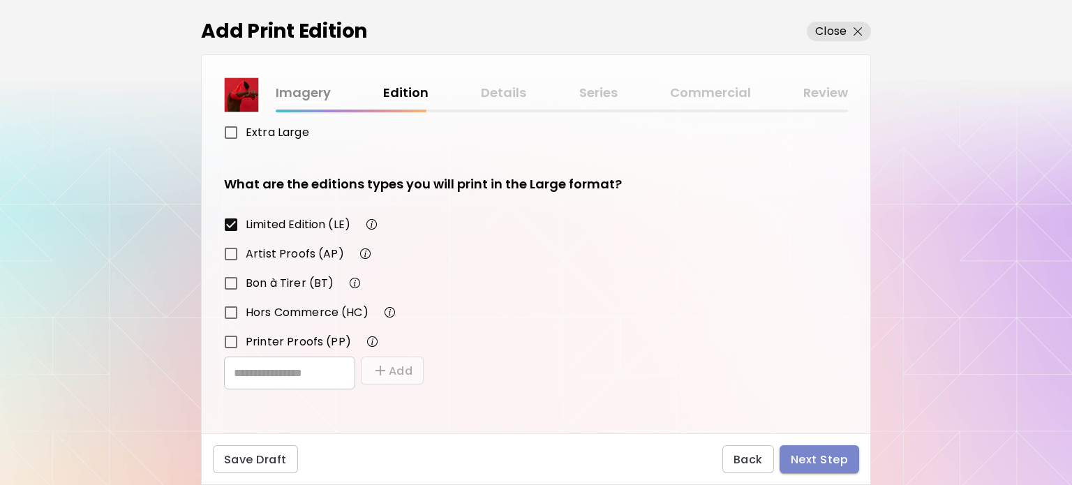
click at [818, 461] on span "Next Step" at bounding box center [818, 459] width 57 height 15
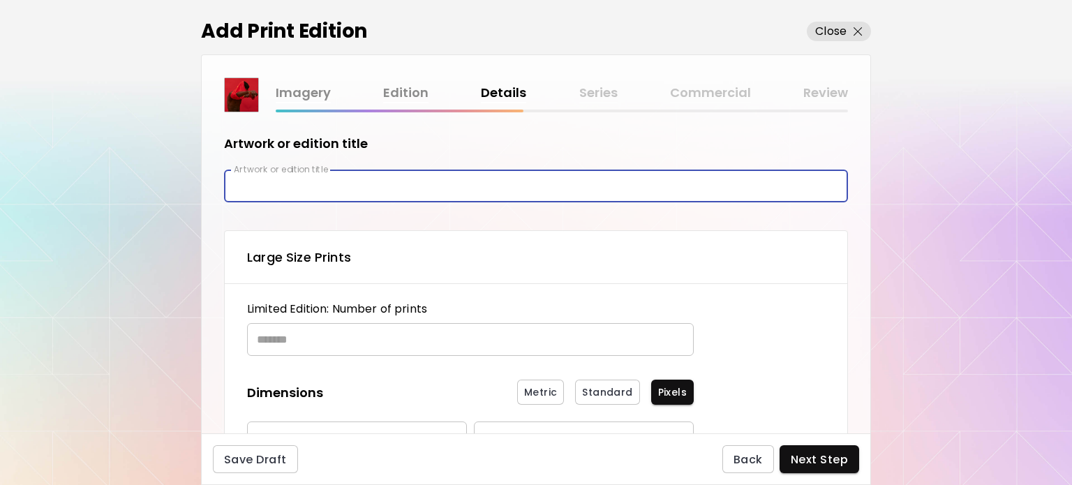
click at [365, 180] on input "text" at bounding box center [536, 186] width 624 height 33
type input "*"
type input "*******"
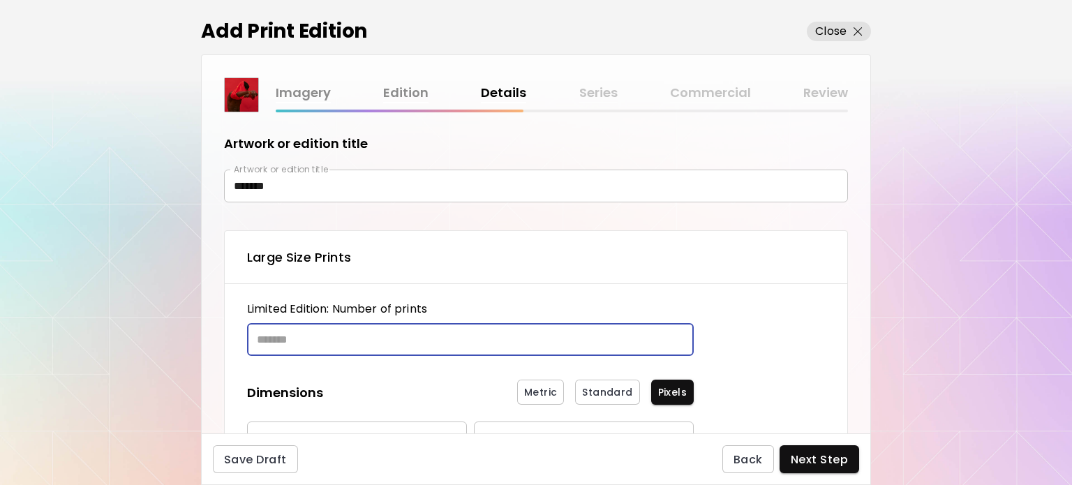
click at [342, 336] on input "text" at bounding box center [465, 339] width 437 height 33
type input "**"
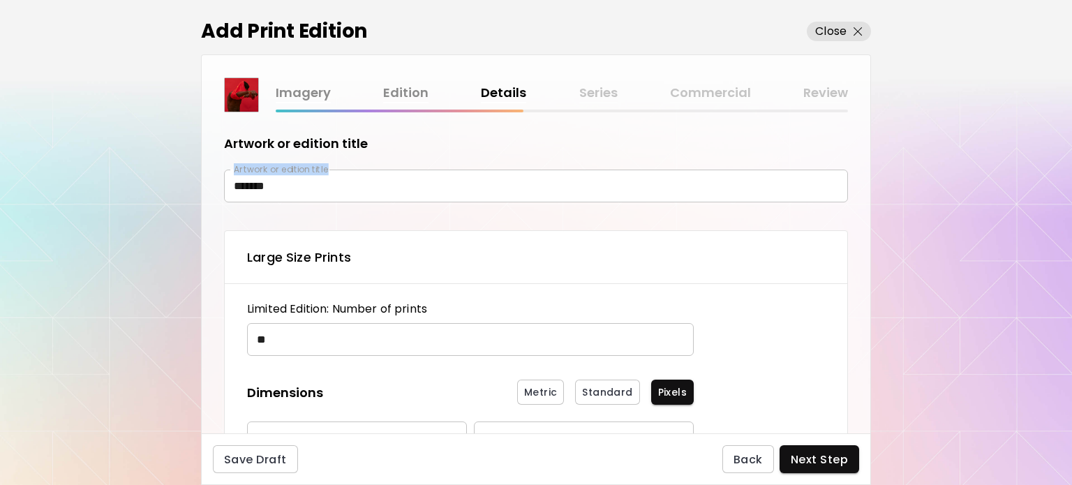
drag, startPoint x: 870, startPoint y: 145, endPoint x: 859, endPoint y: 177, distance: 34.0
click at [859, 177] on div "Imagery Edition Details Series Commercial Review Artwork or edition title Artwo…" at bounding box center [536, 243] width 670 height 379
click at [834, 158] on div "Artwork or edition title Artwork or edition title ******* Artwork or edition ti…" at bounding box center [536, 169] width 624 height 68
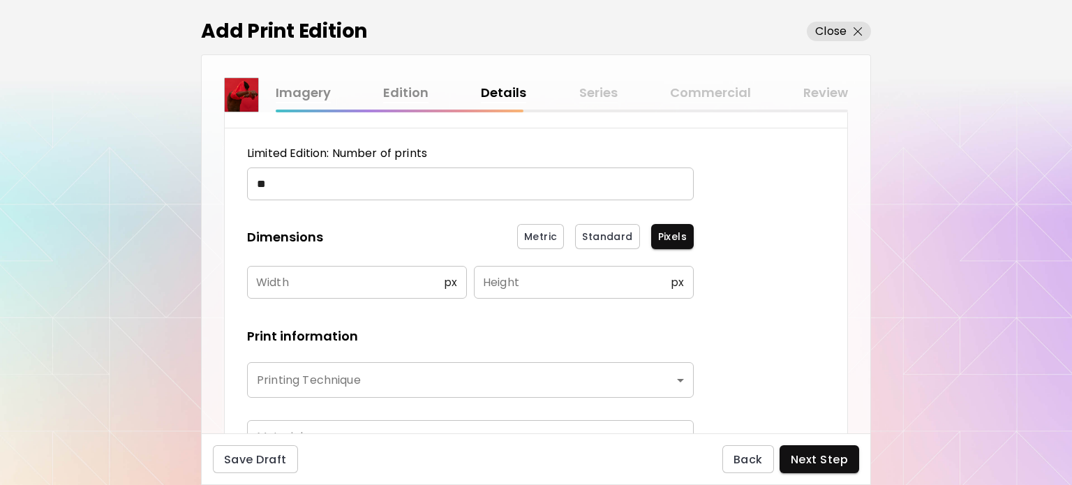
scroll to position [175, 0]
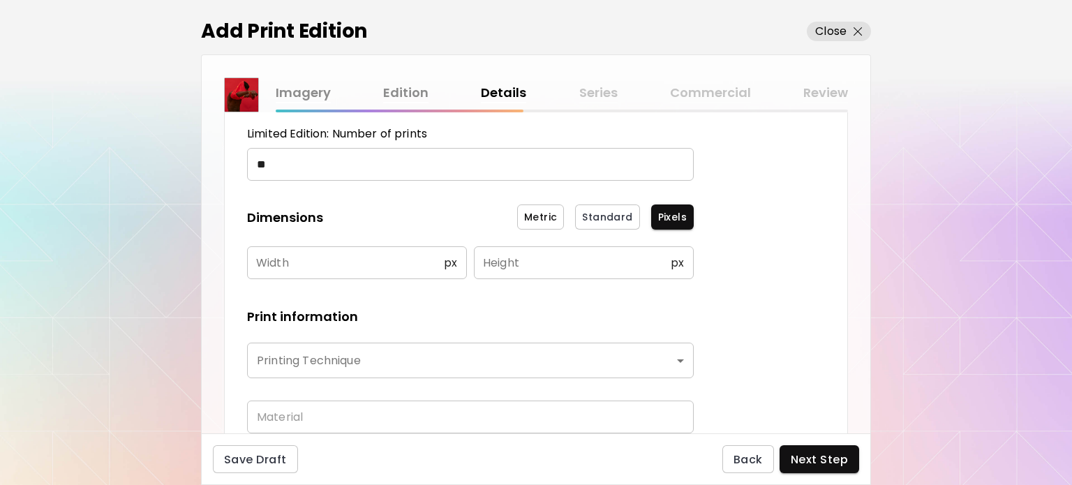
click at [538, 213] on span "Metric" at bounding box center [540, 217] width 33 height 15
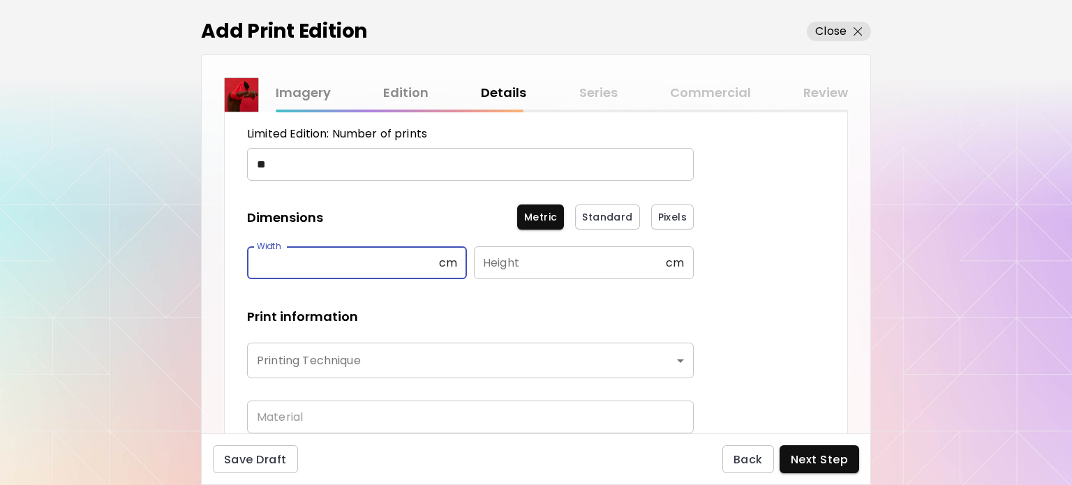
click at [358, 262] on input "text" at bounding box center [343, 262] width 192 height 33
type input "**"
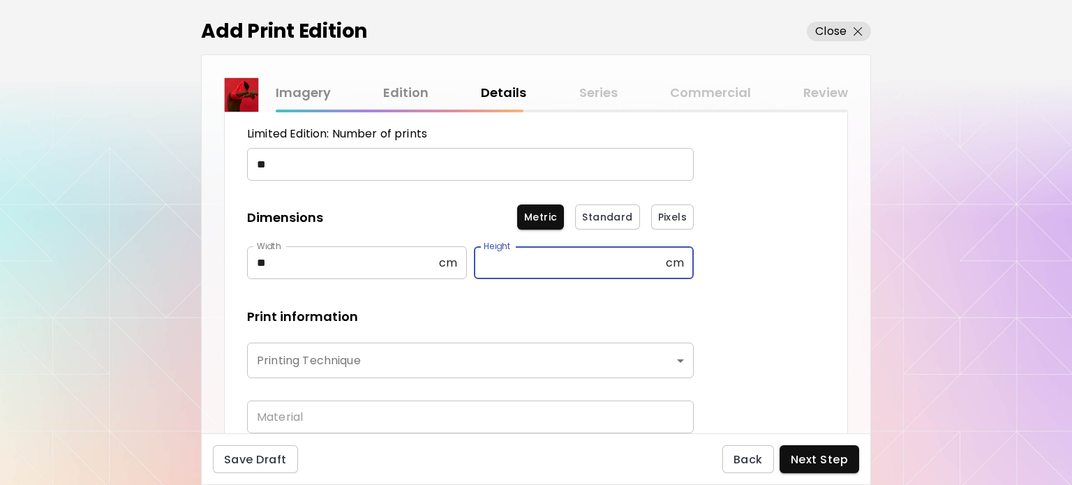
click at [494, 275] on input "text" at bounding box center [570, 262] width 192 height 33
type input "**"
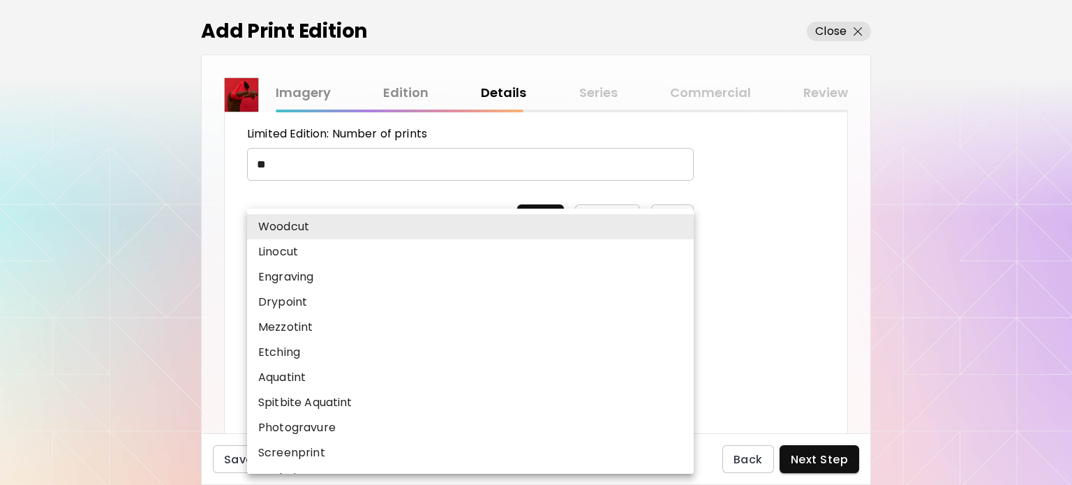
click at [385, 351] on body "kaleido.art/photosbyseyi Add Artwork Manage Art Edit Profile My BioLink Communi…" at bounding box center [536, 242] width 1072 height 485
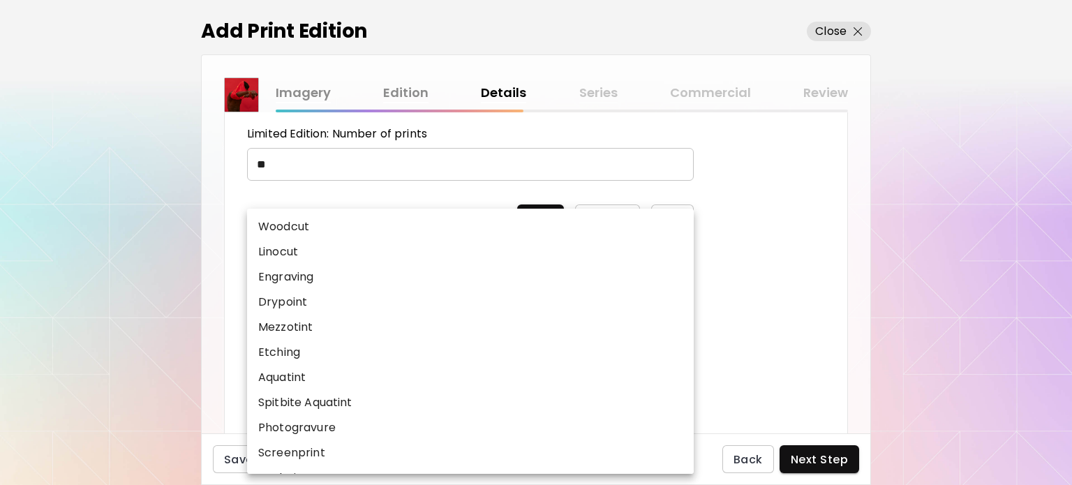
scroll to position [173, 0]
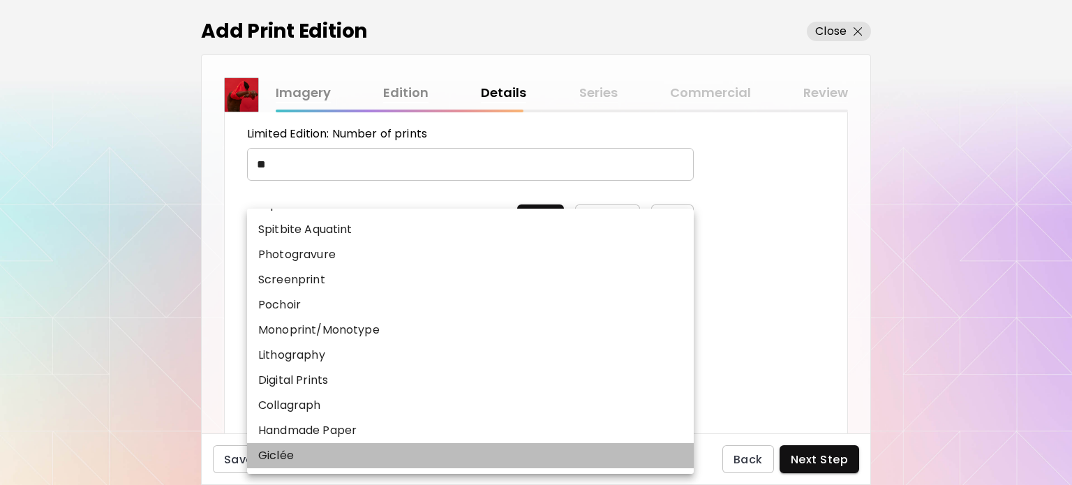
click at [352, 456] on li "Giclée" at bounding box center [473, 455] width 453 height 25
type input "******"
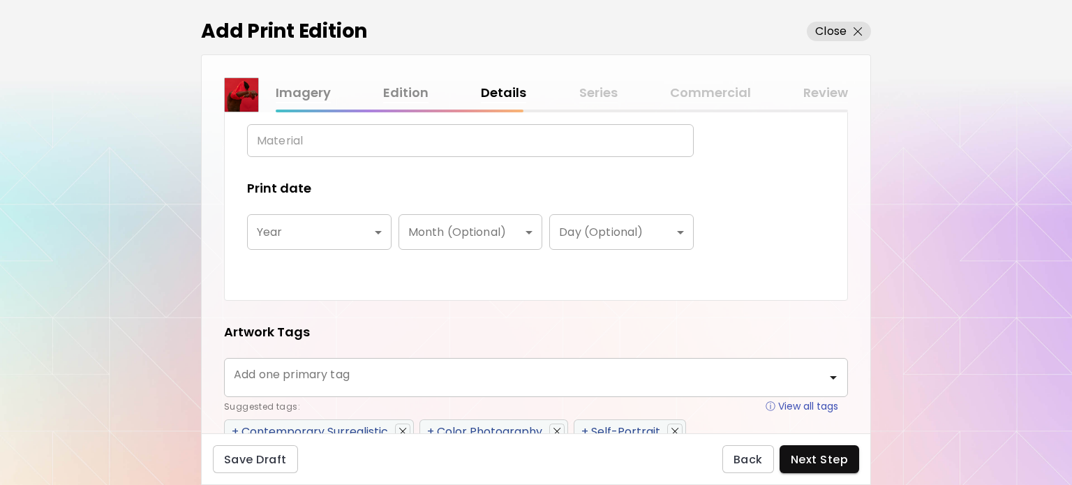
scroll to position [454, 0]
click at [329, 225] on body "kaleido.art/photosbyseyi Add Artwork Manage Art Edit Profile My BioLink Communi…" at bounding box center [536, 242] width 1072 height 485
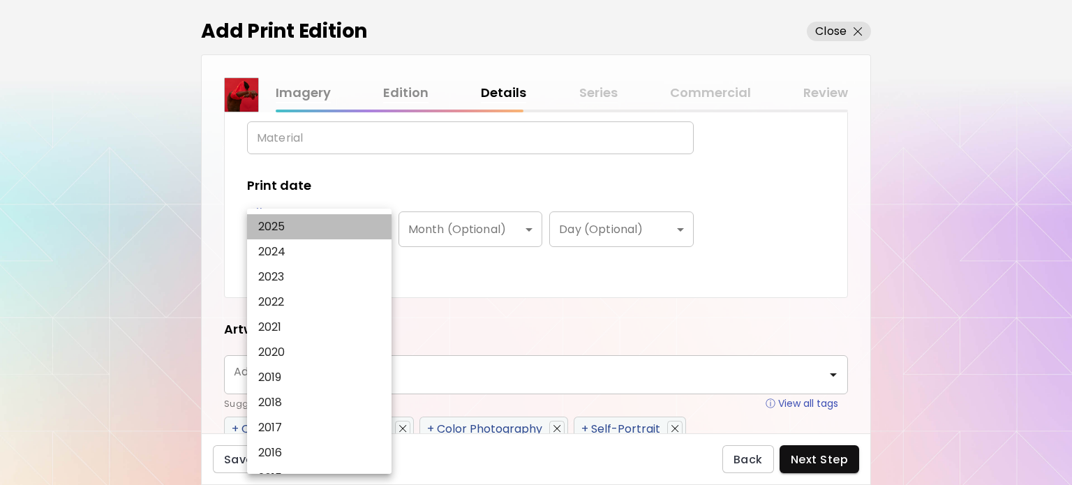
click at [313, 219] on li "2025" at bounding box center [322, 226] width 151 height 25
type input "****"
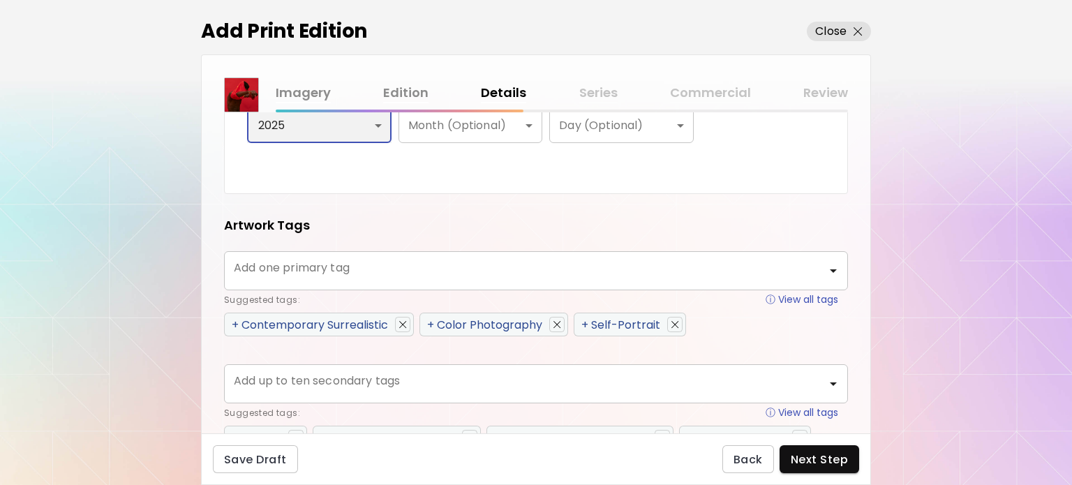
scroll to position [628, 0]
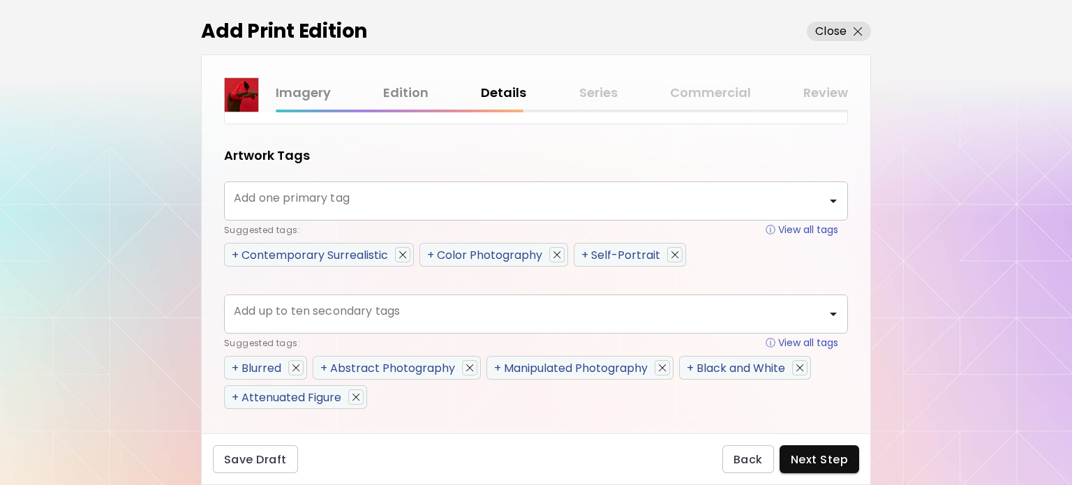
click at [235, 253] on span "+" at bounding box center [235, 255] width 7 height 16
click at [505, 259] on span "+" at bounding box center [507, 255] width 7 height 16
type input "**********"
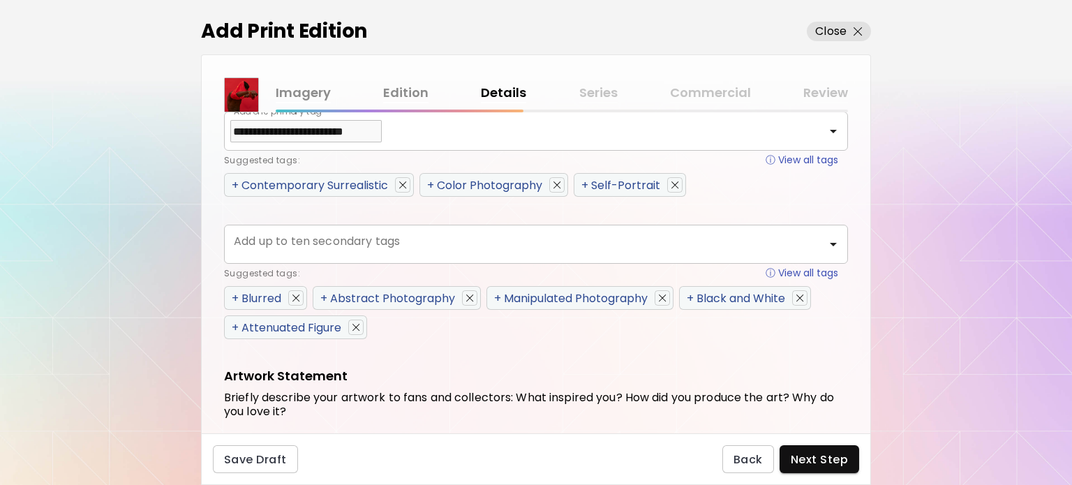
click at [236, 327] on span "+" at bounding box center [235, 328] width 7 height 16
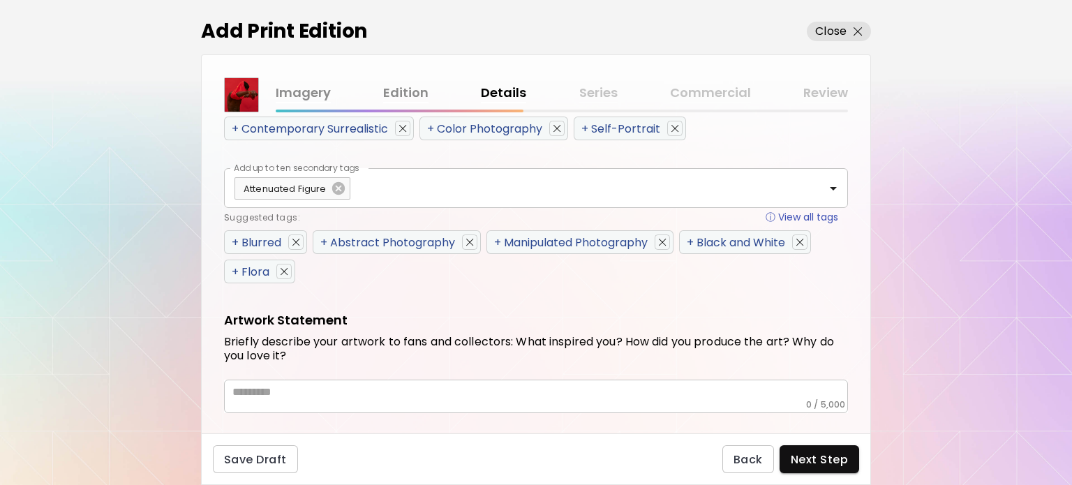
scroll to position [776, 0]
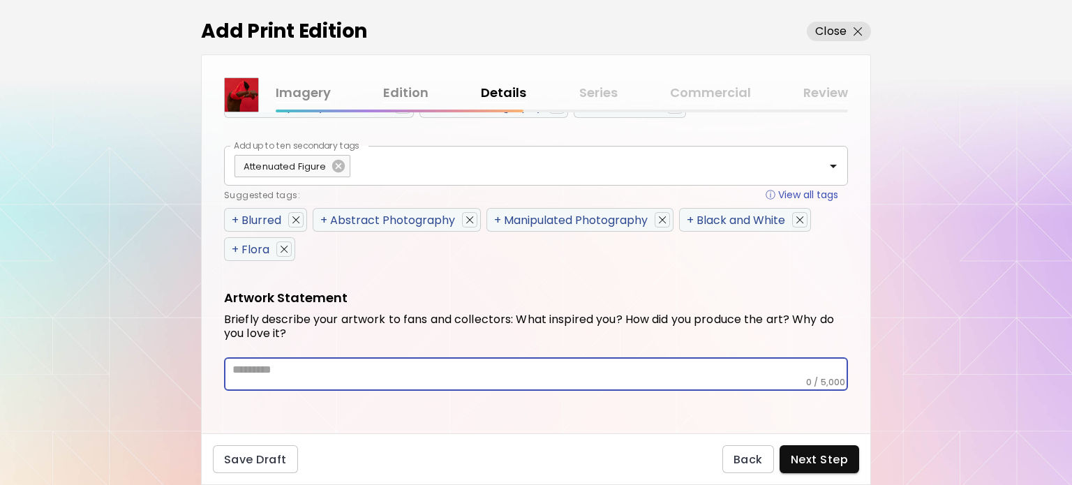
click at [319, 373] on textarea at bounding box center [539, 370] width 615 height 14
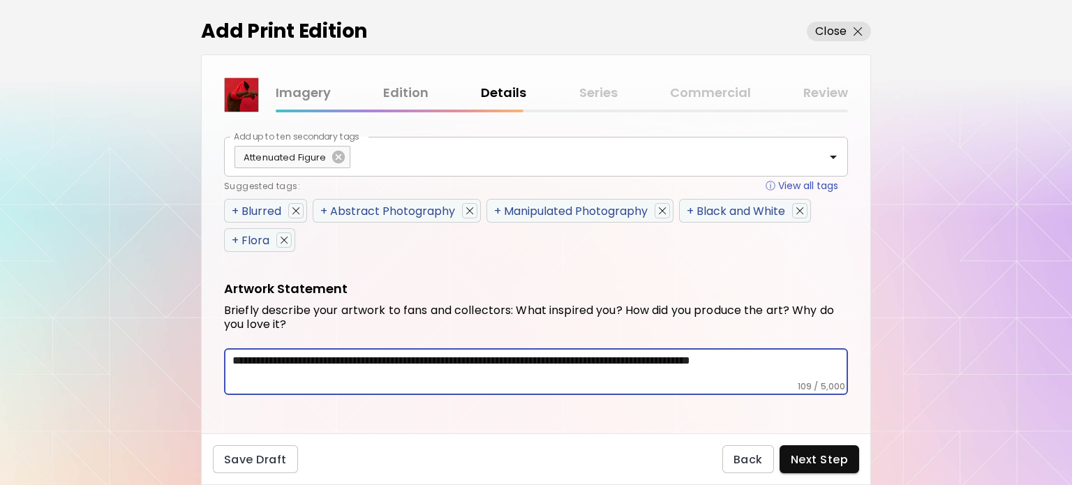
scroll to position [790, 0]
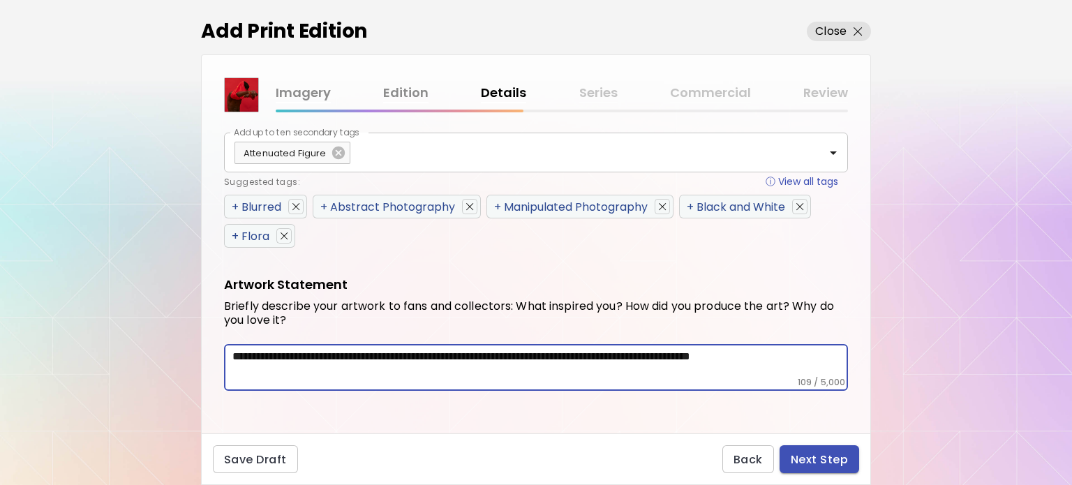
type textarea "**********"
click at [809, 459] on span "Next Step" at bounding box center [818, 459] width 57 height 15
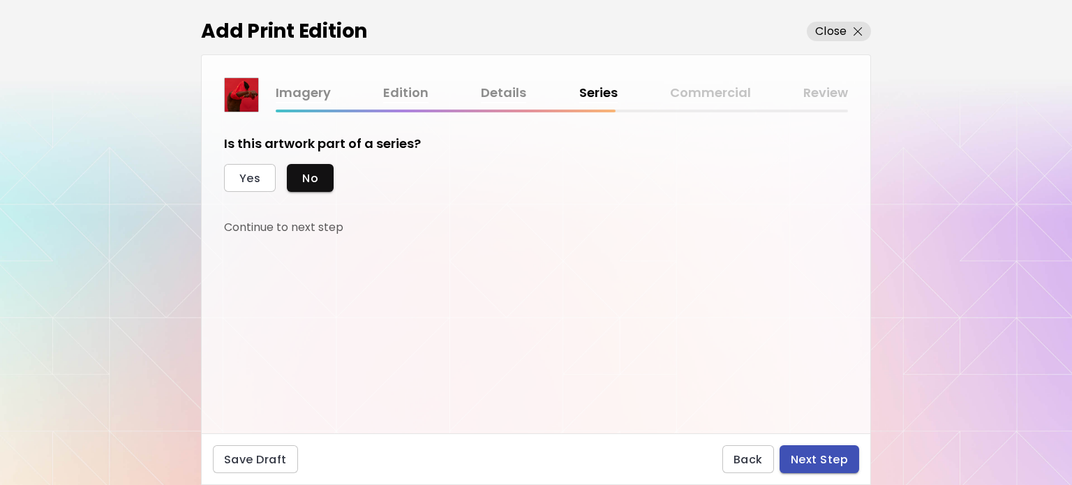
click at [805, 469] on button "Next Step" at bounding box center [819, 459] width 80 height 28
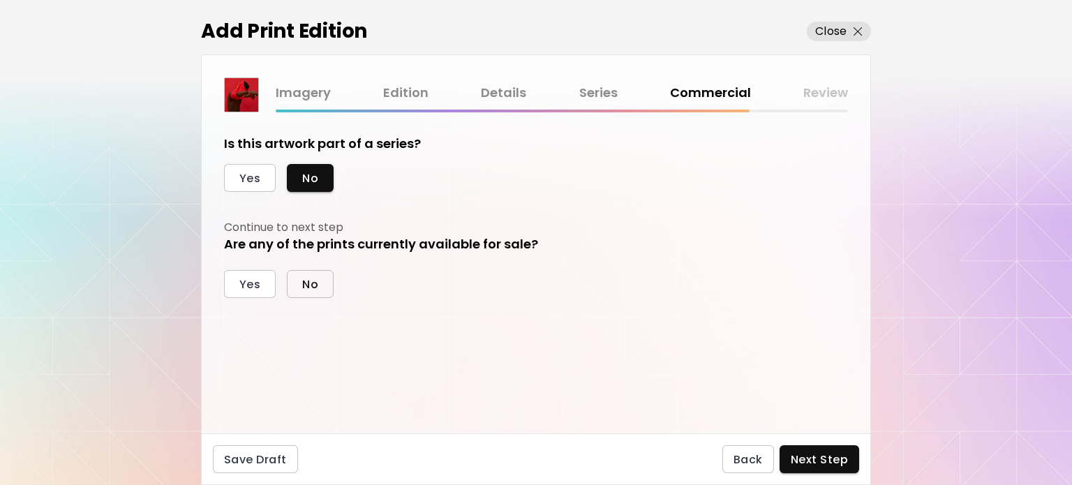
click at [306, 284] on span "No" at bounding box center [310, 284] width 16 height 15
click at [250, 281] on span "Yes" at bounding box center [249, 284] width 21 height 15
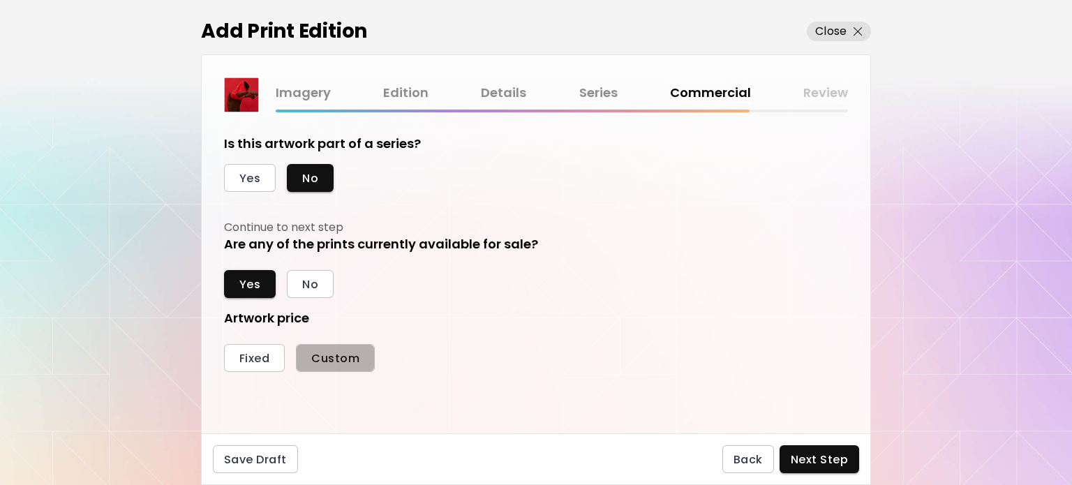
click at [338, 367] on button "Custom" at bounding box center [335, 358] width 79 height 28
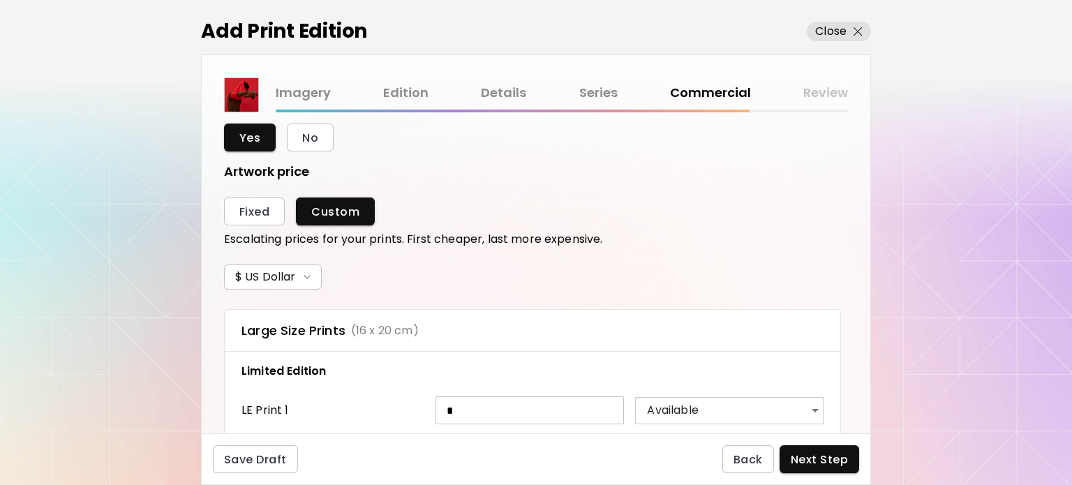
scroll to position [140, 0]
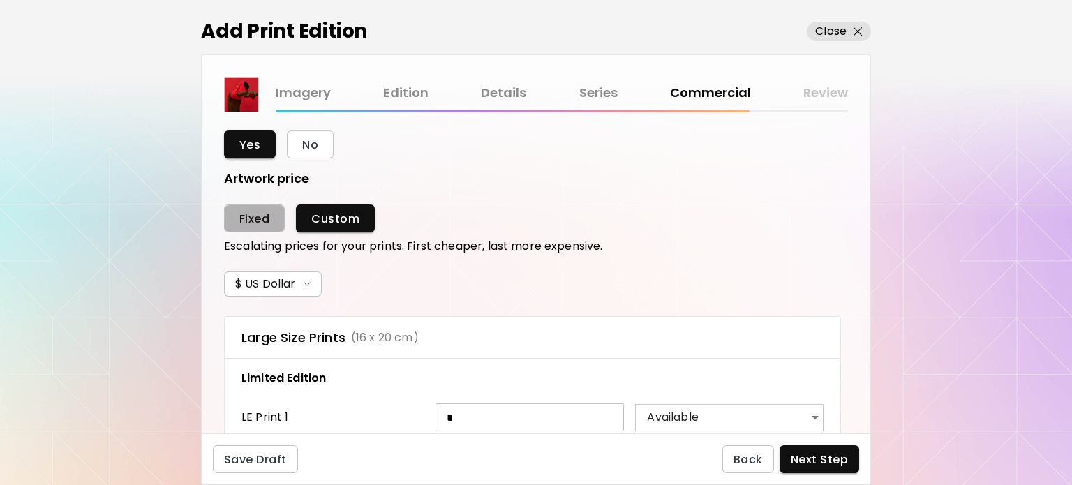
click at [257, 223] on span "Fixed" at bounding box center [254, 218] width 30 height 15
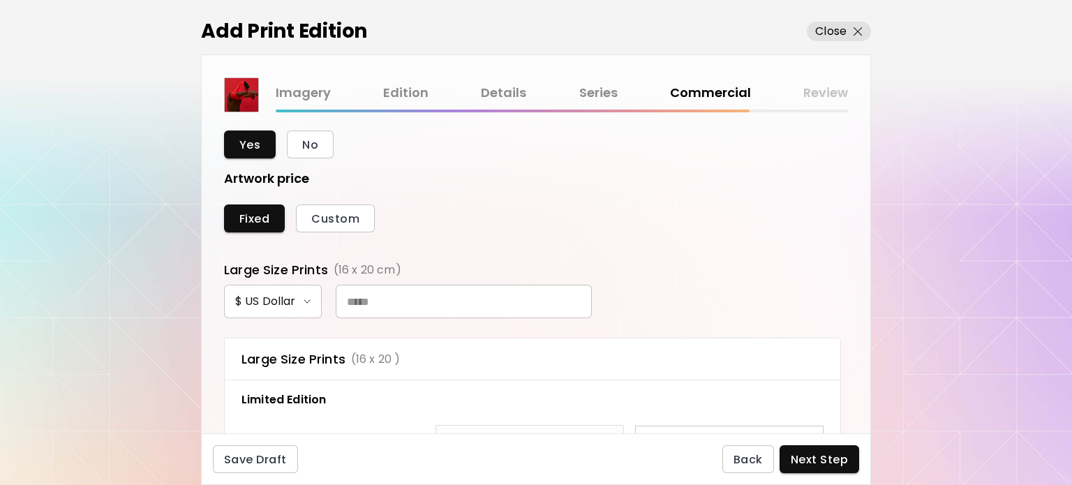
click at [386, 298] on input "text" at bounding box center [464, 301] width 256 height 33
type input "*"
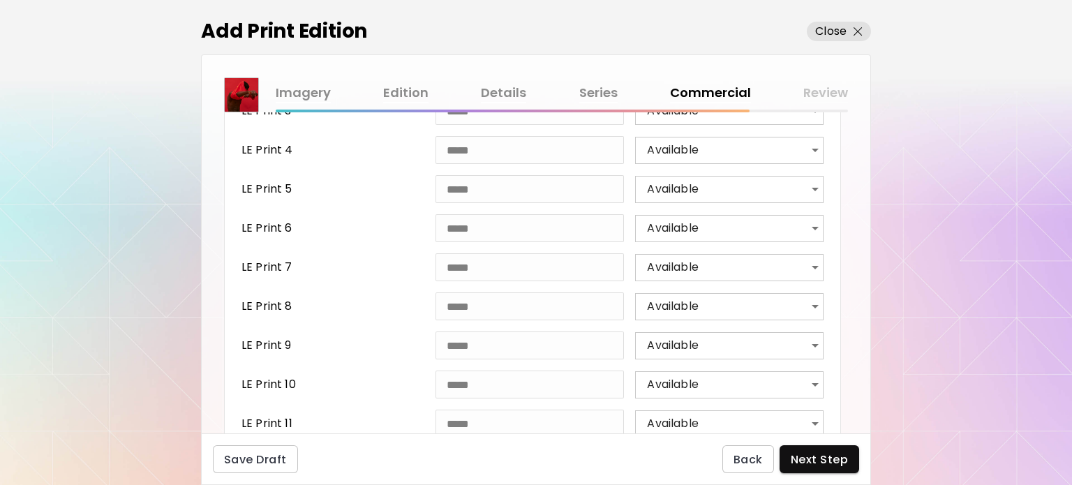
scroll to position [267, 0]
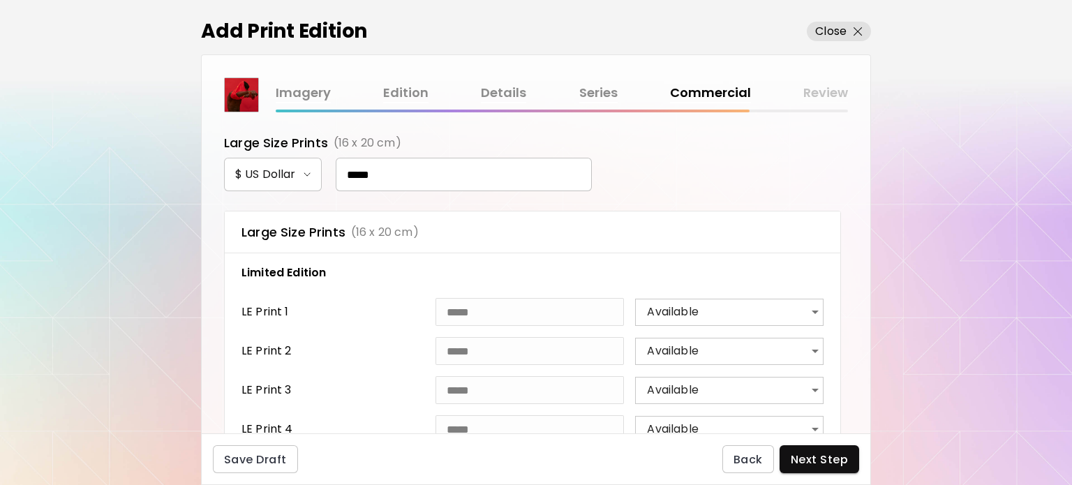
click at [352, 172] on input "*****" at bounding box center [464, 174] width 256 height 33
click at [453, 164] on input "*****" at bounding box center [464, 174] width 256 height 33
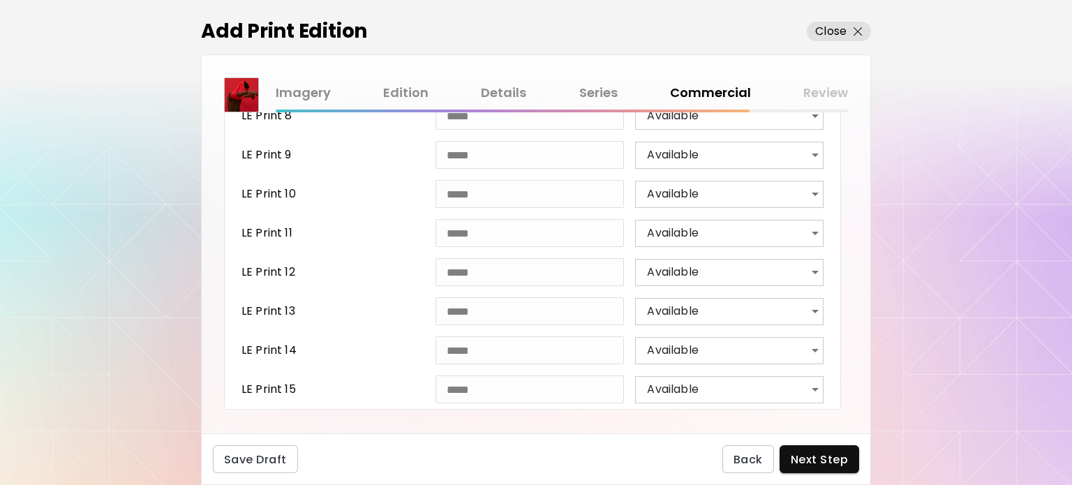
scroll to position [755, 0]
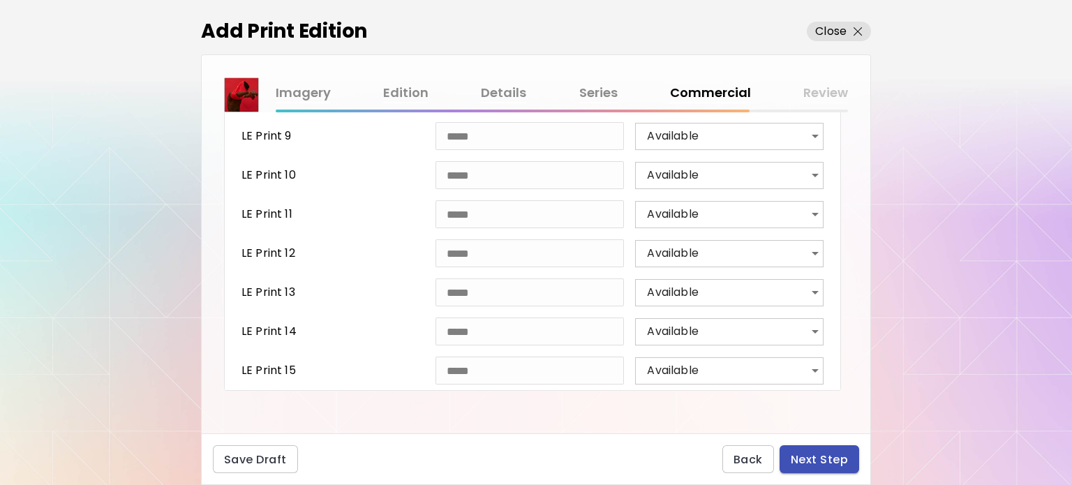
type input "*****"
click at [818, 468] on button "Next Step" at bounding box center [819, 459] width 80 height 28
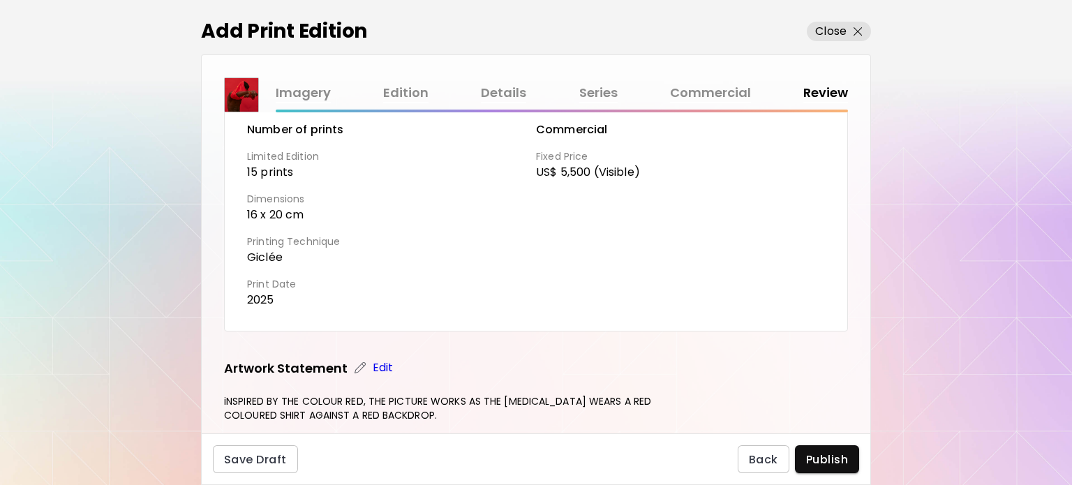
scroll to position [374, 0]
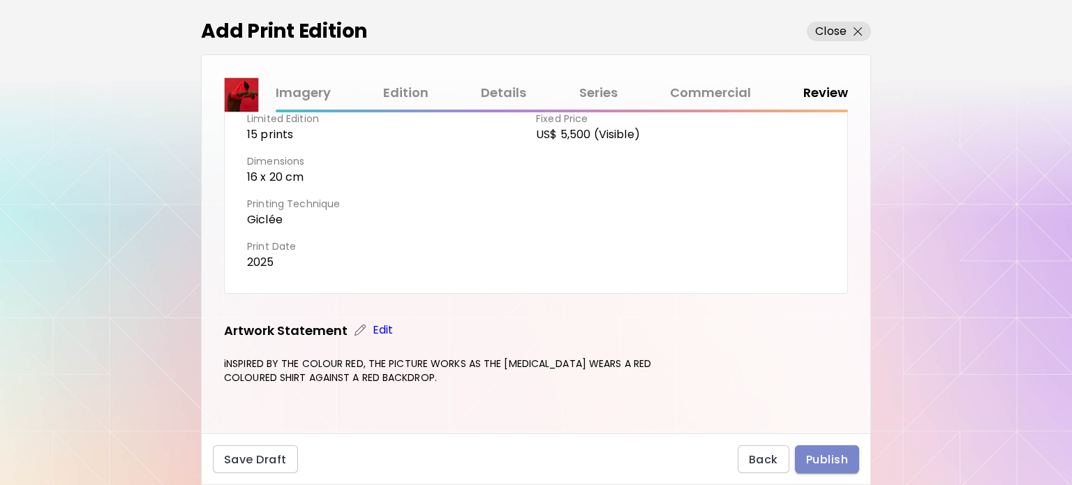
click at [821, 463] on span "Publish" at bounding box center [827, 459] width 42 height 15
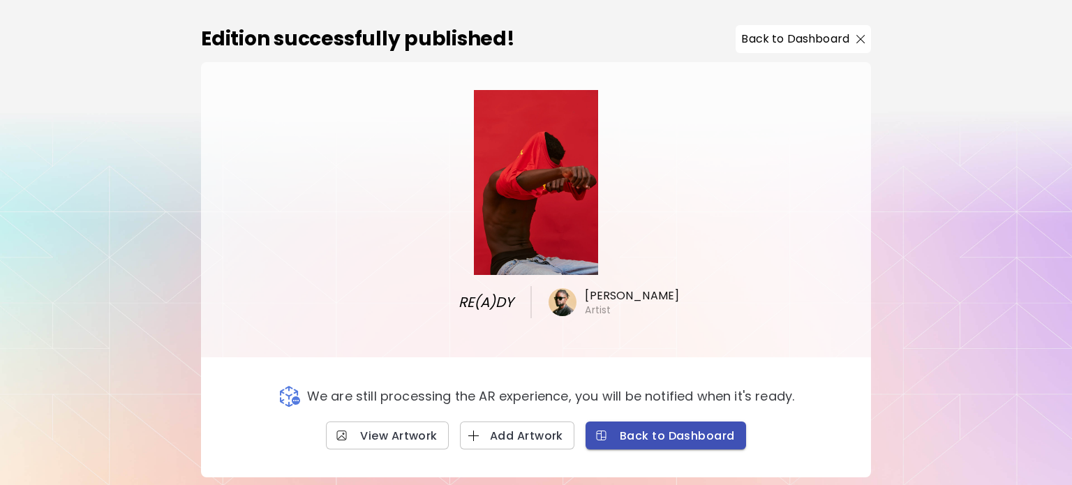
click at [691, 440] on span "Back to Dashboard" at bounding box center [665, 435] width 138 height 15
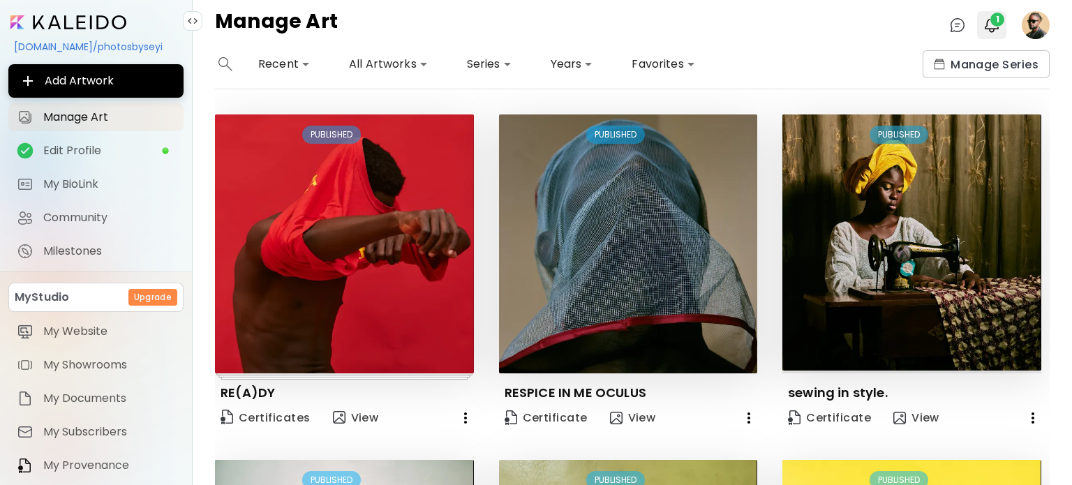
click at [990, 27] on img "button" at bounding box center [991, 25] width 17 height 17
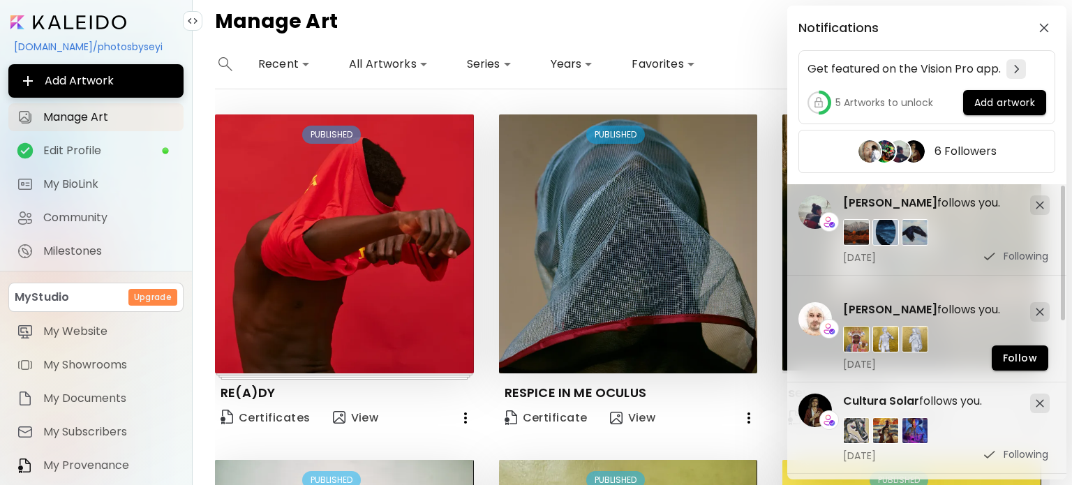
click at [698, 33] on div "Notifications Get featured on the Vision Pro app. 5 Artworks to unlock Add artw…" at bounding box center [536, 242] width 1072 height 485
